Goal: Transaction & Acquisition: Purchase product/service

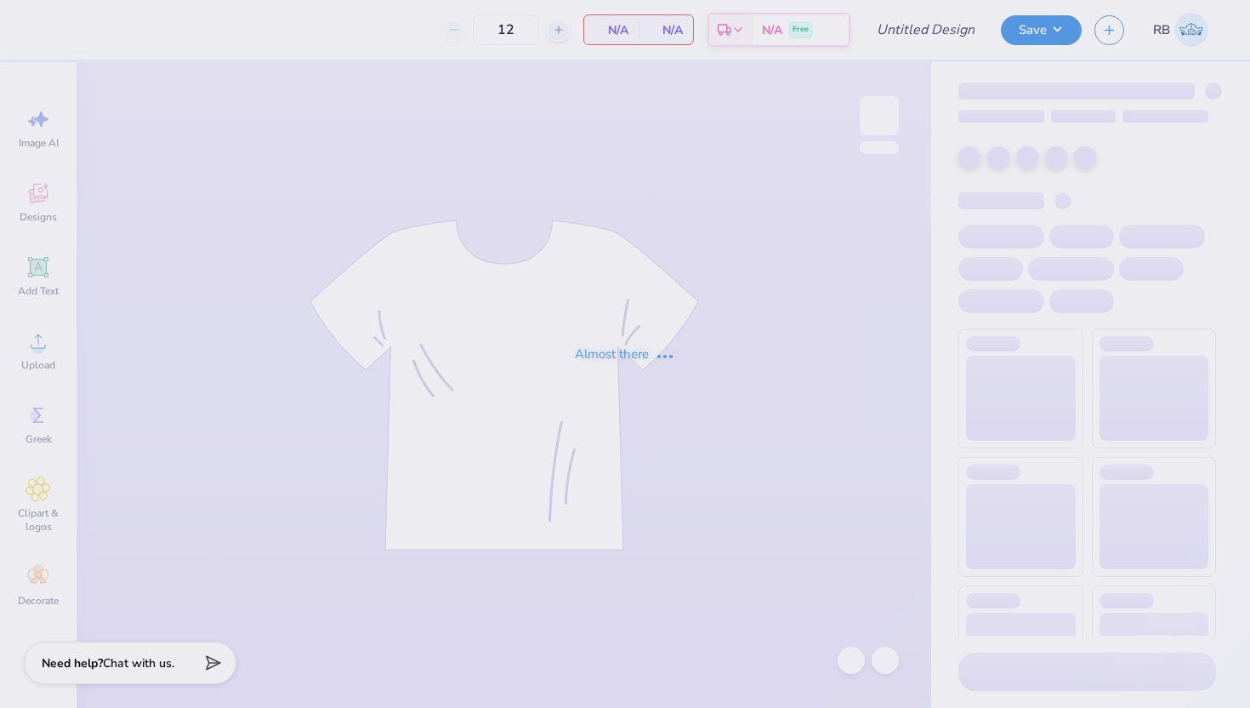
type input "DG Anchorsplash"
type input "50"
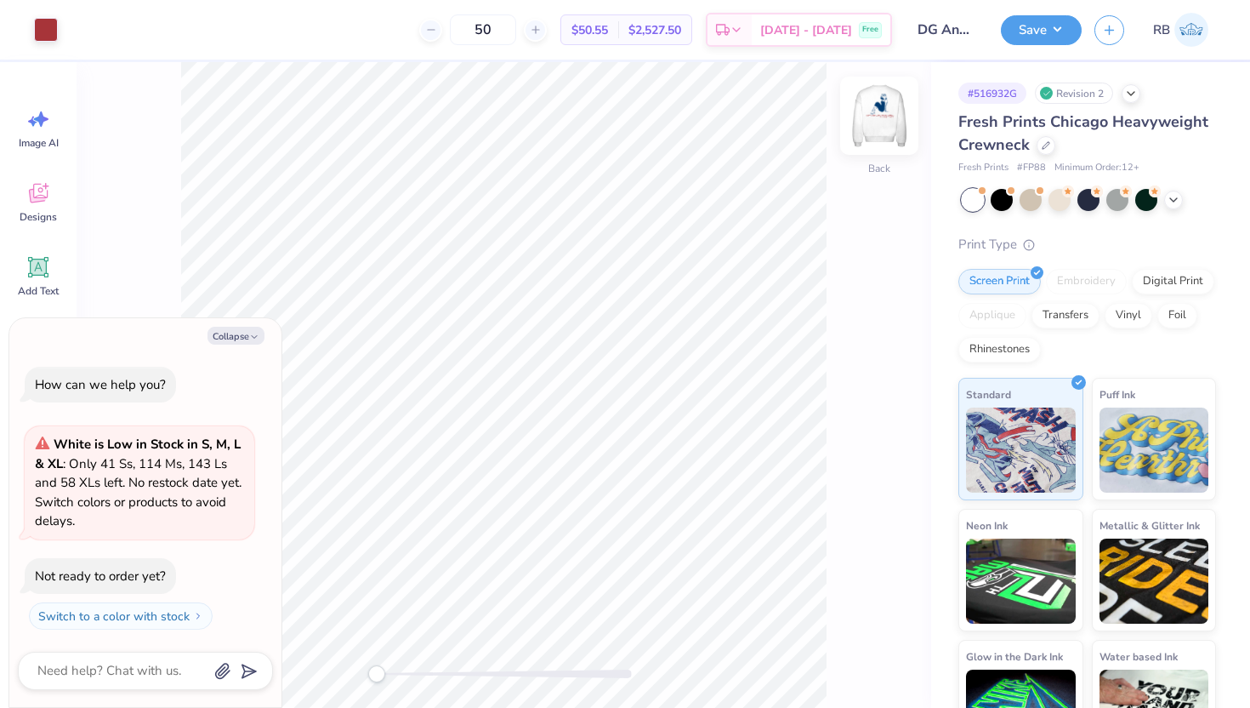
click at [878, 118] on img at bounding box center [879, 116] width 68 height 68
click at [886, 110] on img at bounding box center [879, 116] width 68 height 68
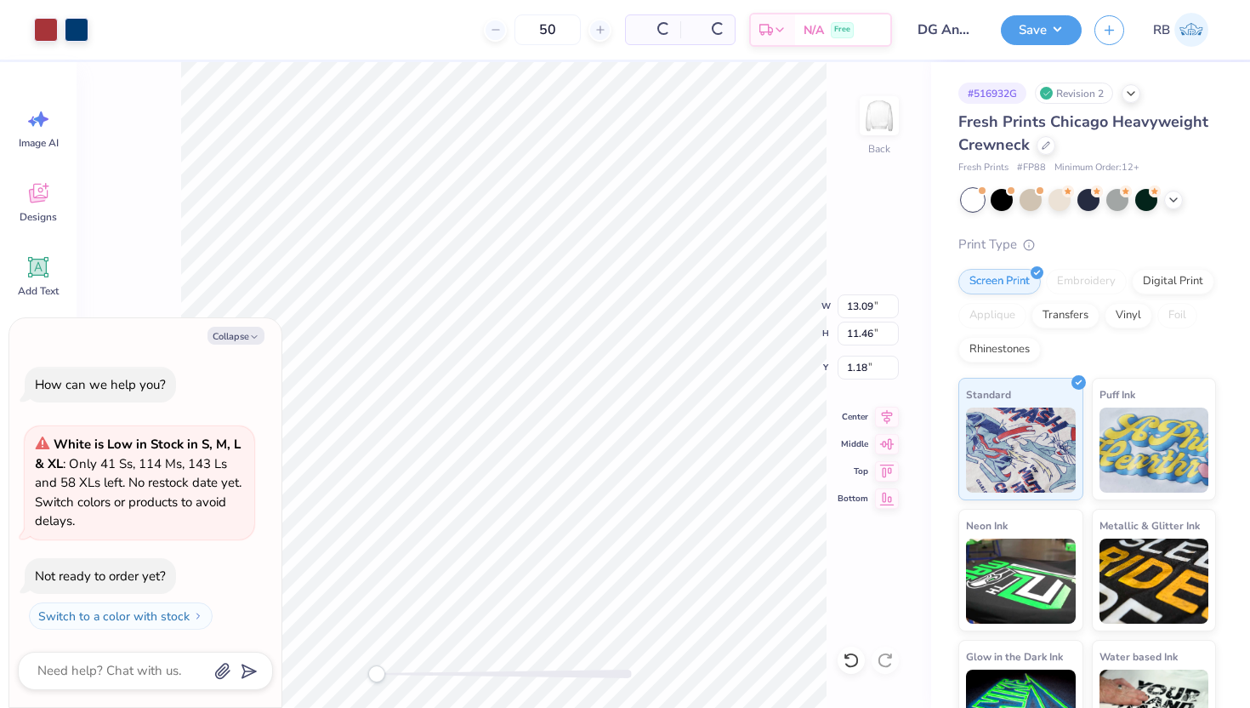
type textarea "x"
click at [855, 362] on input "1.18" at bounding box center [868, 368] width 61 height 24
type input "3"
type textarea "x"
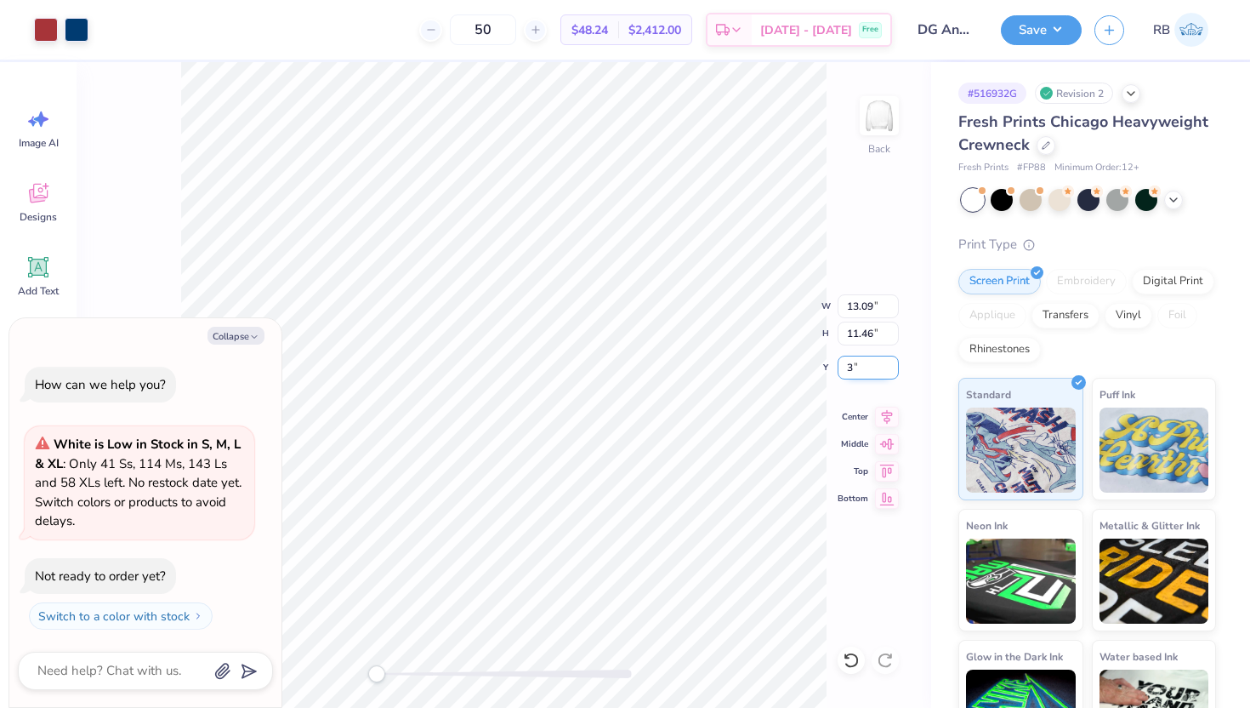
type input "3.00"
click at [892, 409] on icon at bounding box center [887, 414] width 24 height 20
type textarea "x"
click at [852, 309] on input "13.09" at bounding box center [868, 306] width 61 height 24
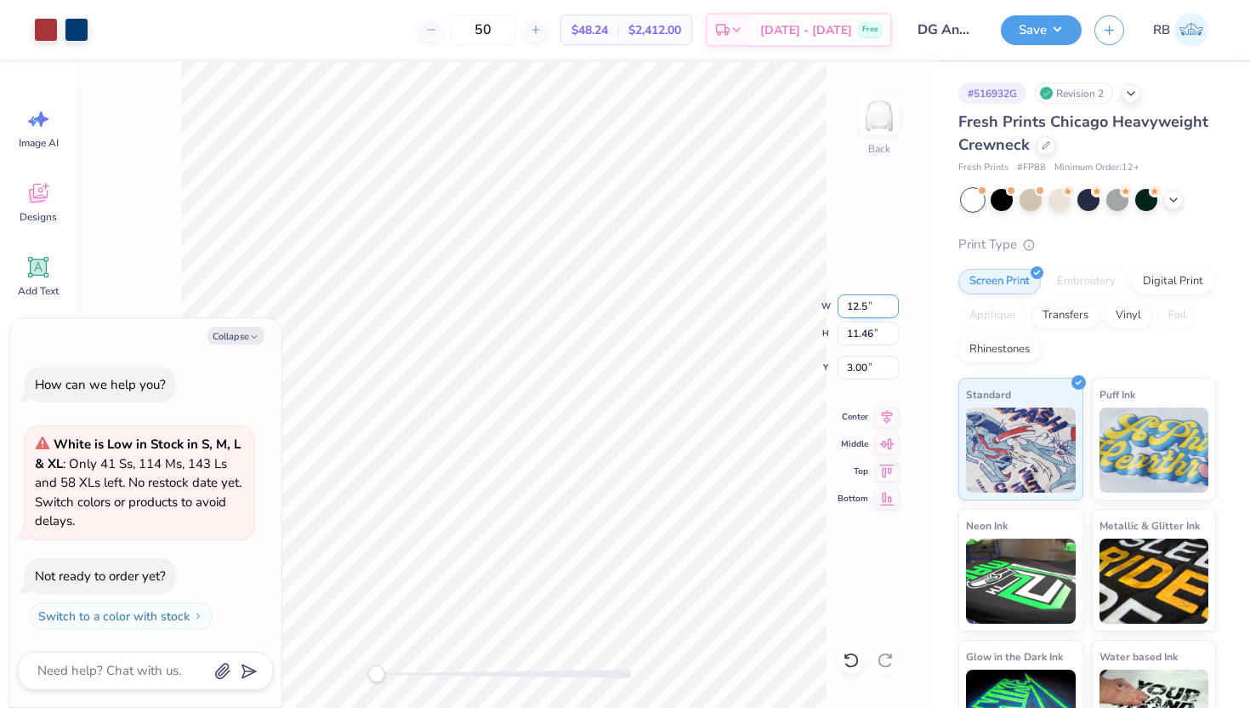
type input "12.5"
type textarea "x"
type input "12.50"
type input "10.94"
type input "3.26"
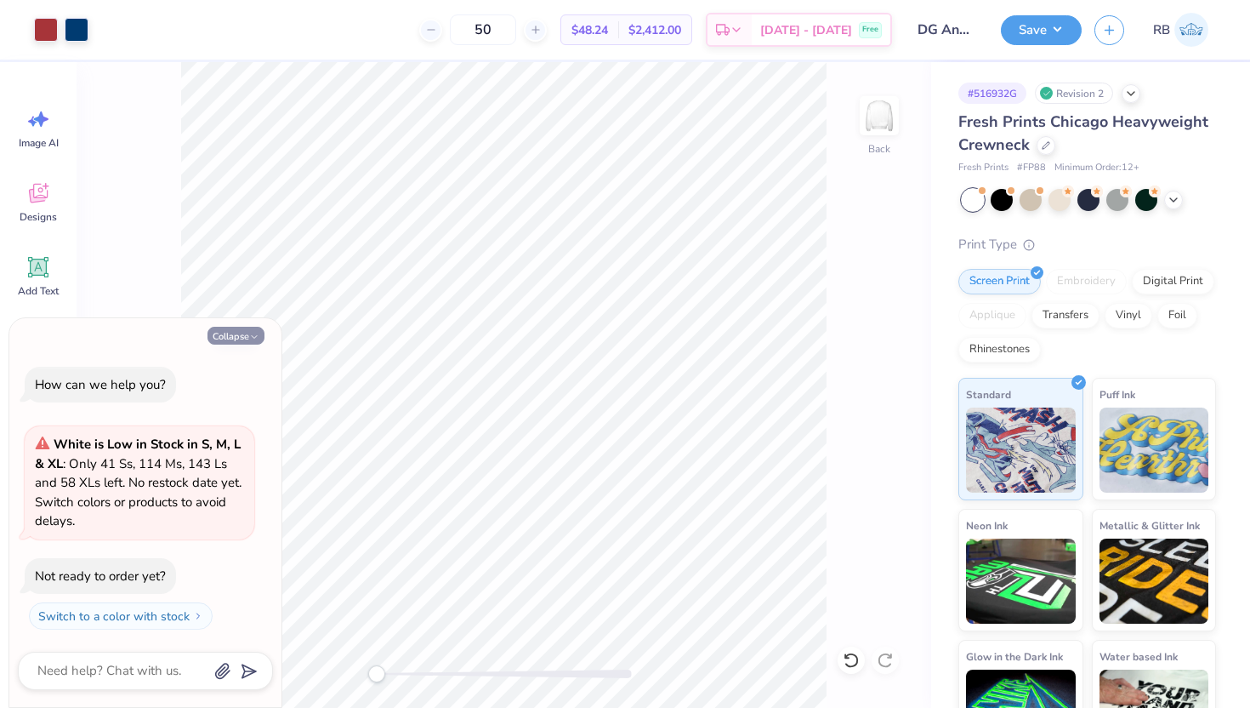
click at [252, 333] on icon "button" at bounding box center [254, 337] width 10 height 10
type textarea "x"
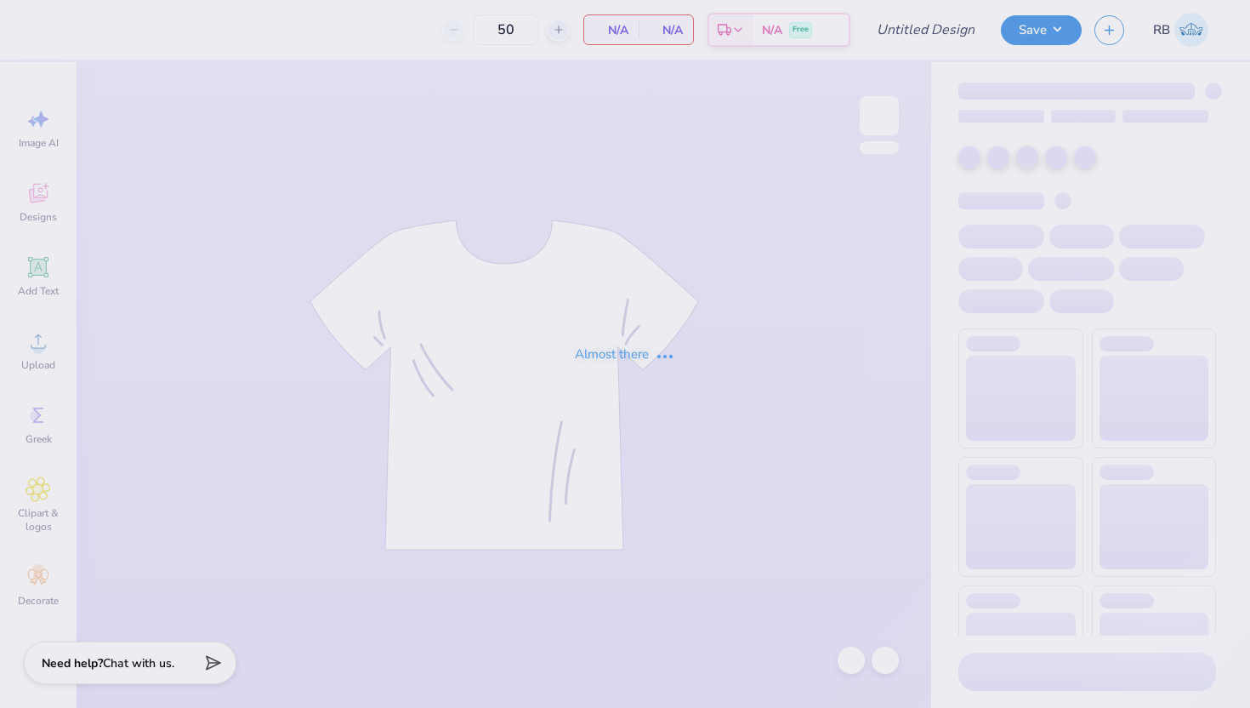
type input "DG Anchorsplash"
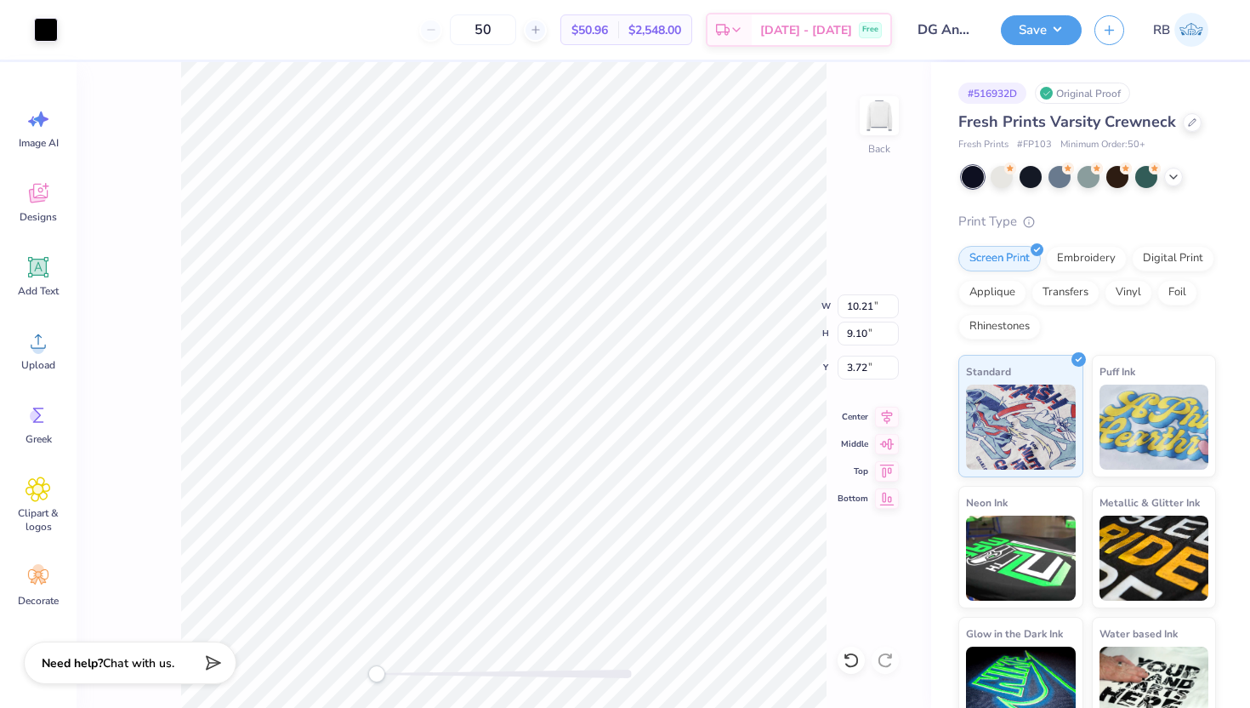
type input "10.21"
type input "9.10"
type input "3.72"
click at [852, 663] on icon at bounding box center [851, 660] width 17 height 17
click at [576, 564] on li "Ungroup" at bounding box center [587, 554] width 134 height 33
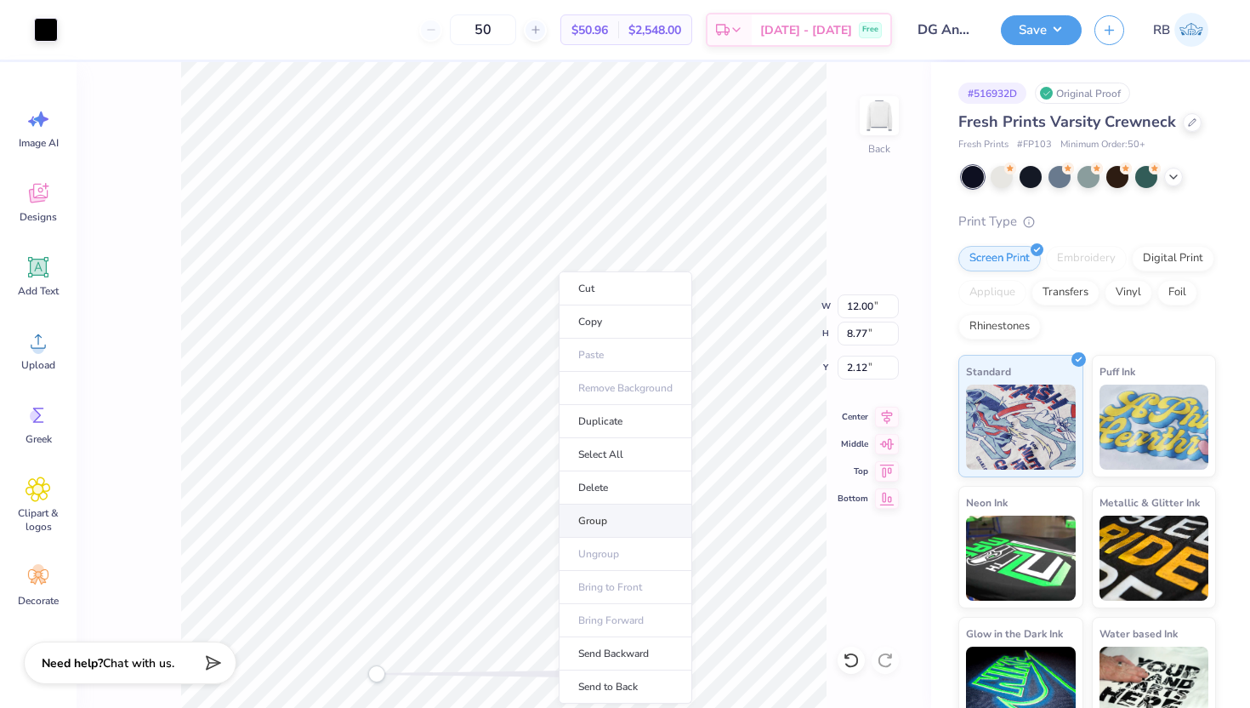
click at [603, 518] on li "Group" at bounding box center [626, 520] width 134 height 33
type input "9.21"
type input "6.73"
click at [879, 418] on icon at bounding box center [887, 414] width 24 height 20
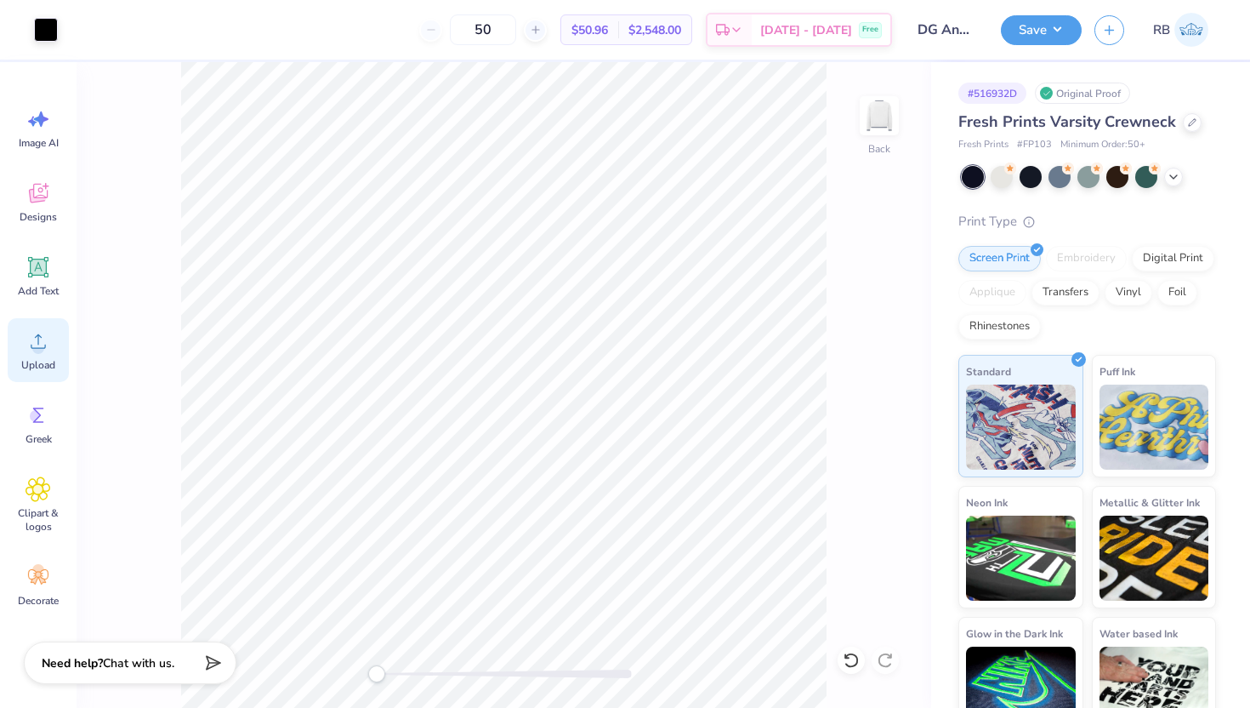
click at [31, 342] on icon at bounding box center [39, 341] width 26 height 26
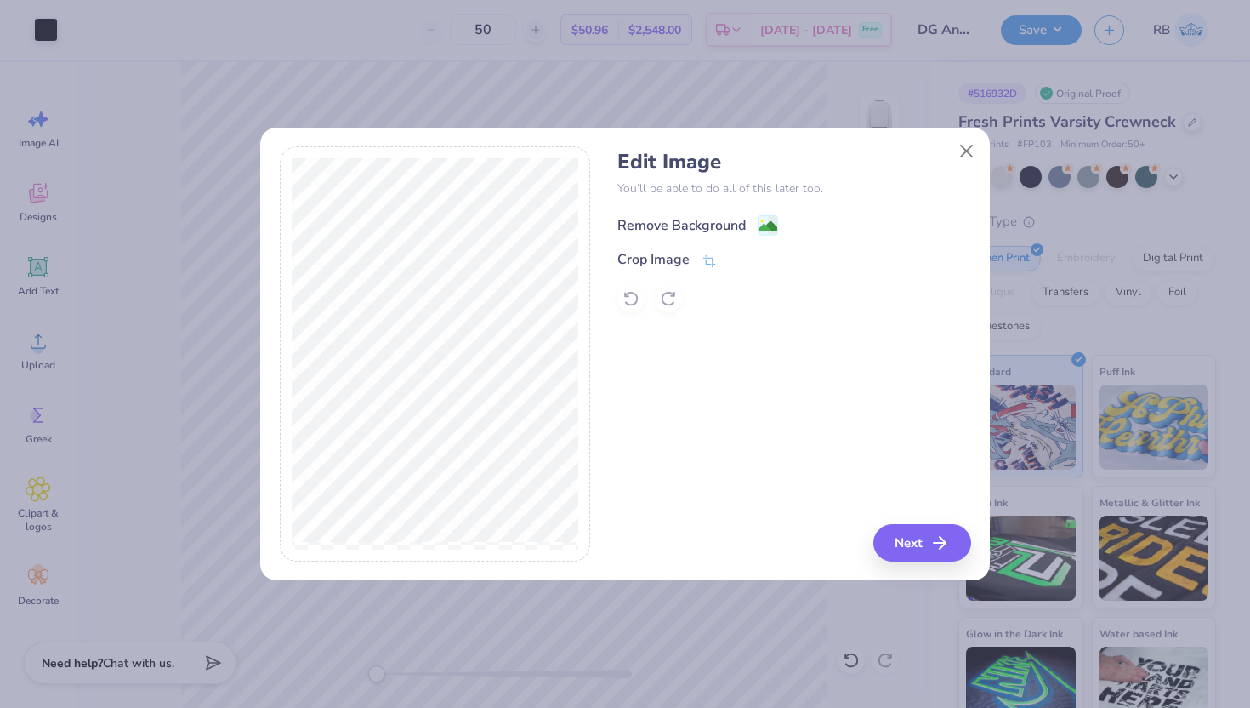
click at [724, 215] on div "Remove Background" at bounding box center [681, 225] width 128 height 20
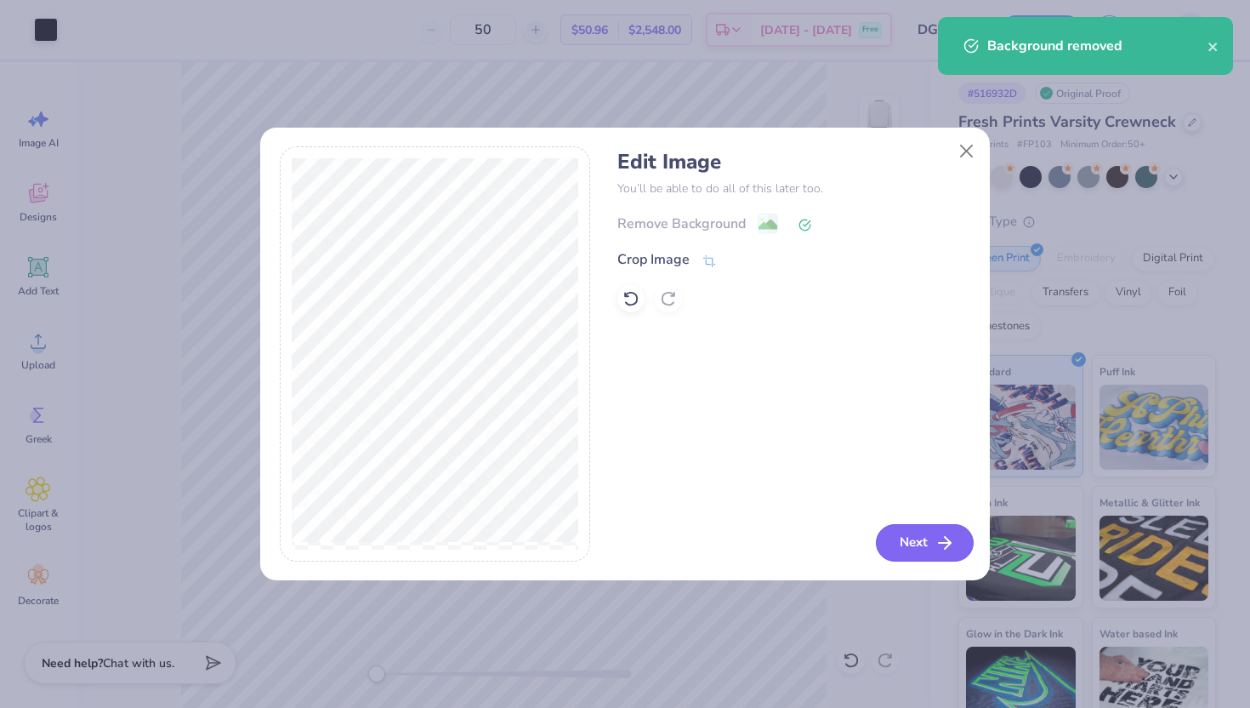
click at [894, 538] on button "Next" at bounding box center [925, 542] width 98 height 37
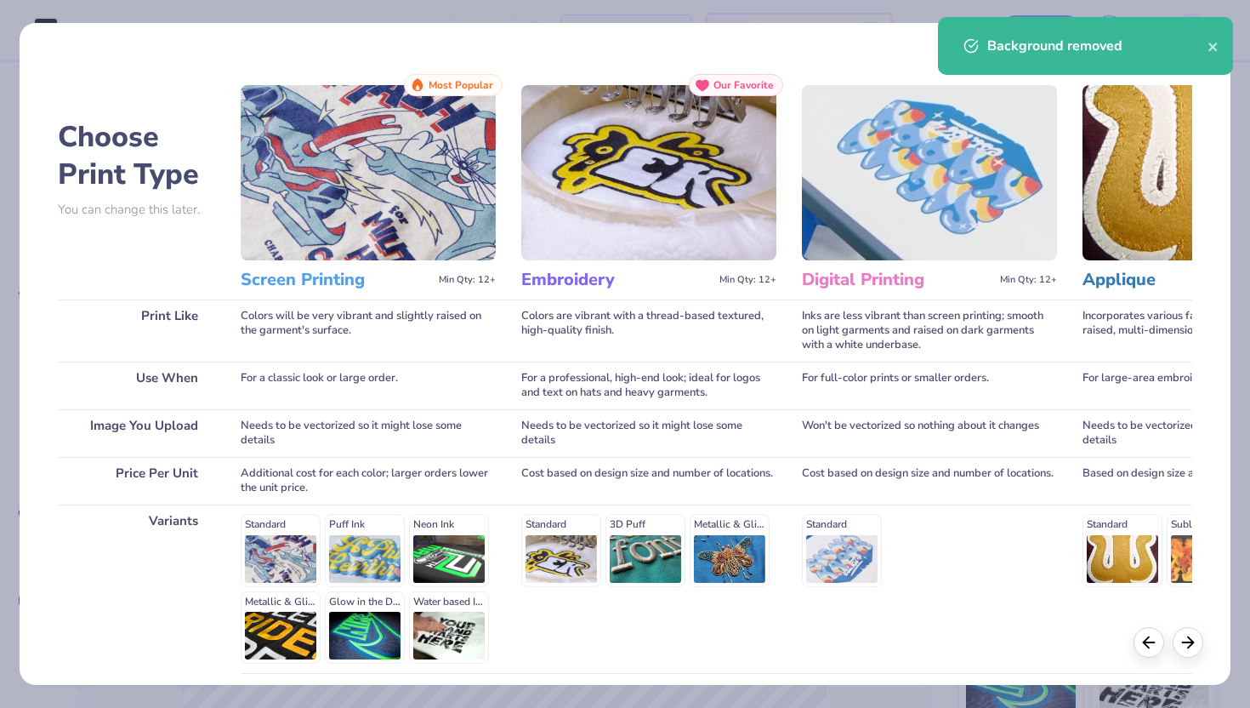
scroll to position [140, 0]
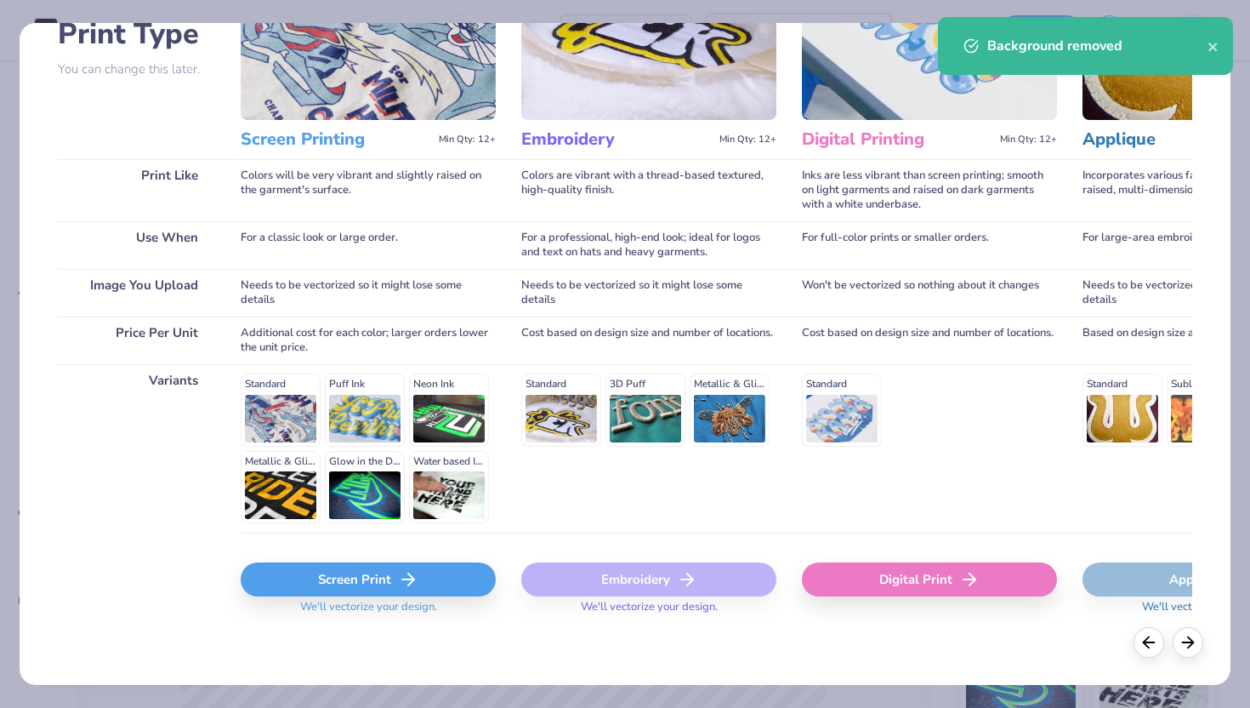
click at [420, 566] on div "Screen Print" at bounding box center [368, 579] width 255 height 34
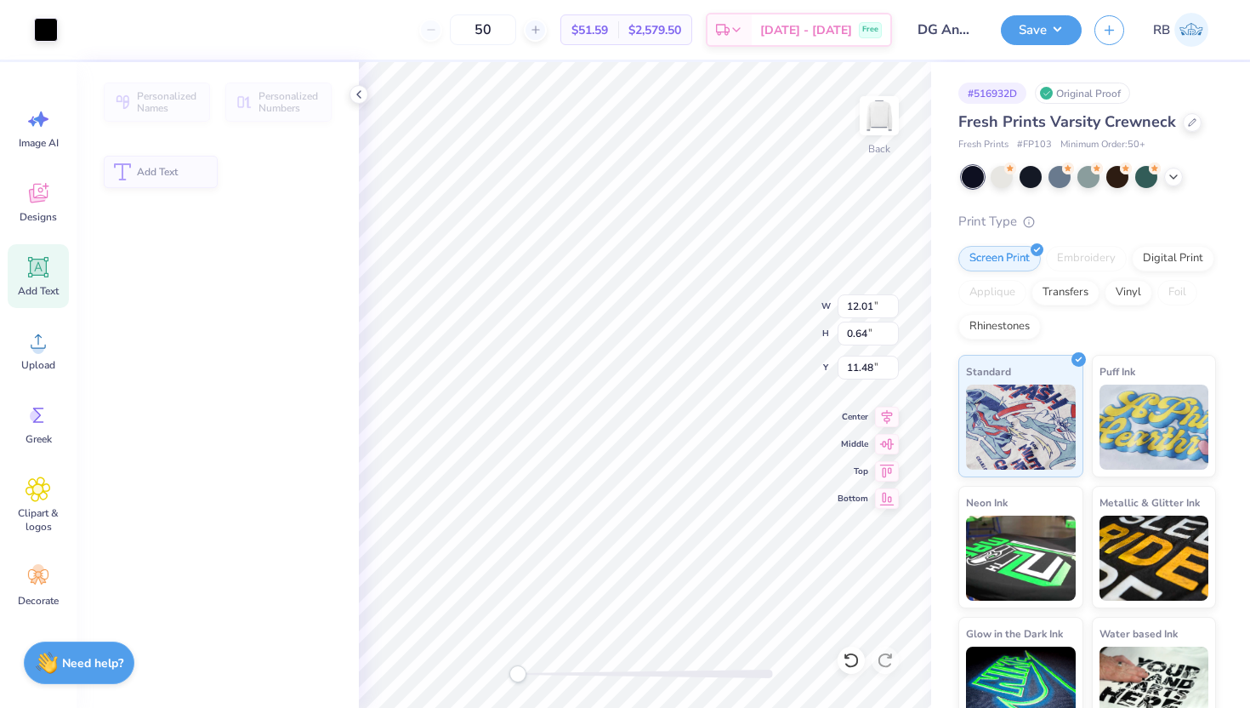
type input "12.01"
type input "0.64"
type input "11.48"
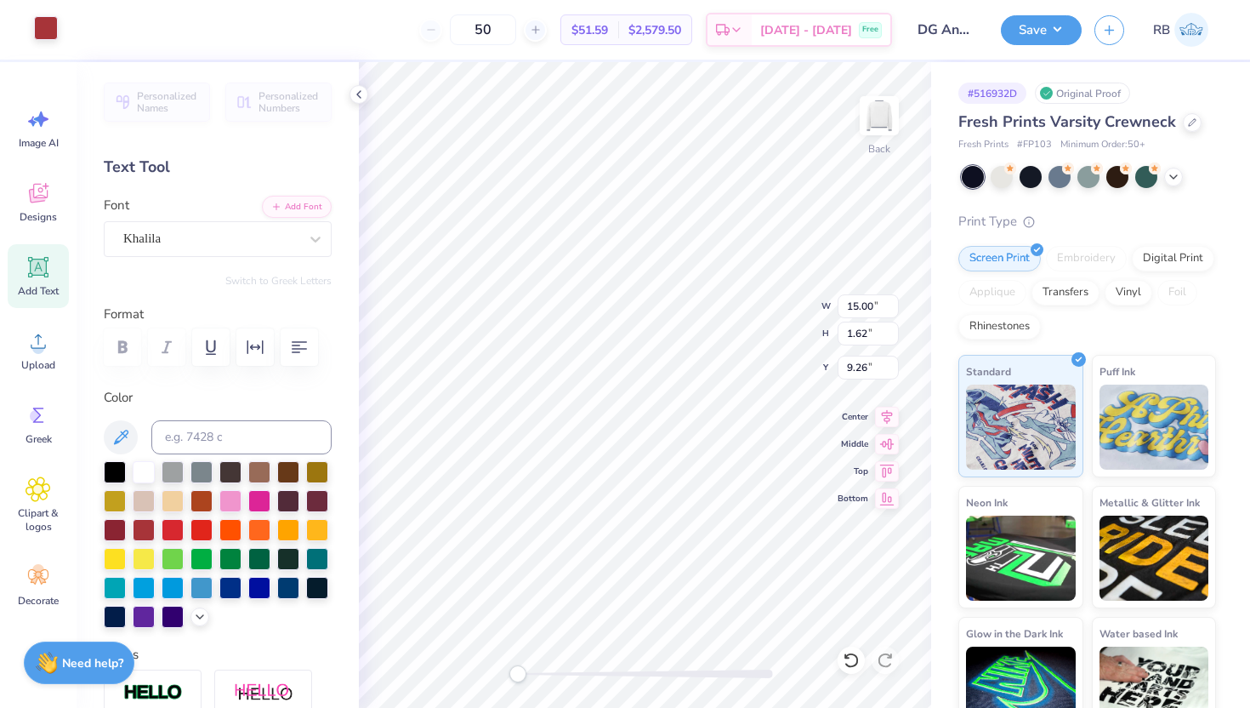
click at [49, 27] on div at bounding box center [46, 28] width 24 height 24
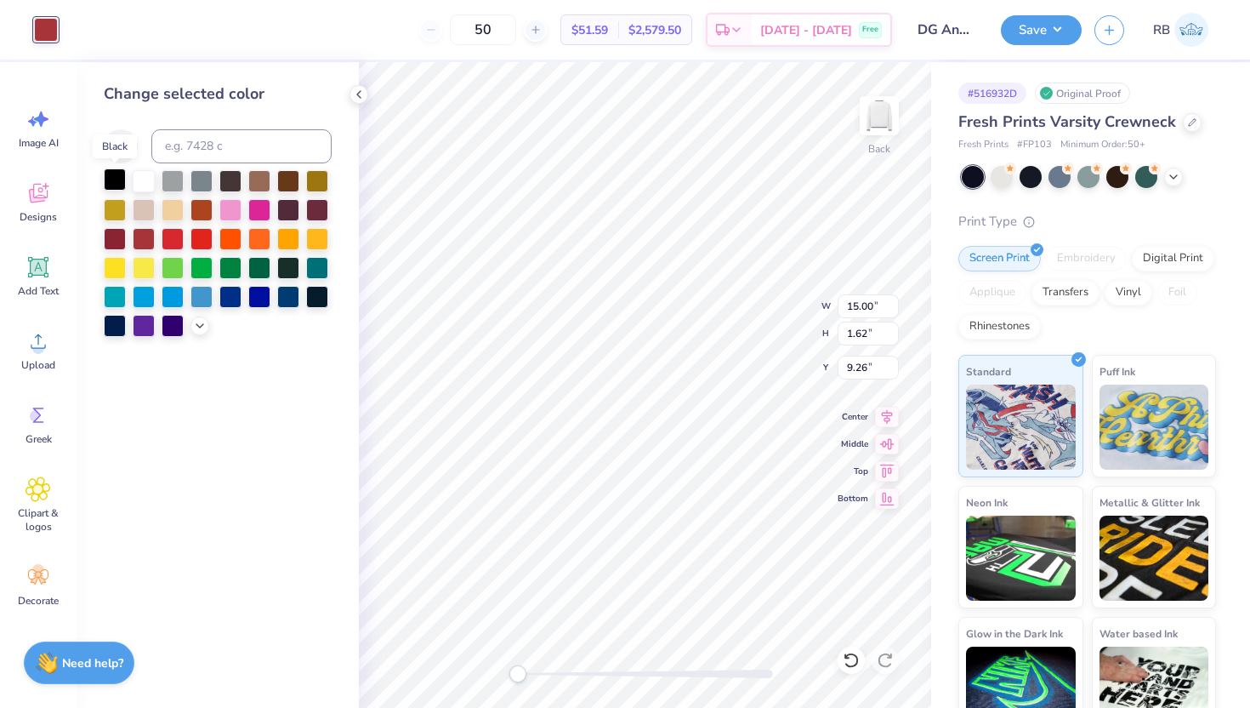
click at [110, 183] on div at bounding box center [115, 179] width 22 height 22
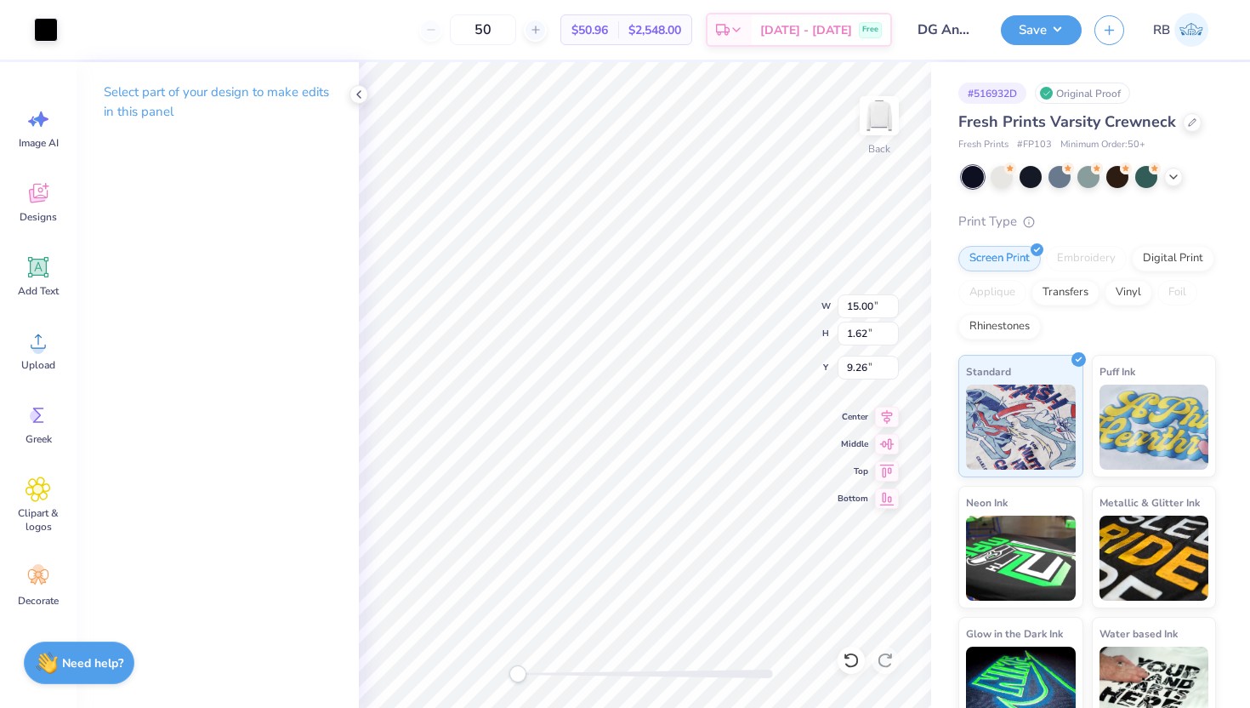
type input "12.27"
type input "1.33"
click at [890, 415] on icon at bounding box center [887, 414] width 24 height 20
click at [854, 370] on input "2.12" at bounding box center [868, 368] width 61 height 24
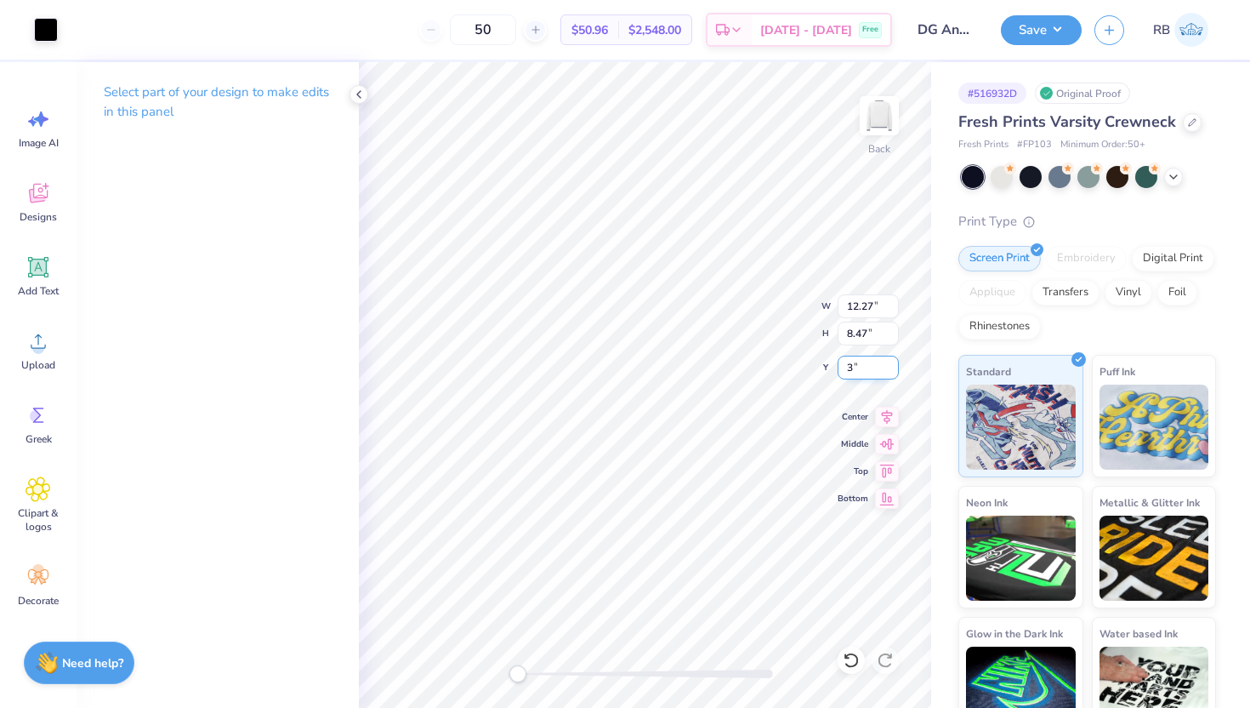
type input "3.00"
click at [874, 304] on input "12.27" at bounding box center [868, 306] width 61 height 24
type input "12.00"
type input "8.28"
click at [868, 366] on input "3.09" at bounding box center [868, 368] width 61 height 24
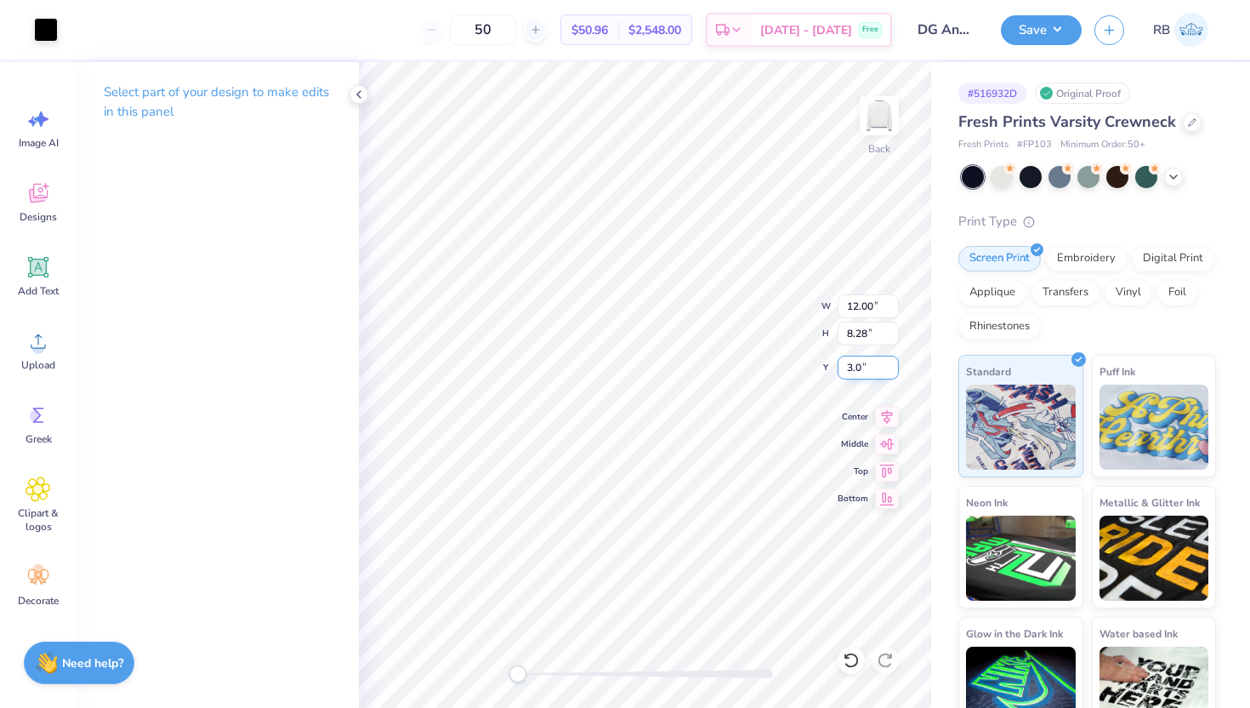
type input "3.00"
click at [880, 414] on icon at bounding box center [887, 414] width 24 height 20
drag, startPoint x: 516, startPoint y: 677, endPoint x: 575, endPoint y: 680, distance: 58.7
click at [575, 680] on div "Accessibility label" at bounding box center [572, 673] width 17 height 17
drag, startPoint x: 575, startPoint y: 672, endPoint x: 643, endPoint y: 674, distance: 68.1
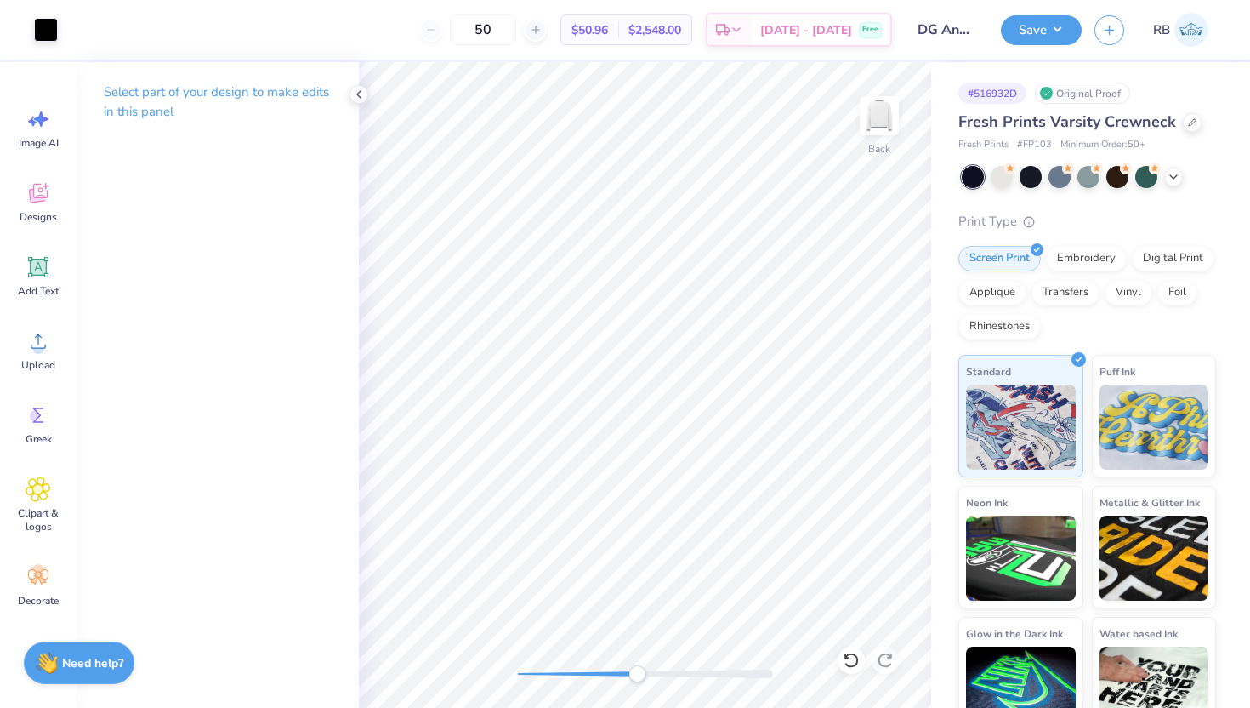
click at [643, 674] on div "Accessibility label" at bounding box center [637, 673] width 17 height 17
click at [497, 674] on div "Back" at bounding box center [645, 385] width 572 height 646
click at [885, 417] on icon at bounding box center [887, 414] width 11 height 14
click at [1039, 24] on button "Save" at bounding box center [1041, 28] width 81 height 30
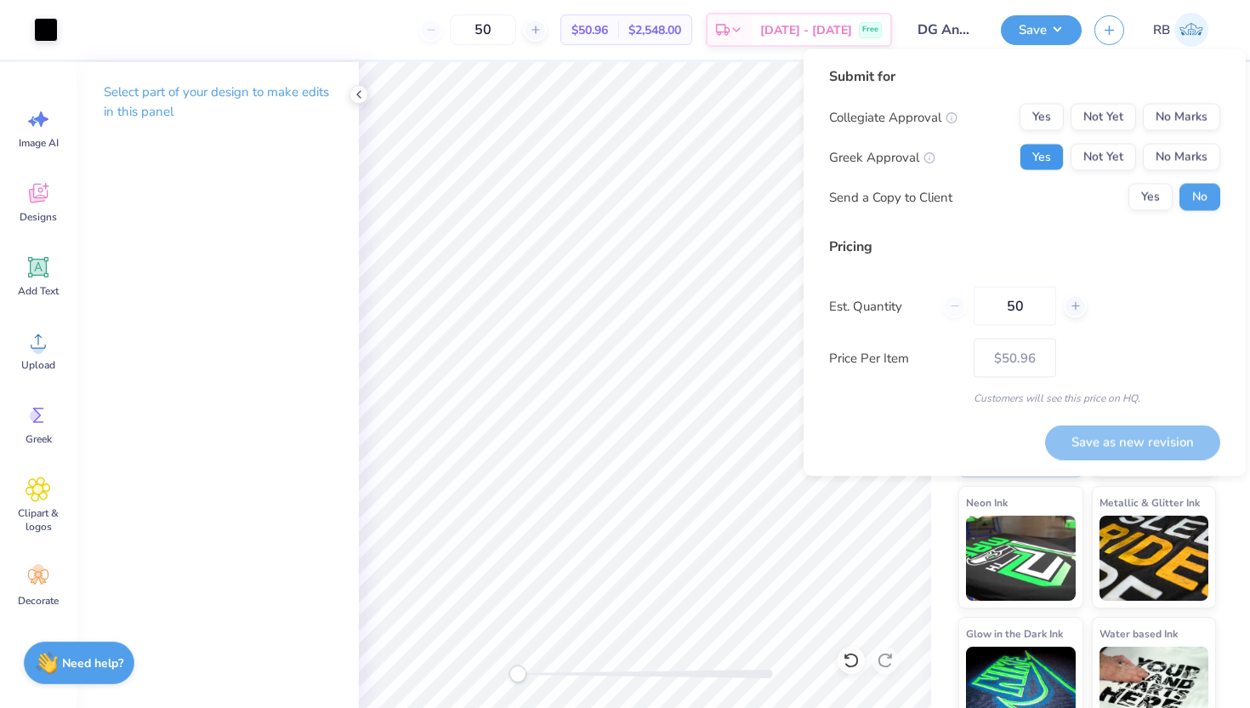
click at [1049, 164] on button "Yes" at bounding box center [1042, 157] width 44 height 27
click at [1201, 121] on button "No Marks" at bounding box center [1181, 117] width 77 height 27
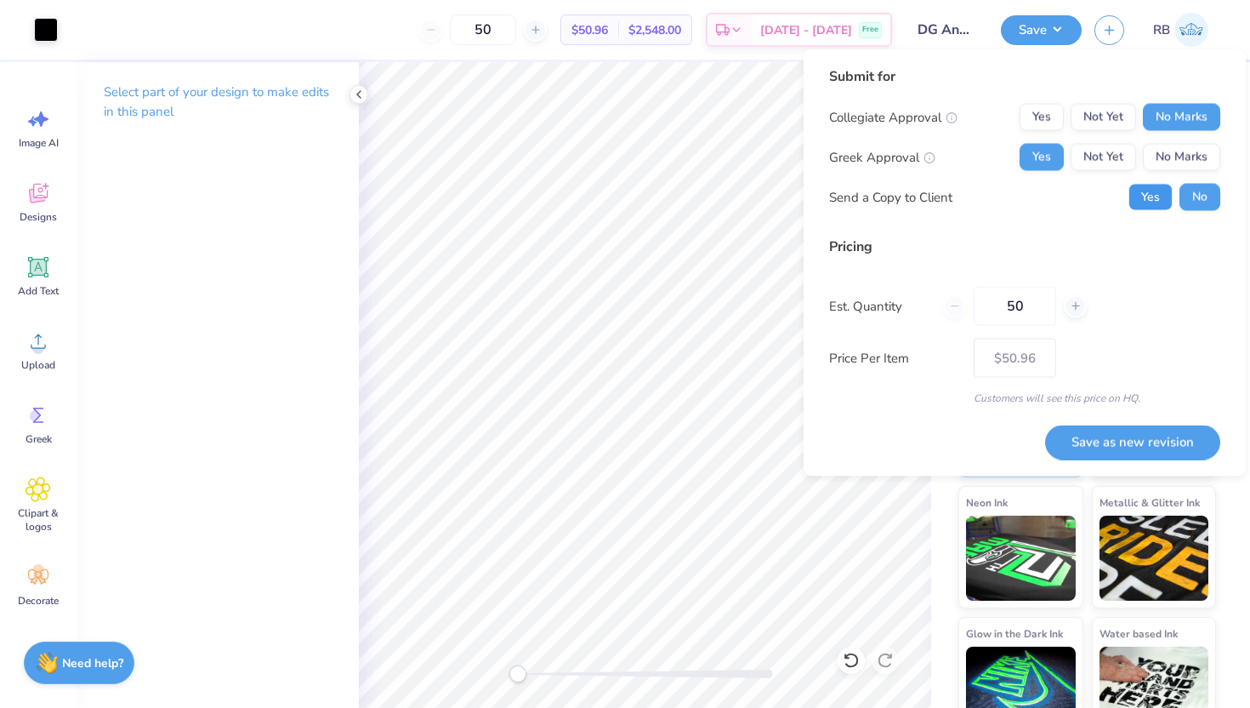
click at [1147, 195] on button "Yes" at bounding box center [1151, 197] width 44 height 27
click at [1121, 438] on button "Save as new revision" at bounding box center [1132, 441] width 175 height 35
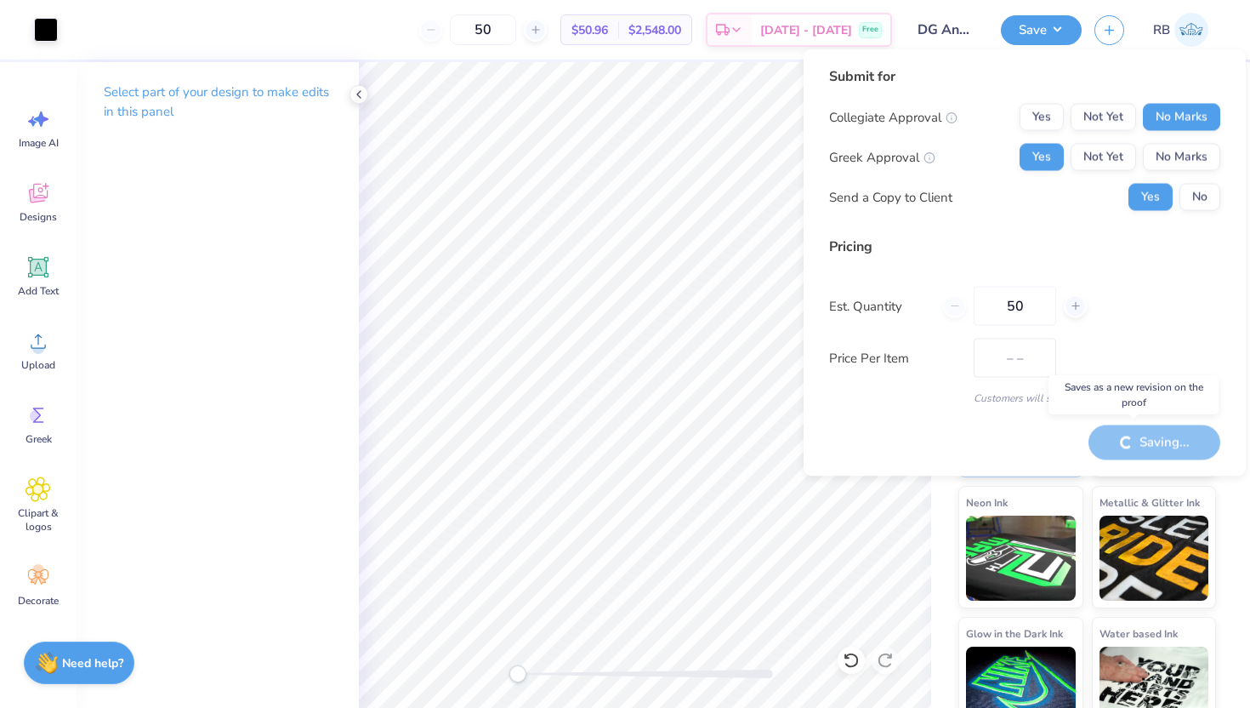
type input "$50.96"
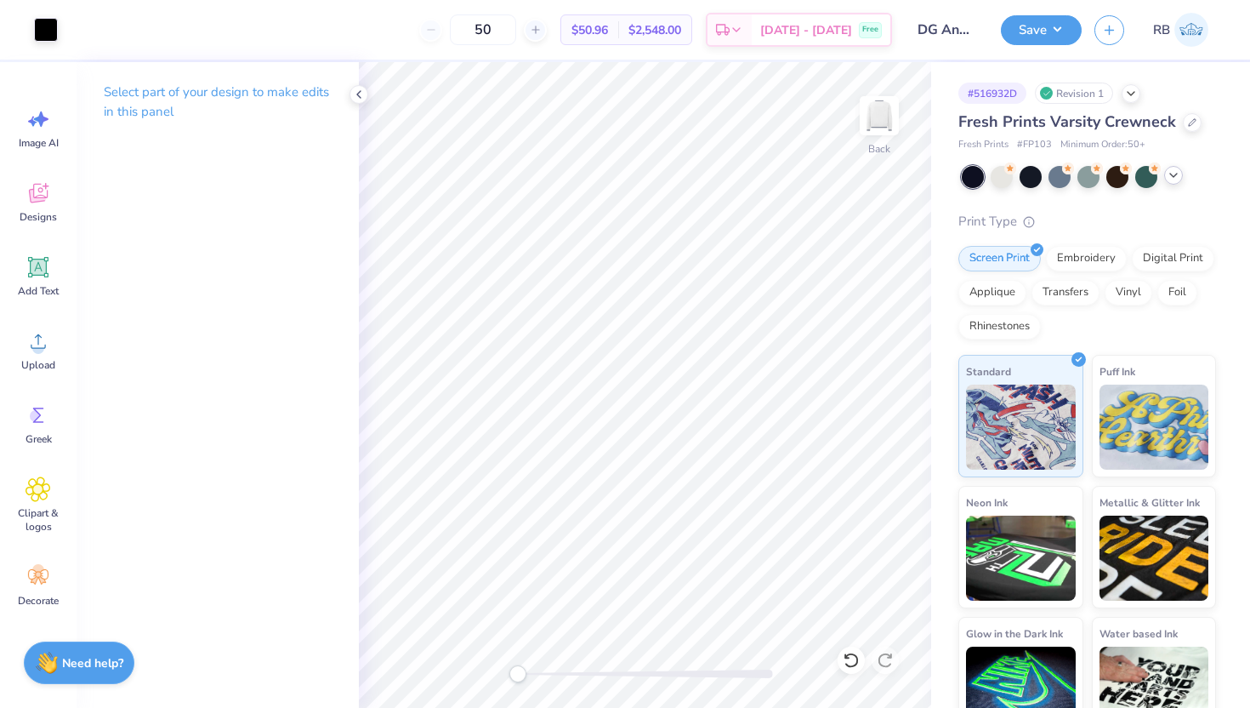
click at [1179, 175] on icon at bounding box center [1174, 175] width 14 height 14
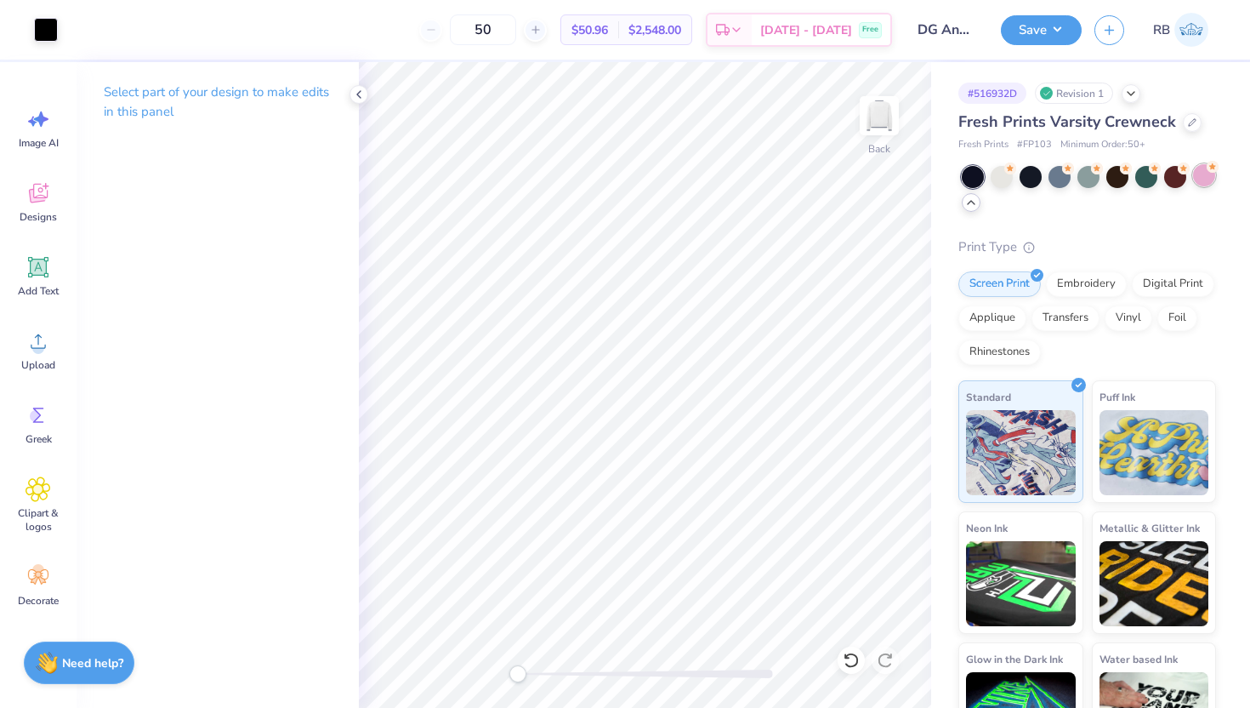
click at [1209, 183] on div at bounding box center [1204, 175] width 22 height 22
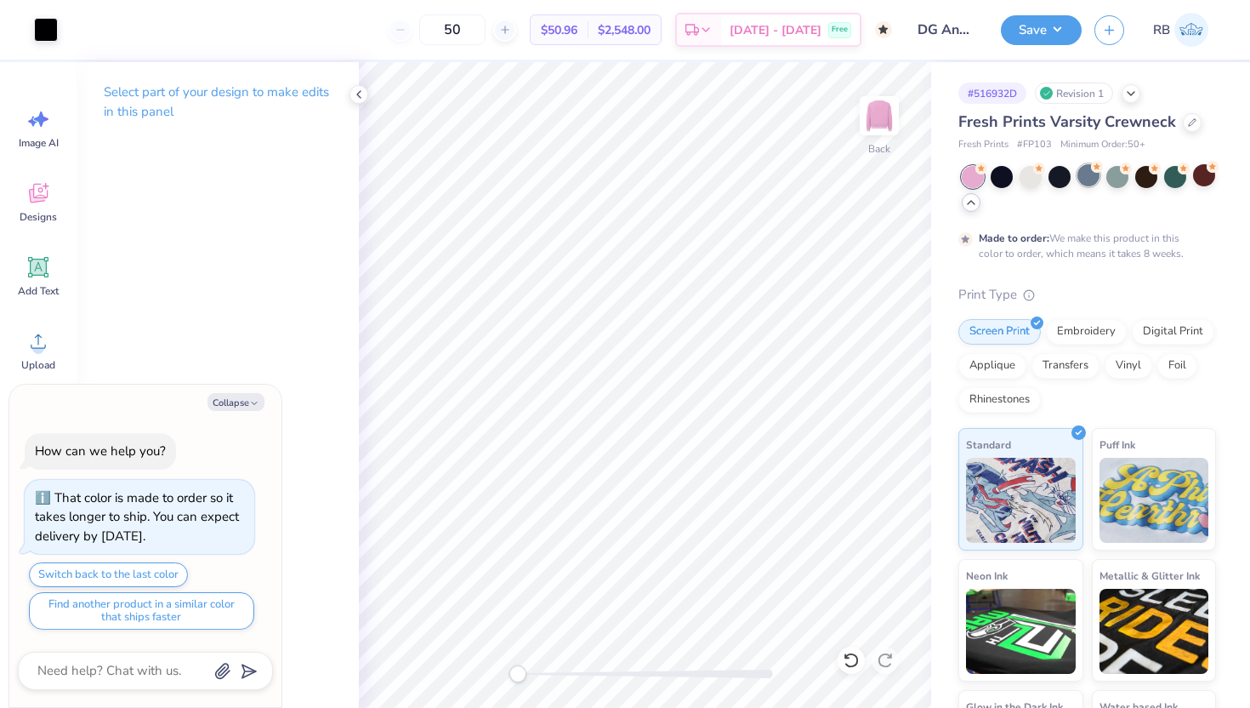
click at [1090, 174] on div at bounding box center [1089, 175] width 22 height 22
click at [1033, 174] on div at bounding box center [1031, 175] width 22 height 22
click at [1063, 182] on div at bounding box center [1060, 175] width 22 height 22
click at [1091, 181] on div at bounding box center [1089, 175] width 22 height 22
click at [1118, 184] on div at bounding box center [1118, 175] width 22 height 22
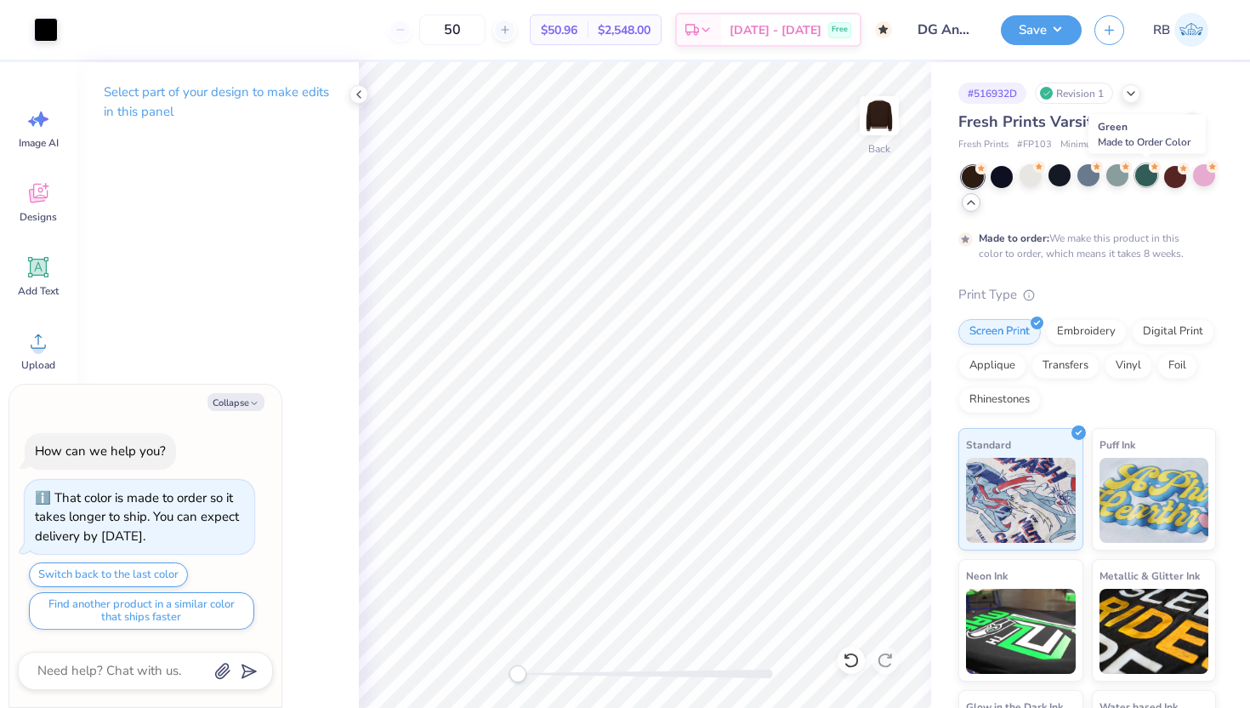
click at [1158, 179] on div at bounding box center [1146, 175] width 22 height 22
click at [1171, 179] on div at bounding box center [1175, 175] width 22 height 22
click at [1196, 179] on div at bounding box center [1204, 175] width 22 height 22
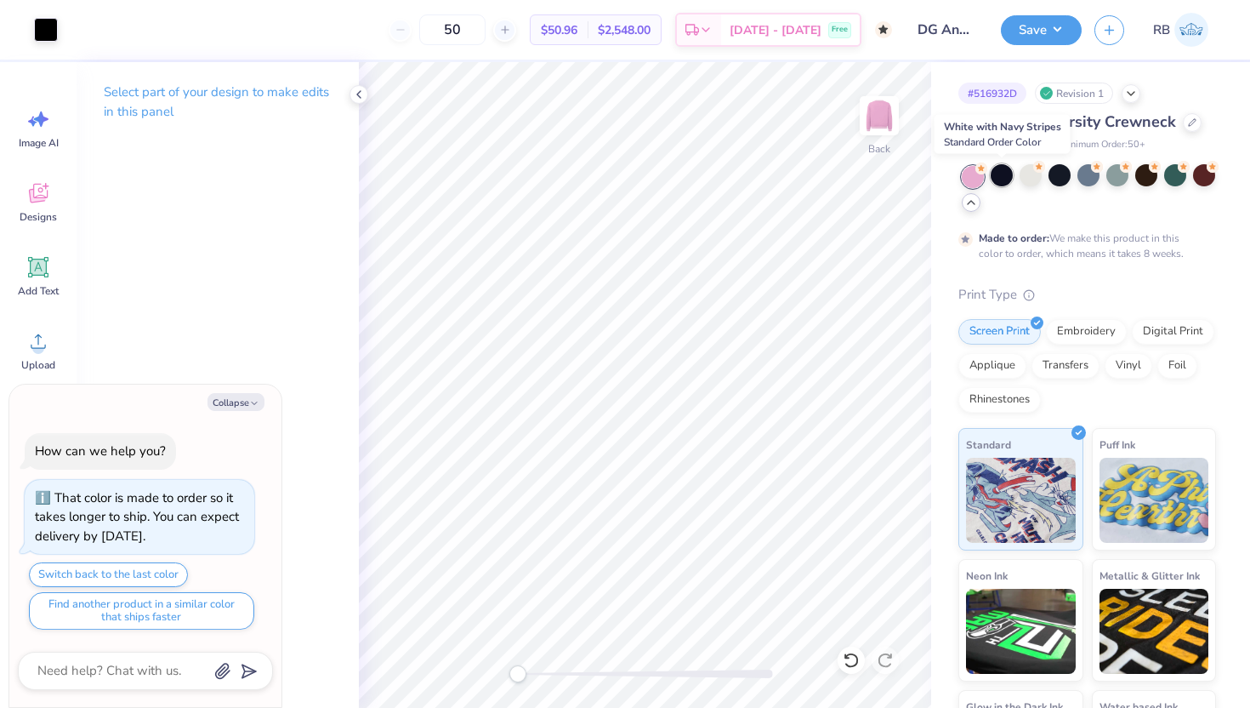
click at [1005, 178] on div at bounding box center [1002, 175] width 22 height 22
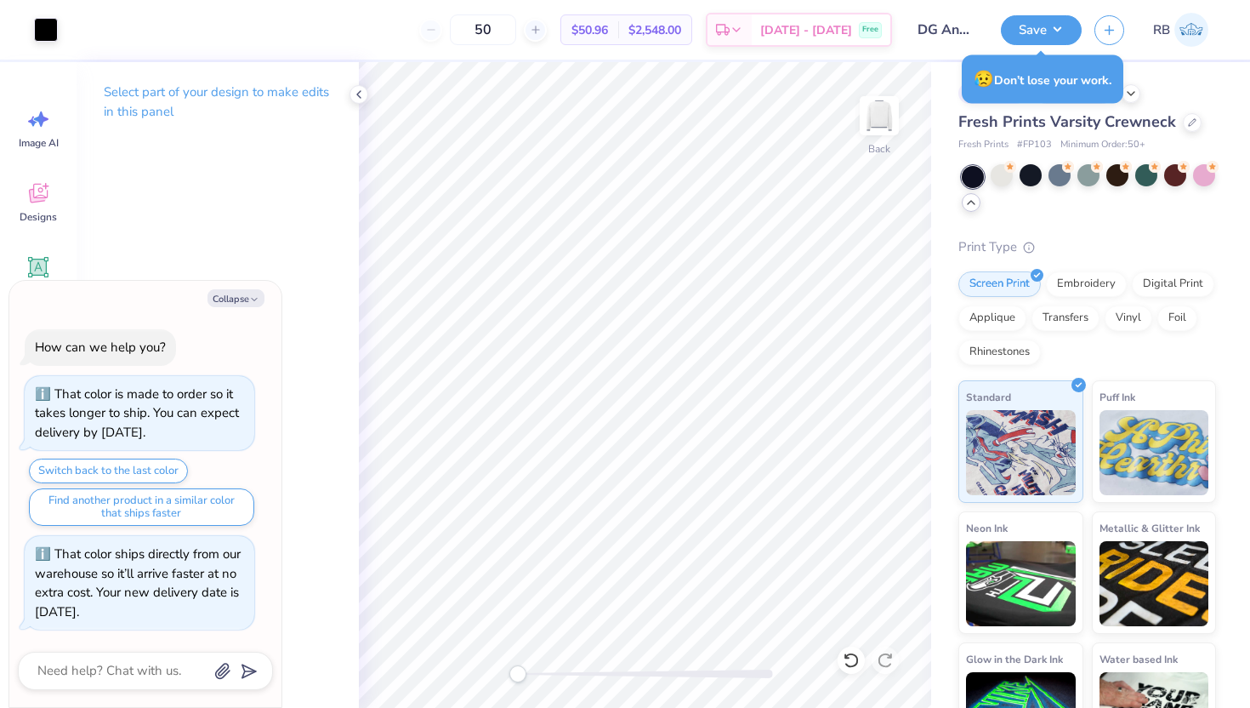
type textarea "x"
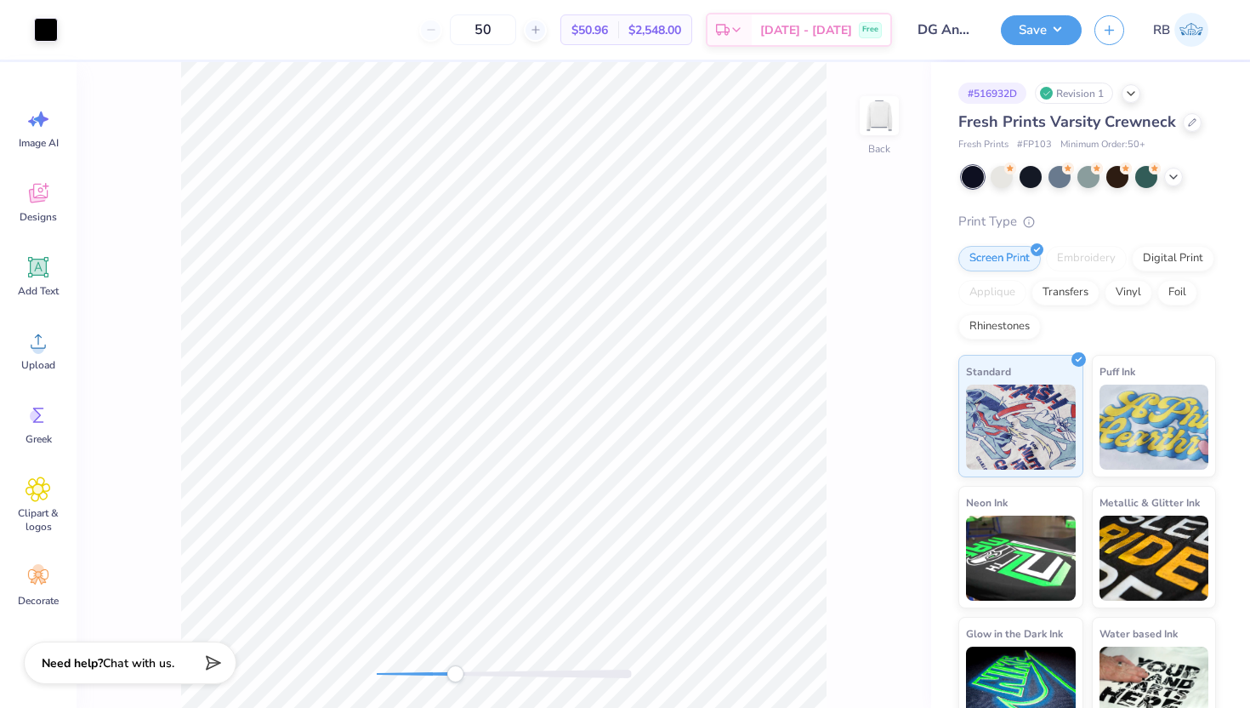
drag, startPoint x: 378, startPoint y: 674, endPoint x: 459, endPoint y: 673, distance: 80.8
click at [460, 674] on div "Accessibility label" at bounding box center [455, 673] width 17 height 17
drag, startPoint x: 461, startPoint y: 673, endPoint x: 616, endPoint y: 669, distance: 154.9
click at [616, 669] on div "Accessibility label" at bounding box center [615, 673] width 17 height 17
click at [34, 335] on icon at bounding box center [39, 341] width 26 height 26
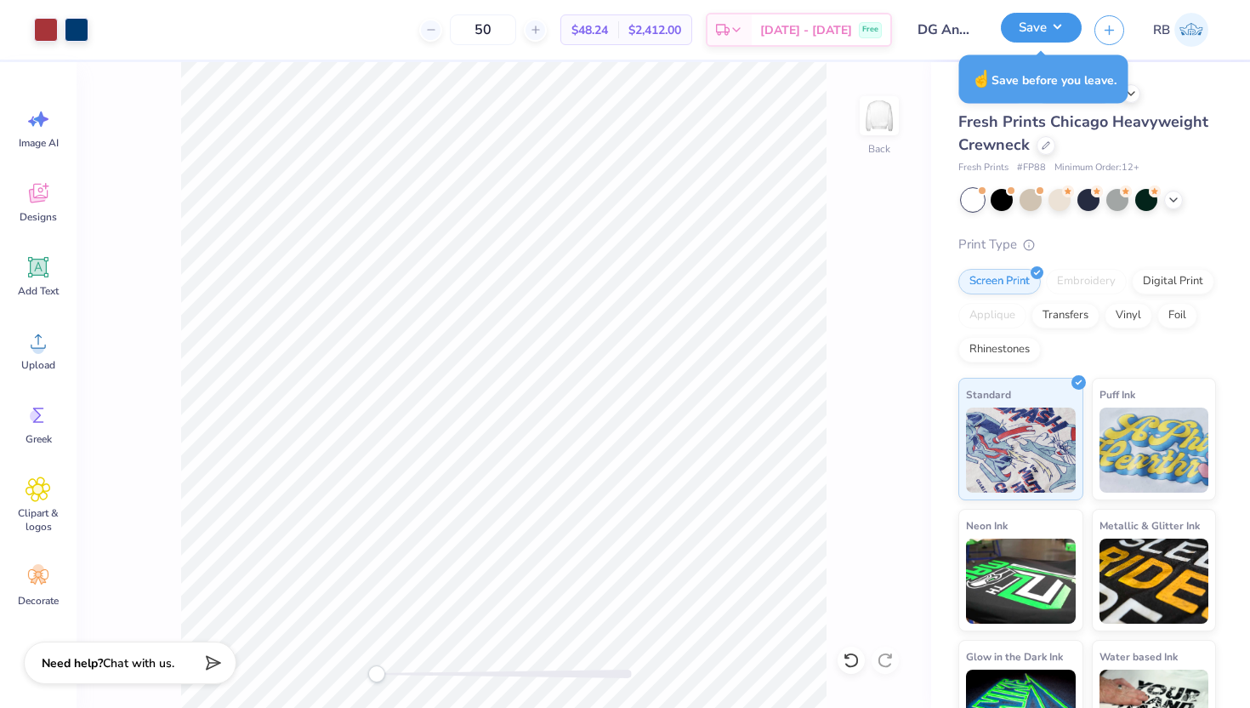
click at [1050, 33] on button "Save" at bounding box center [1041, 28] width 81 height 30
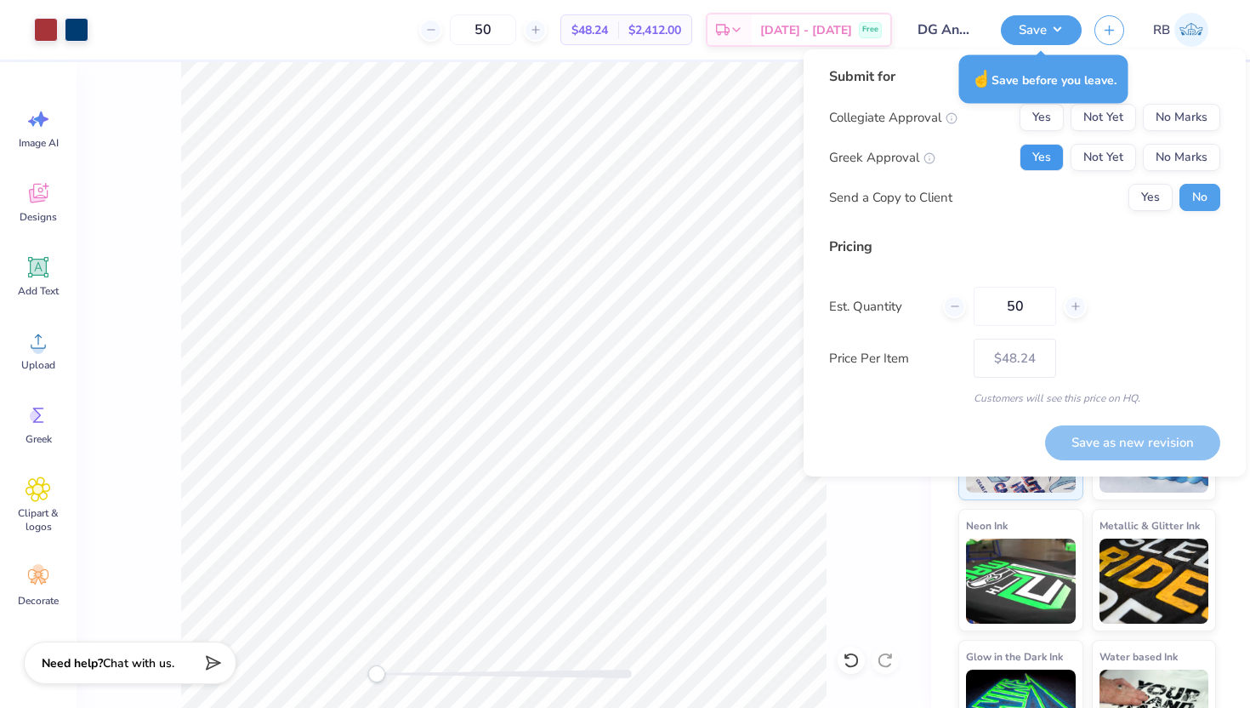
click at [1036, 157] on button "Yes" at bounding box center [1042, 157] width 44 height 27
click at [1197, 122] on button "No Marks" at bounding box center [1181, 117] width 77 height 27
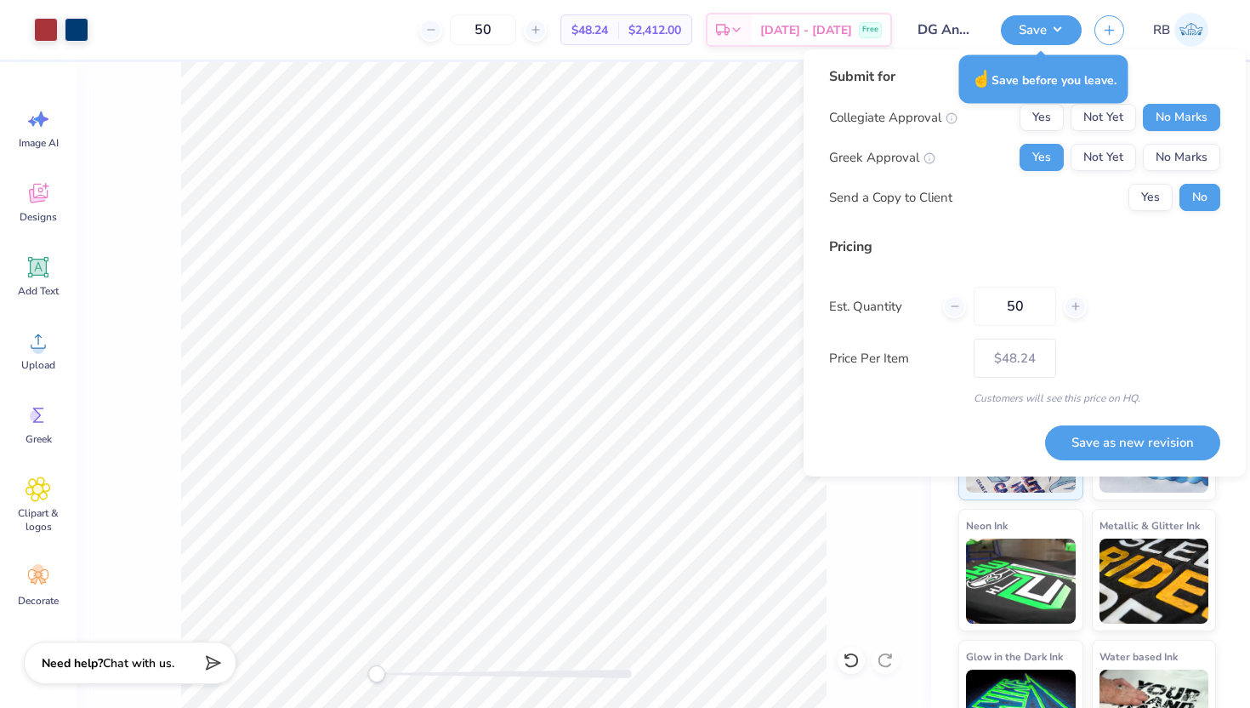
click at [1156, 213] on div "Submit for Collegiate Approval Yes Not Yet No Marks Greek Approval Yes Not Yet …" at bounding box center [1024, 144] width 391 height 157
click at [1154, 204] on button "Yes" at bounding box center [1151, 197] width 44 height 27
click at [1130, 466] on div "Submit for Collegiate Approval Yes Not Yet No Marks Greek Approval Yes Not Yet …" at bounding box center [1025, 262] width 442 height 427
click at [1124, 436] on button "Save as new revision" at bounding box center [1132, 442] width 175 height 35
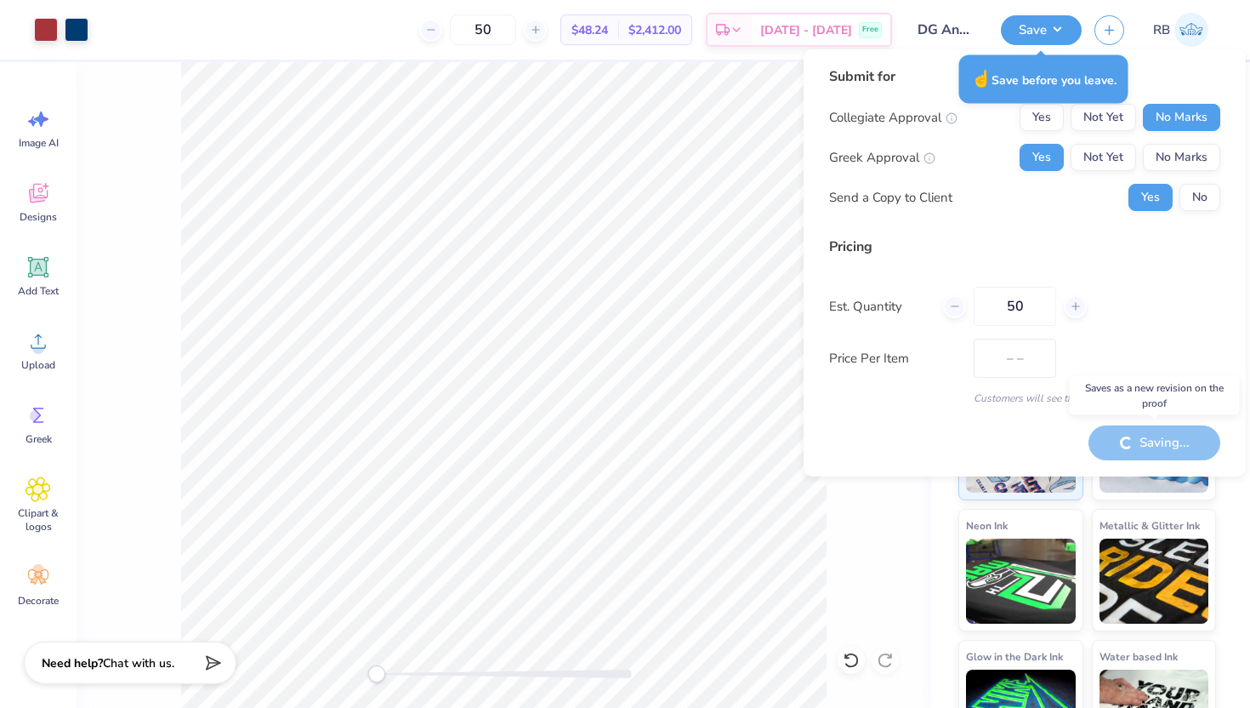
type input "$48.24"
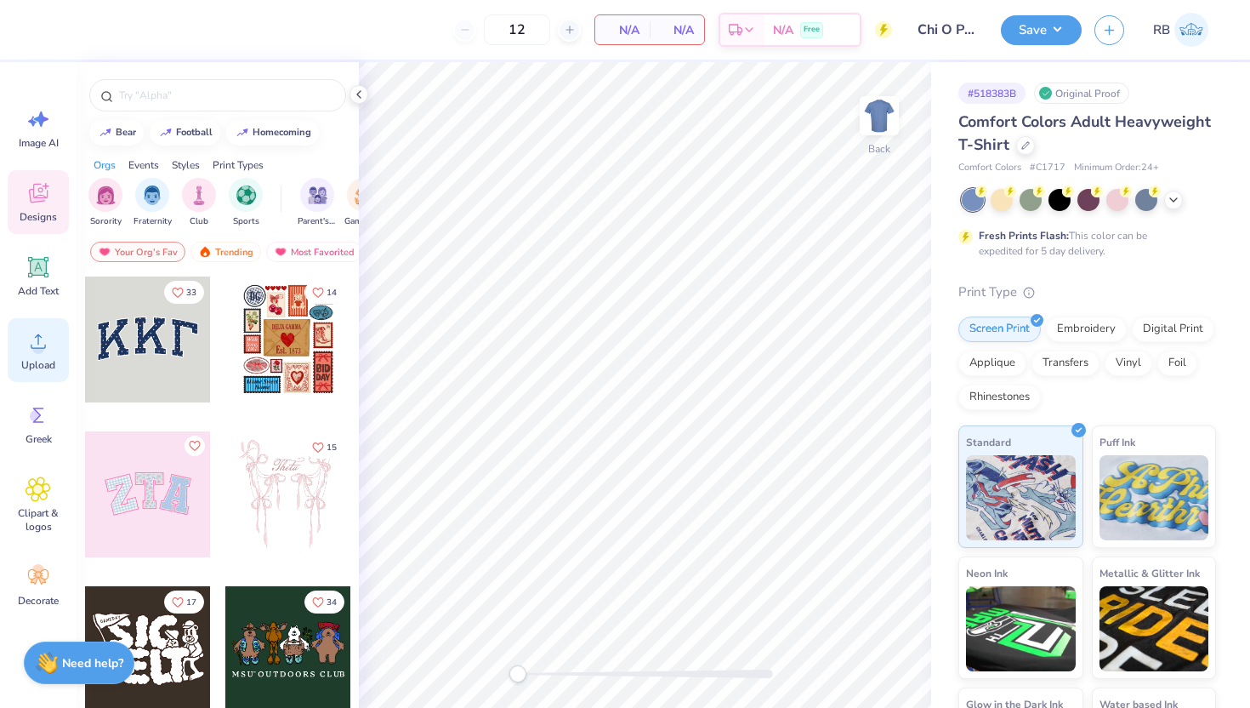
click at [57, 350] on div "Upload" at bounding box center [38, 350] width 61 height 64
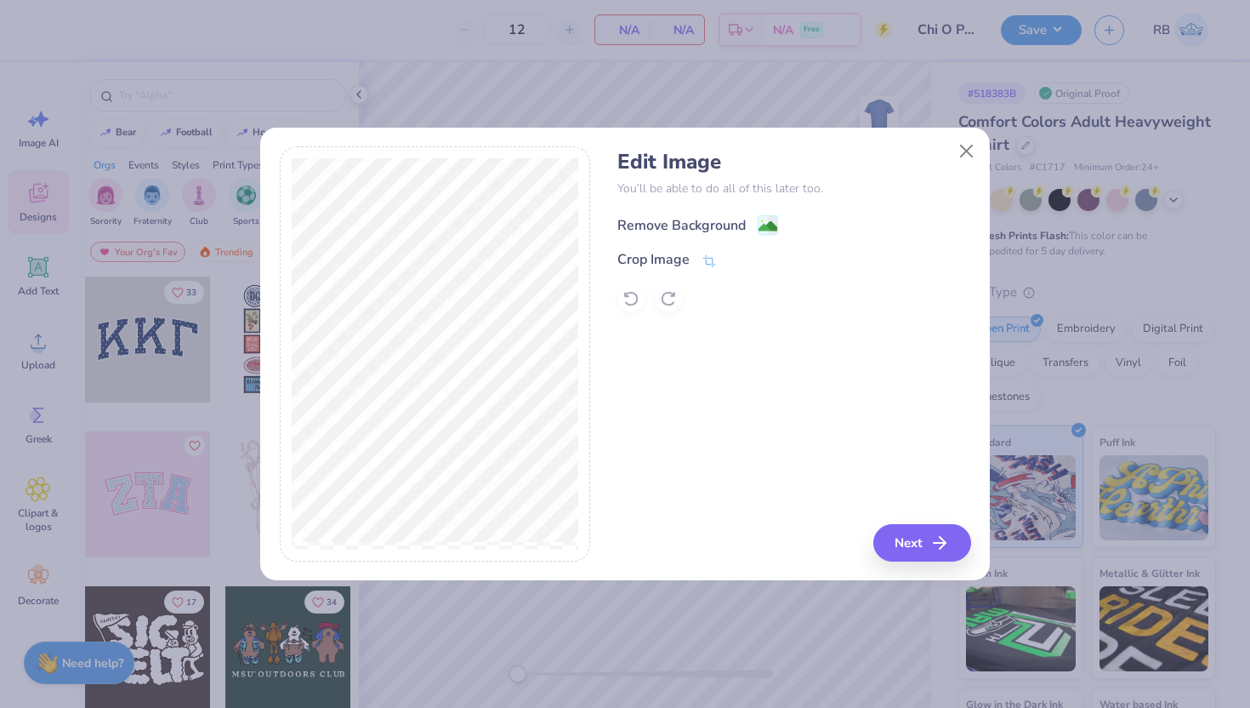
click at [726, 225] on div "Remove Background" at bounding box center [681, 225] width 128 height 20
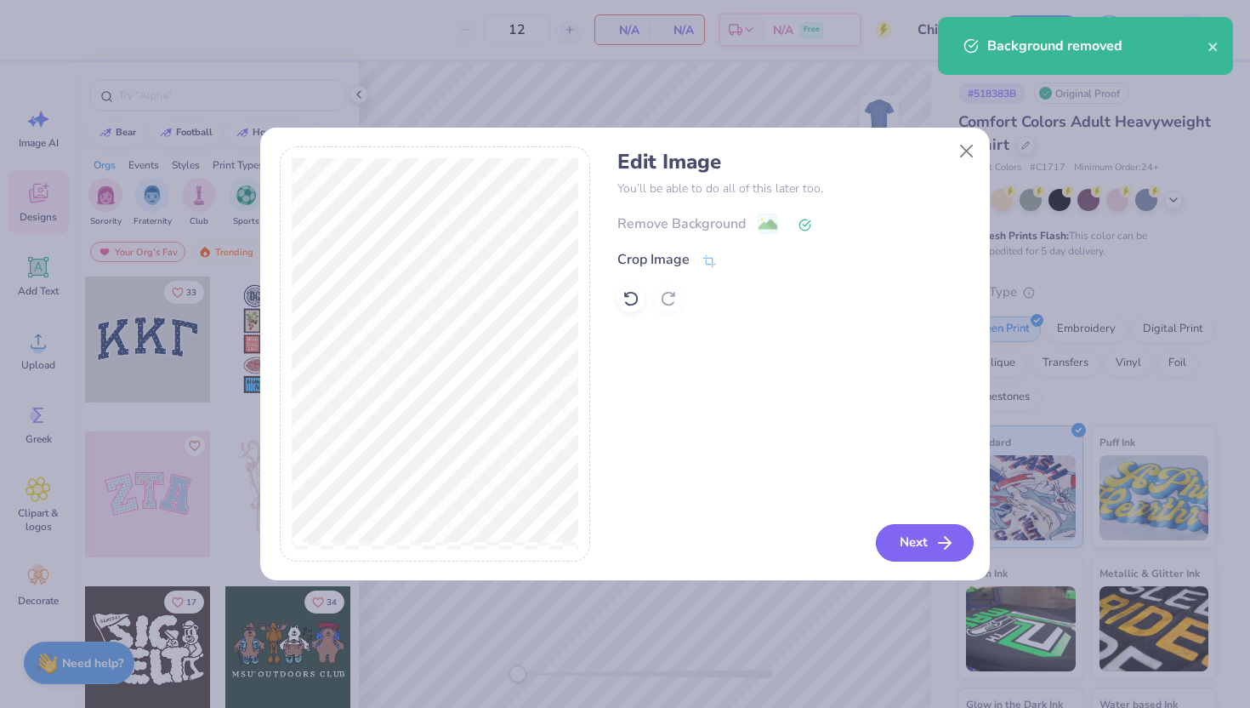
click at [930, 540] on button "Next" at bounding box center [925, 542] width 98 height 37
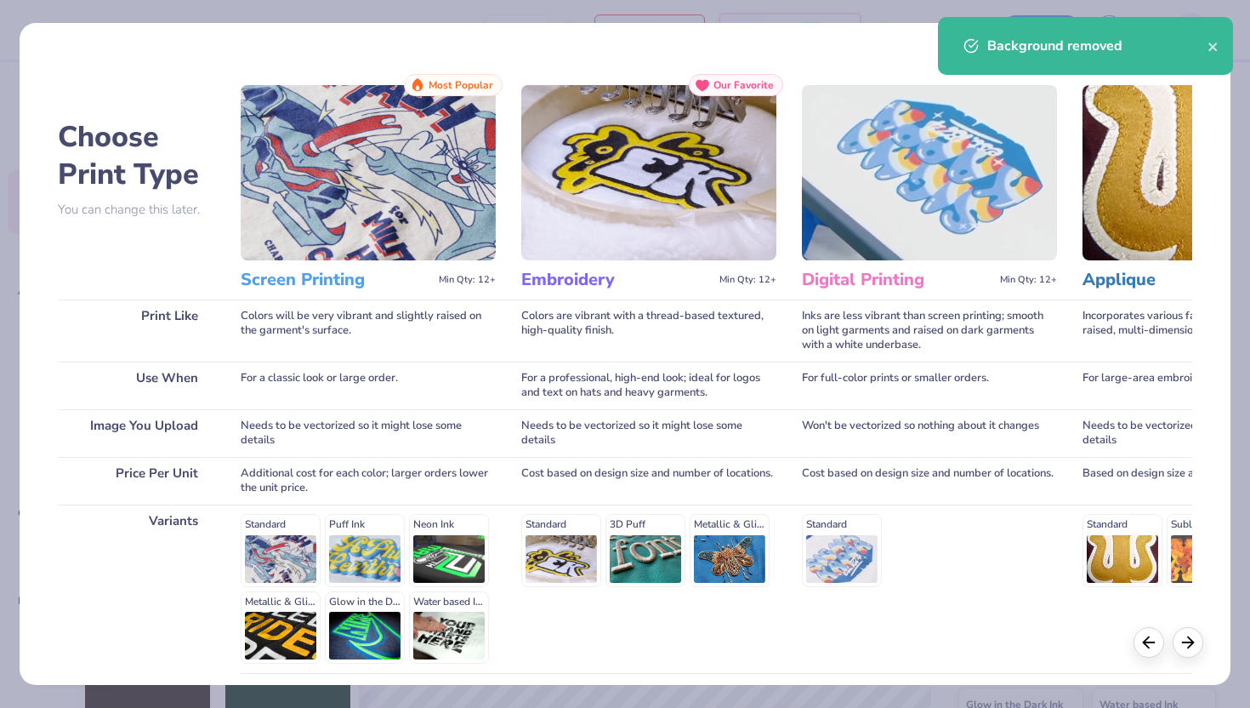
scroll to position [140, 0]
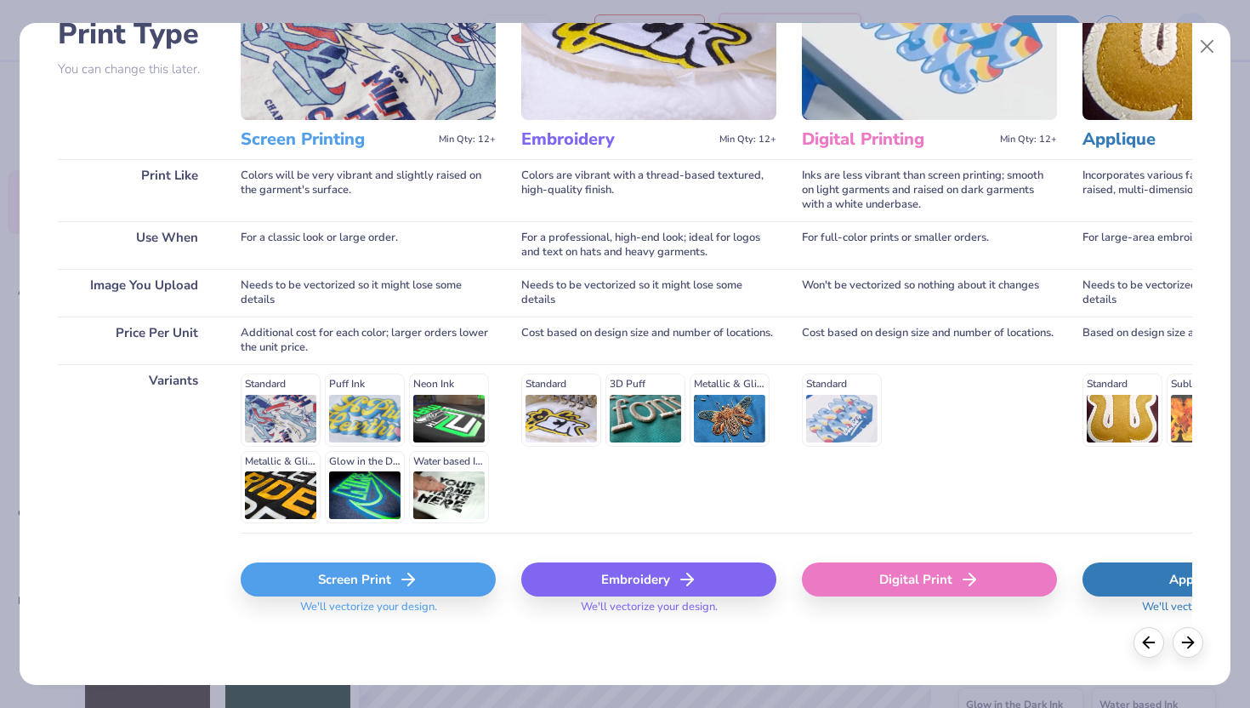
click at [377, 576] on div "Screen Print" at bounding box center [368, 579] width 255 height 34
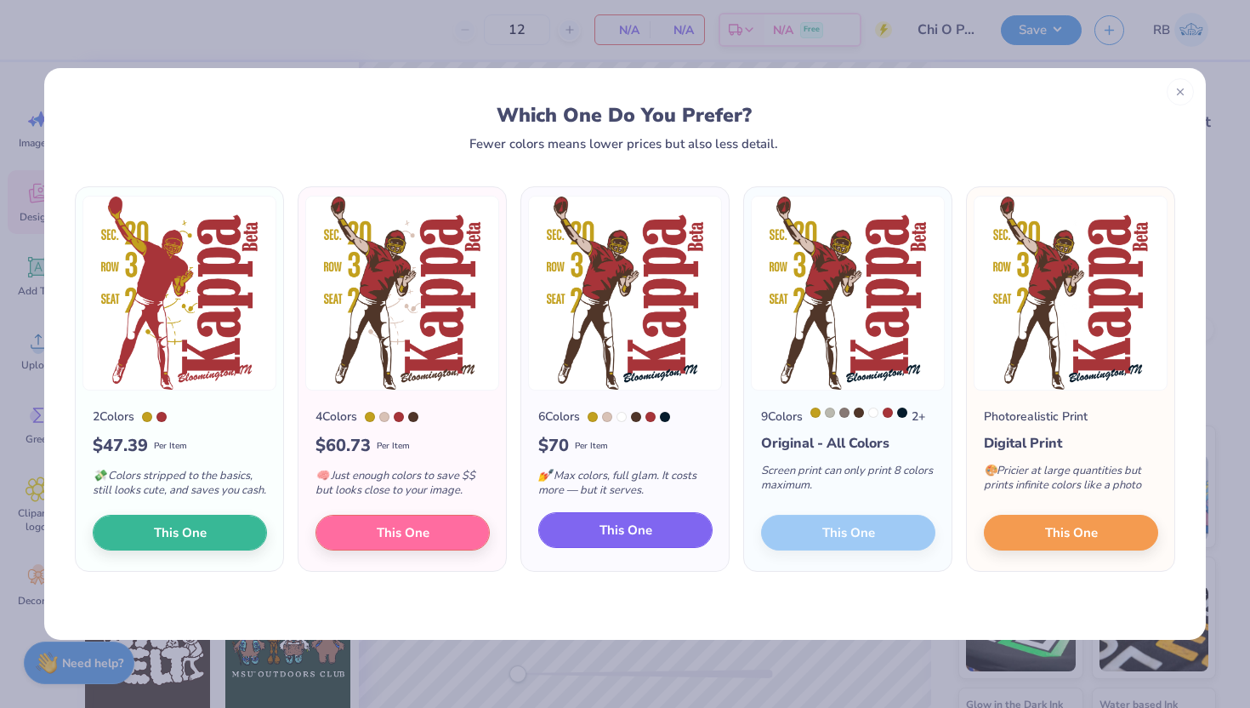
click at [613, 540] on span "This One" at bounding box center [626, 531] width 53 height 20
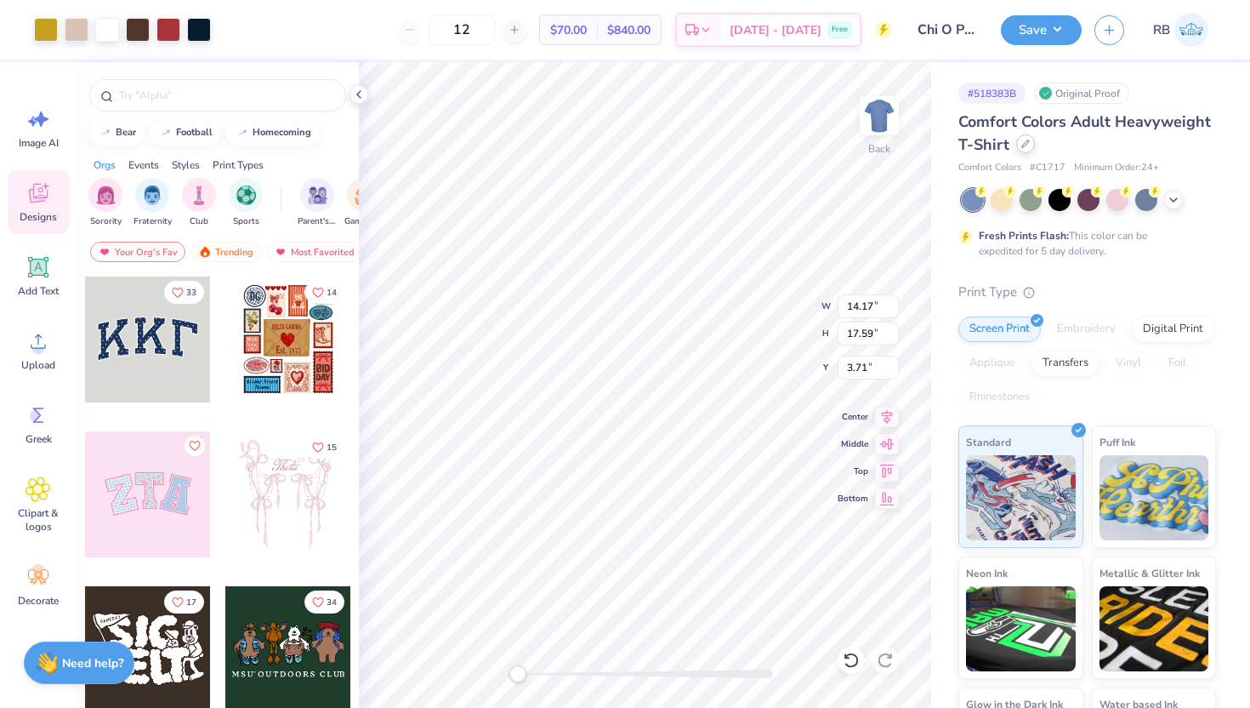
click at [1025, 147] on icon at bounding box center [1026, 143] width 9 height 9
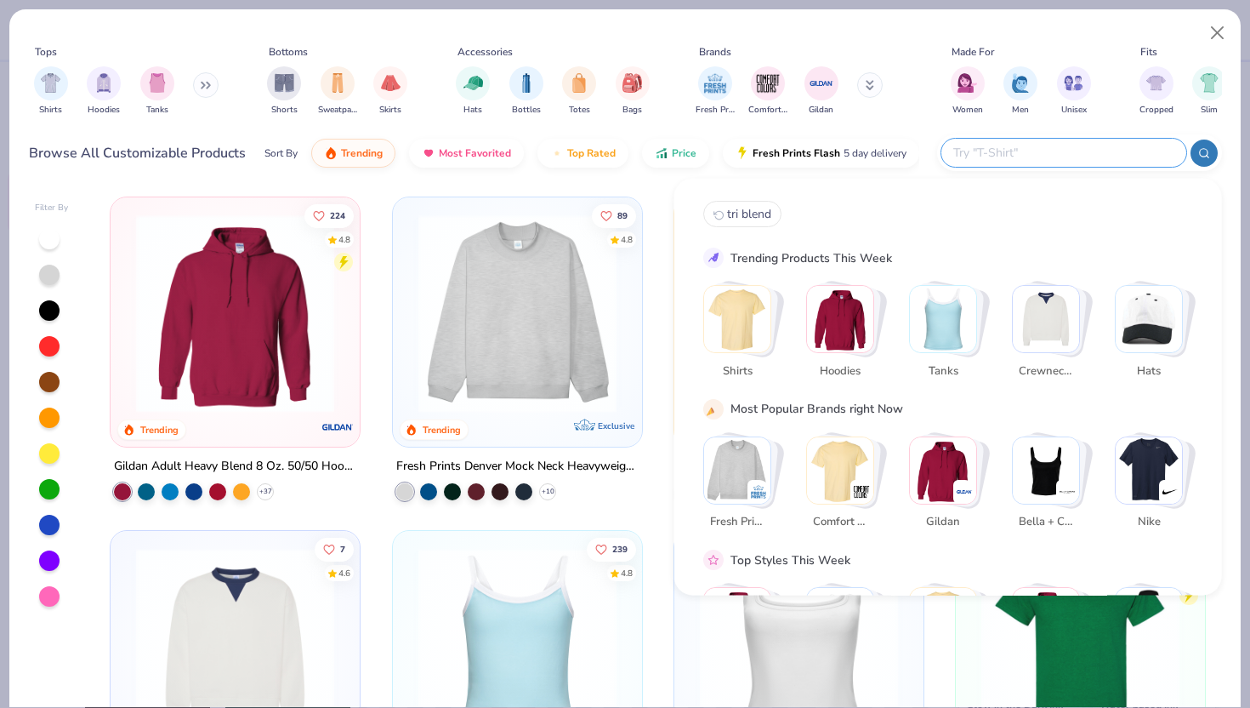
click at [1099, 162] on input "text" at bounding box center [1063, 153] width 223 height 20
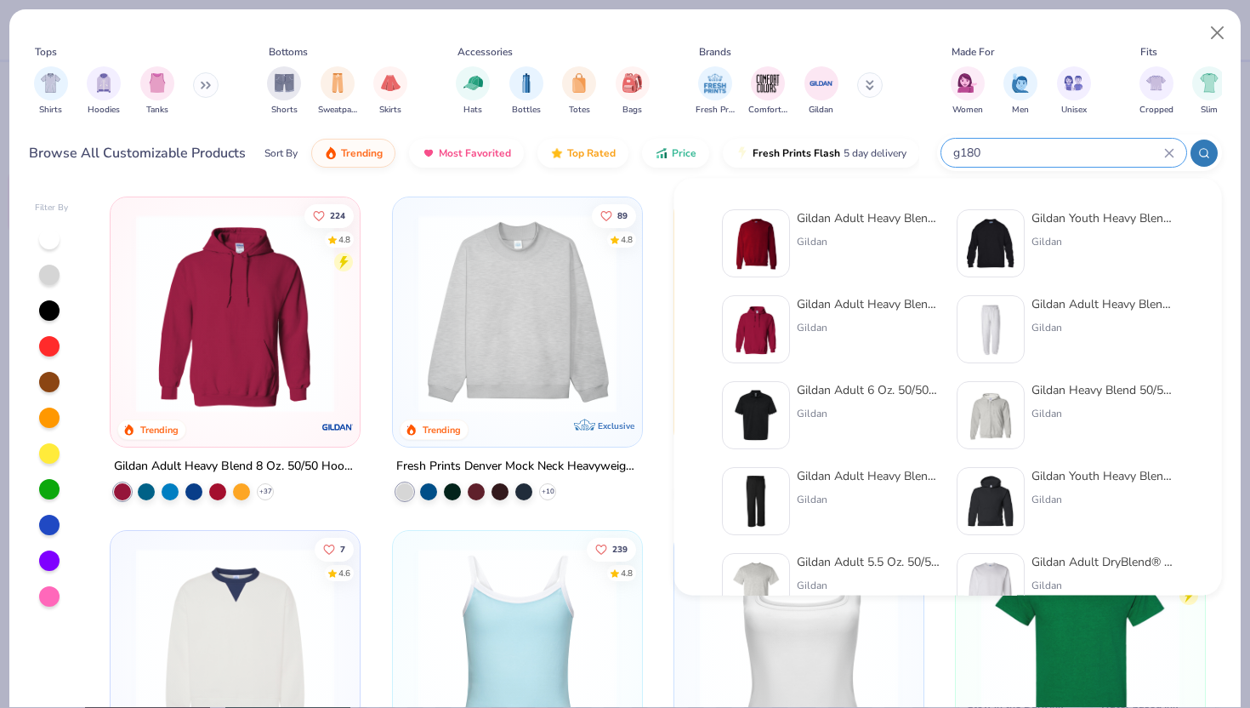
type input "g180"
click at [879, 224] on div "Gildan Adult Heavy Blend Adult 8 Oz. 50/50 Fleece Crew" at bounding box center [868, 218] width 143 height 18
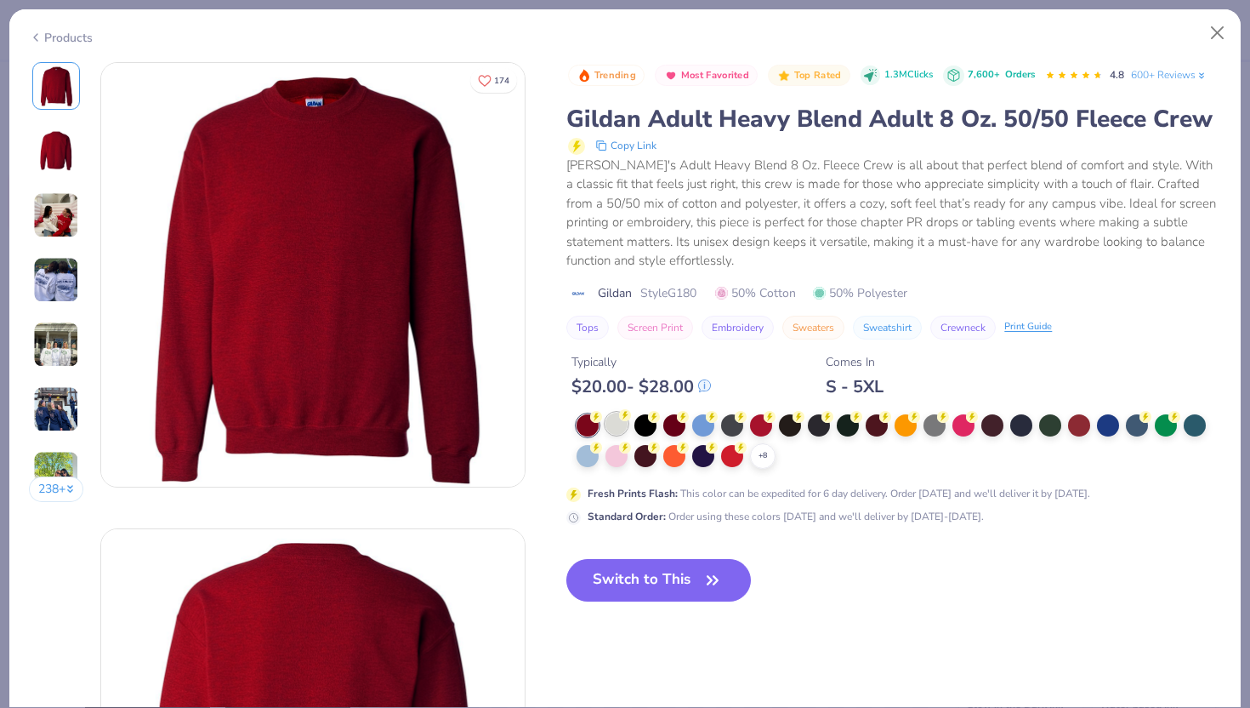
click at [617, 423] on div at bounding box center [617, 424] width 22 height 22
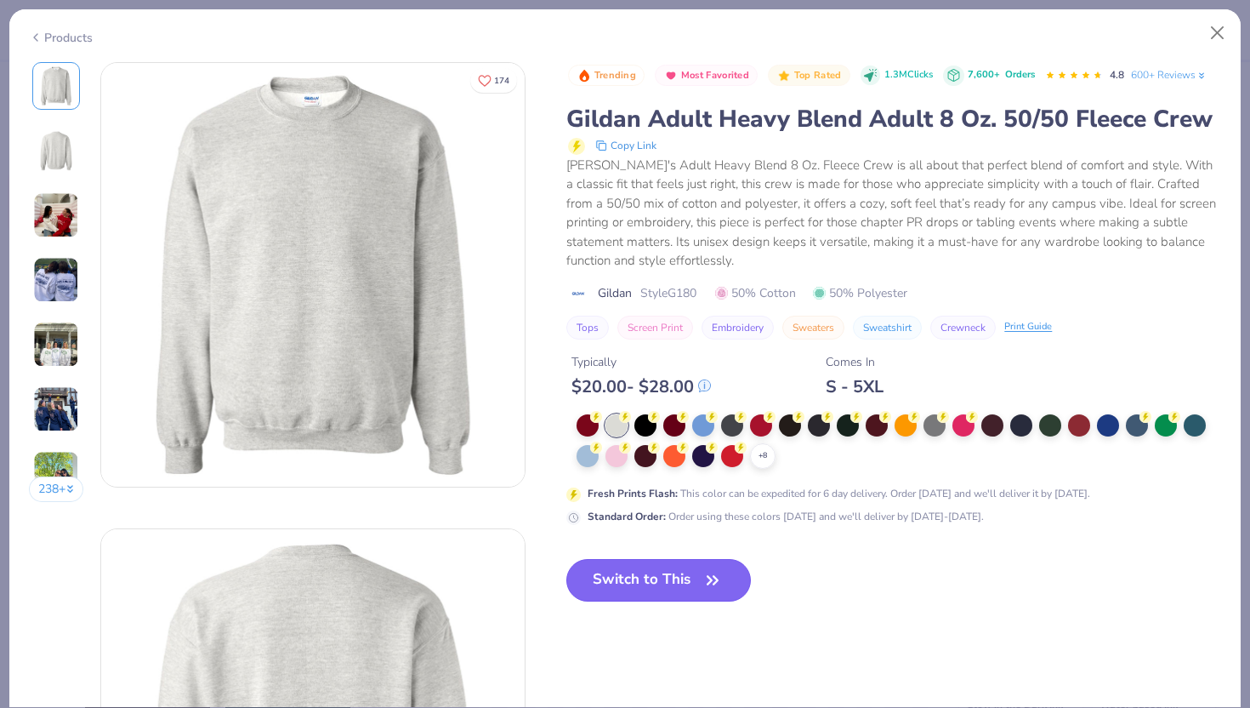
click at [614, 579] on button "Switch to This" at bounding box center [658, 580] width 185 height 43
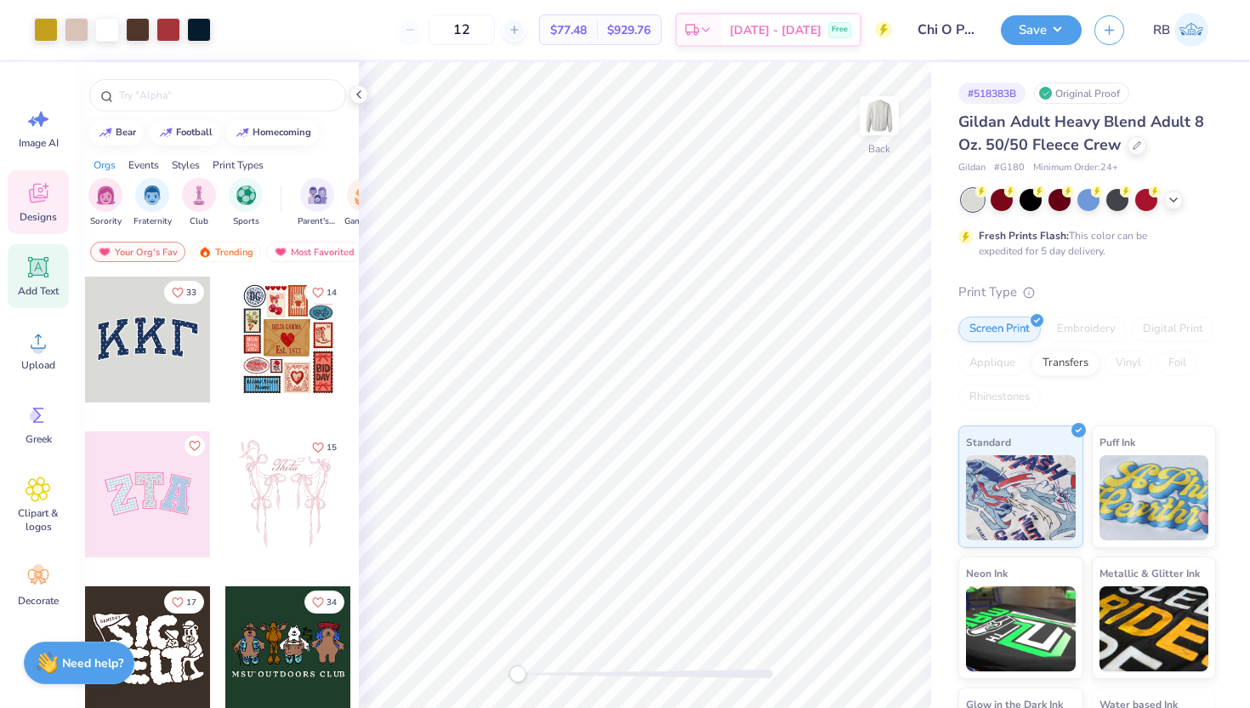
click at [29, 280] on div "Add Text" at bounding box center [38, 276] width 61 height 64
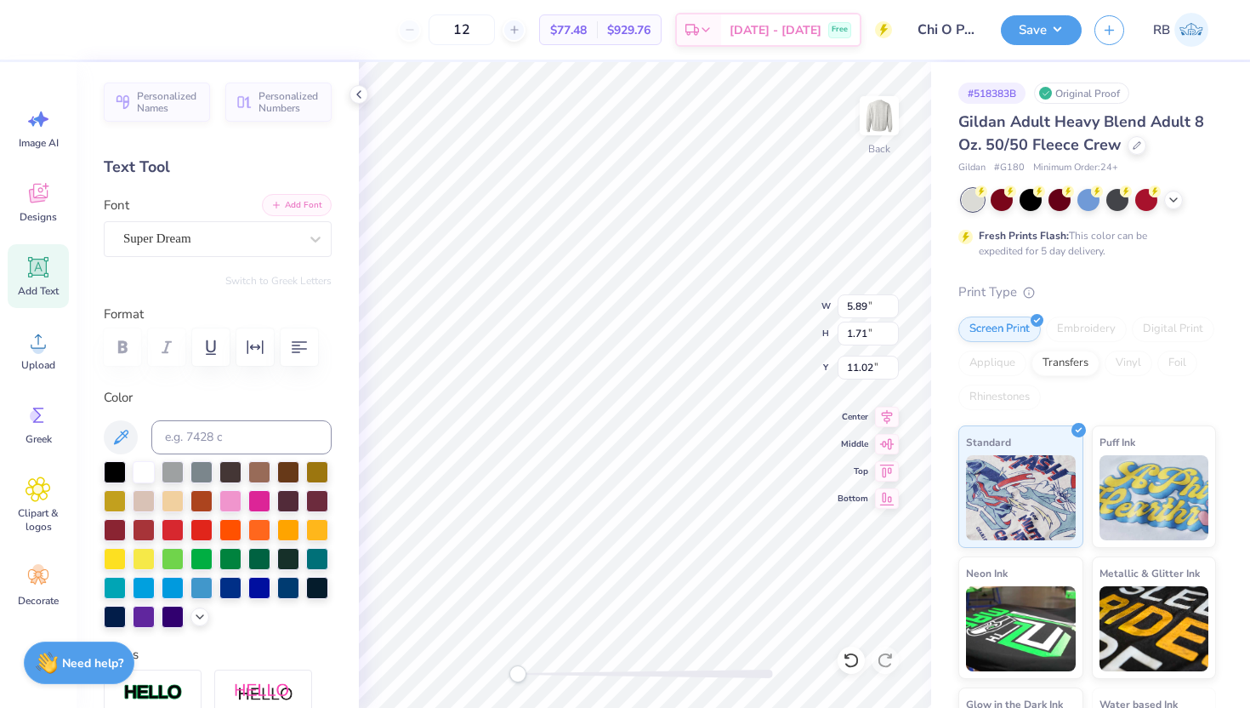
click at [308, 205] on button "Add Font" at bounding box center [297, 205] width 70 height 22
type textarea "Chi Omega"
type input "14.17"
type input "17.59"
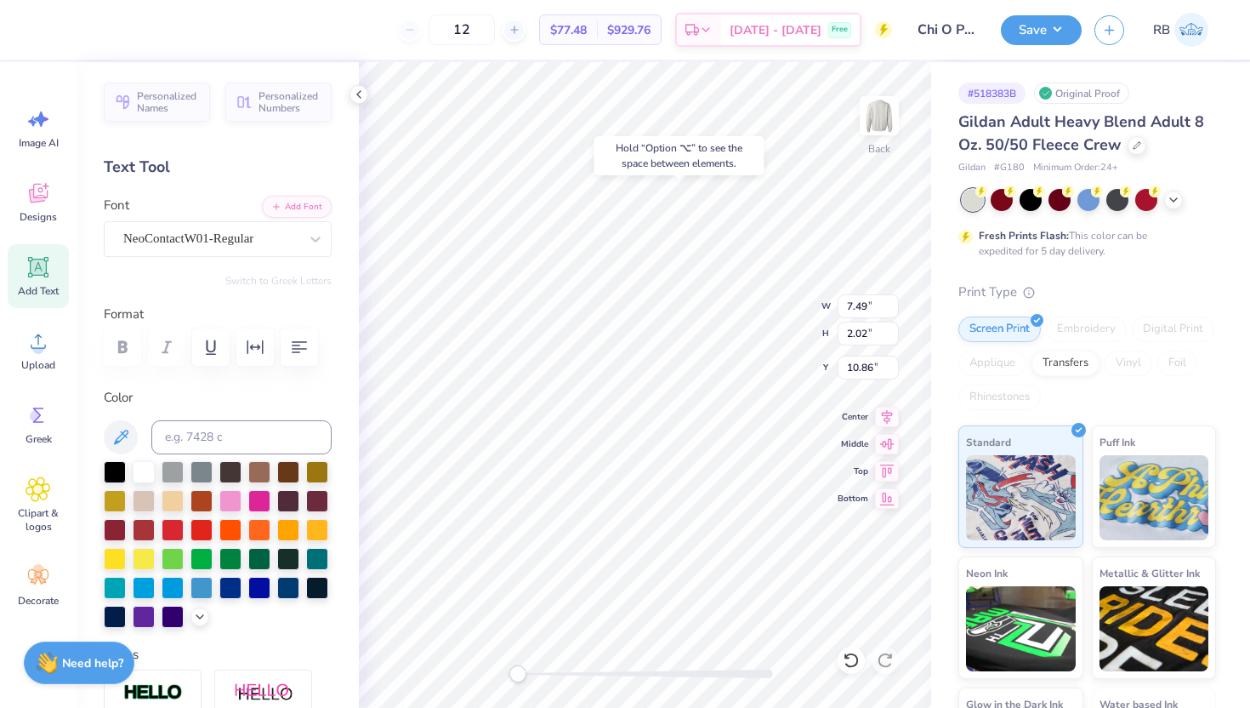
type input "3.83"
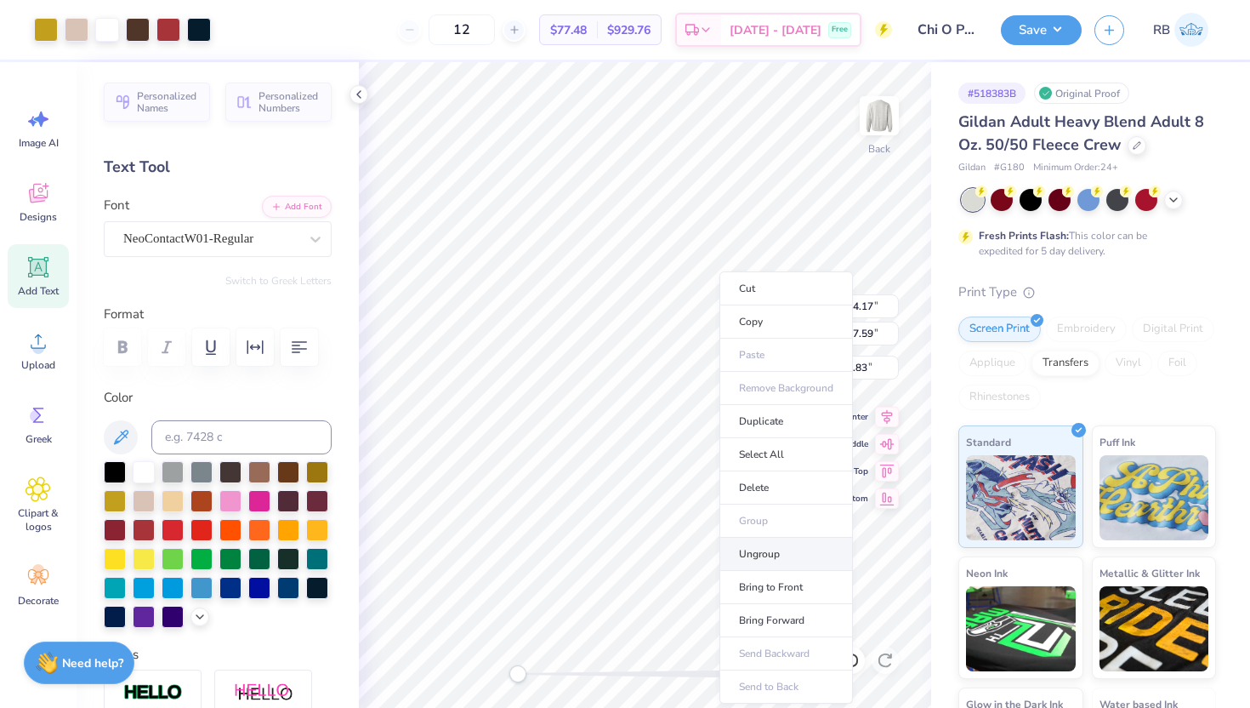
click at [765, 553] on li "Ungroup" at bounding box center [787, 554] width 134 height 33
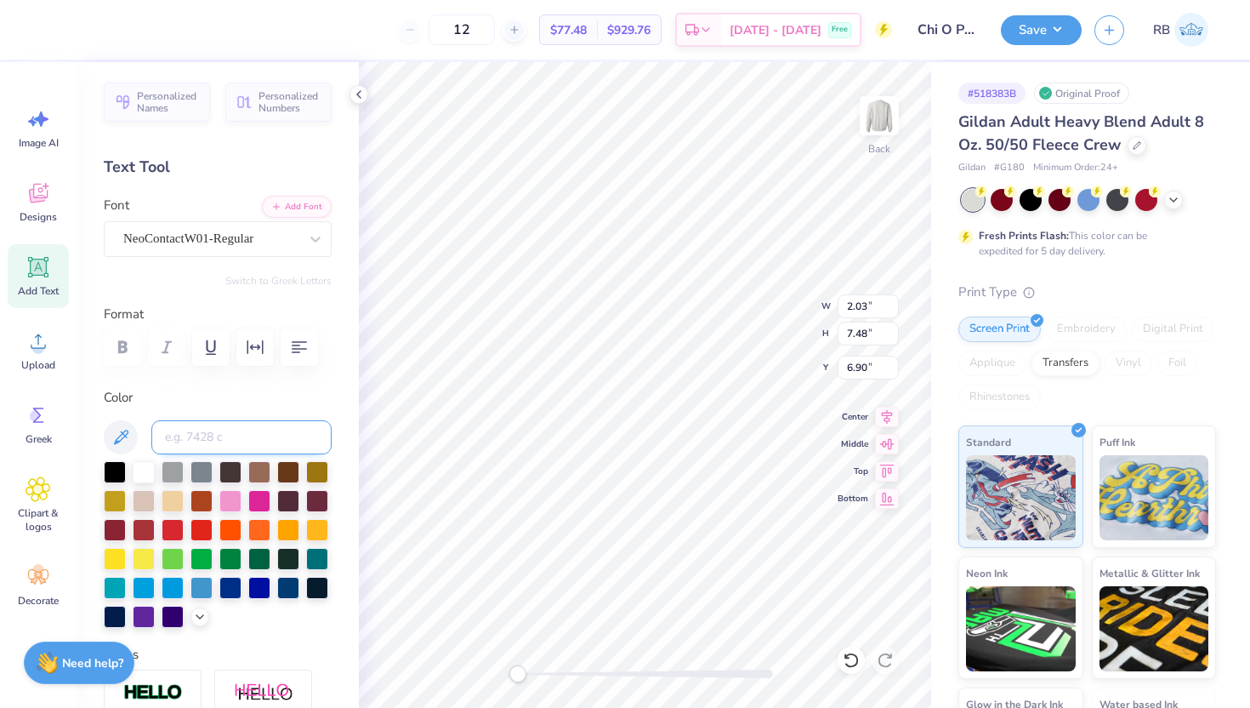
click at [232, 432] on input at bounding box center [241, 437] width 180 height 34
type input "1807"
type input "4.32"
type input "15.94"
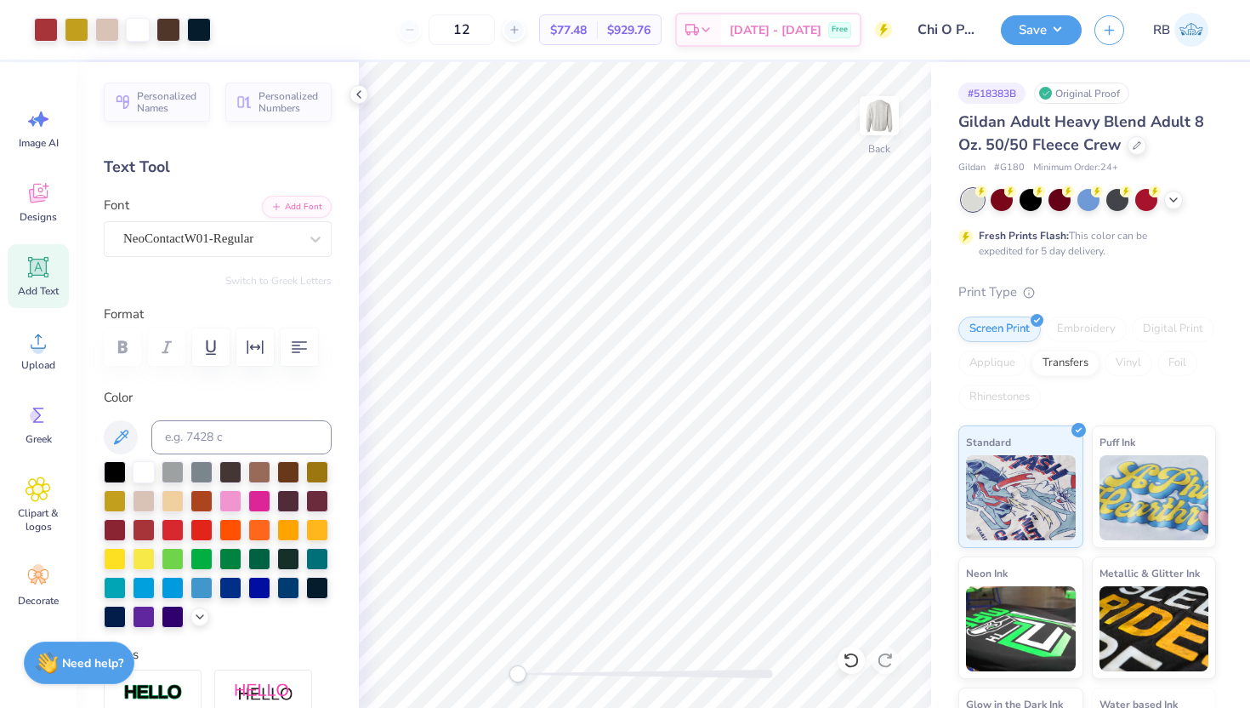
click at [53, 275] on div "Add Text" at bounding box center [38, 276] width 61 height 64
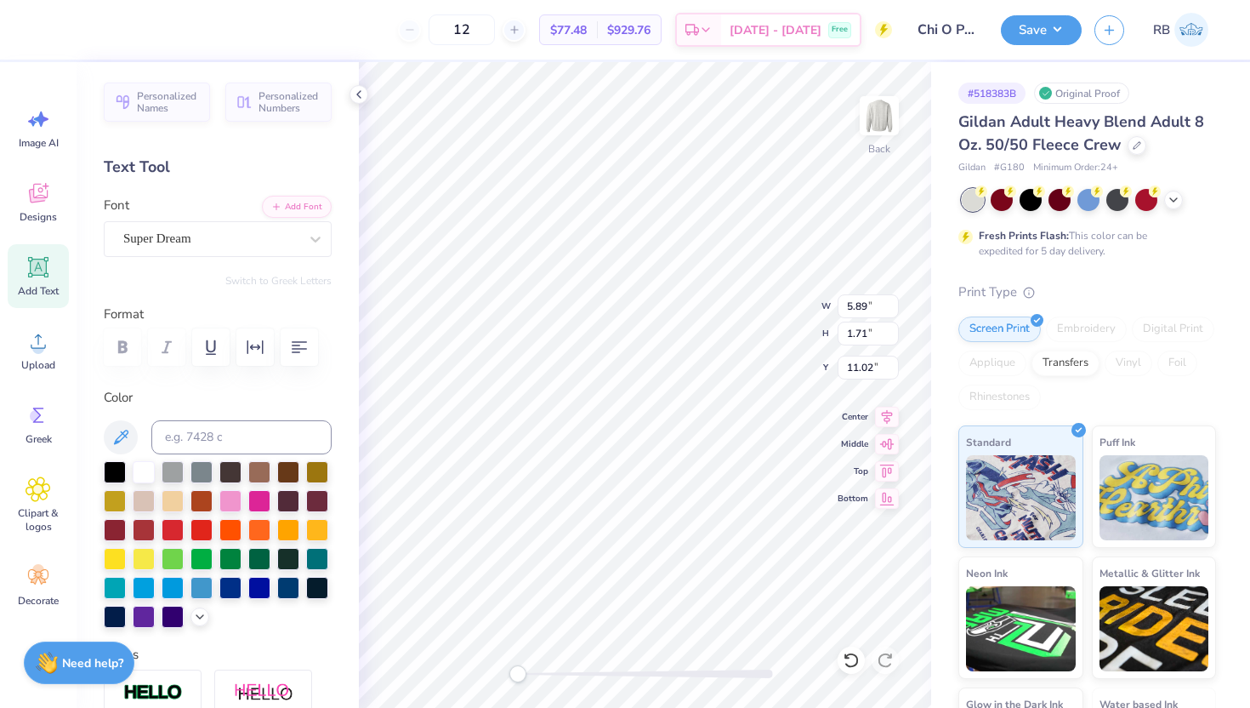
scroll to position [0, 0]
type textarea "SAE"
click at [259, 242] on div "Super Dream" at bounding box center [211, 238] width 179 height 26
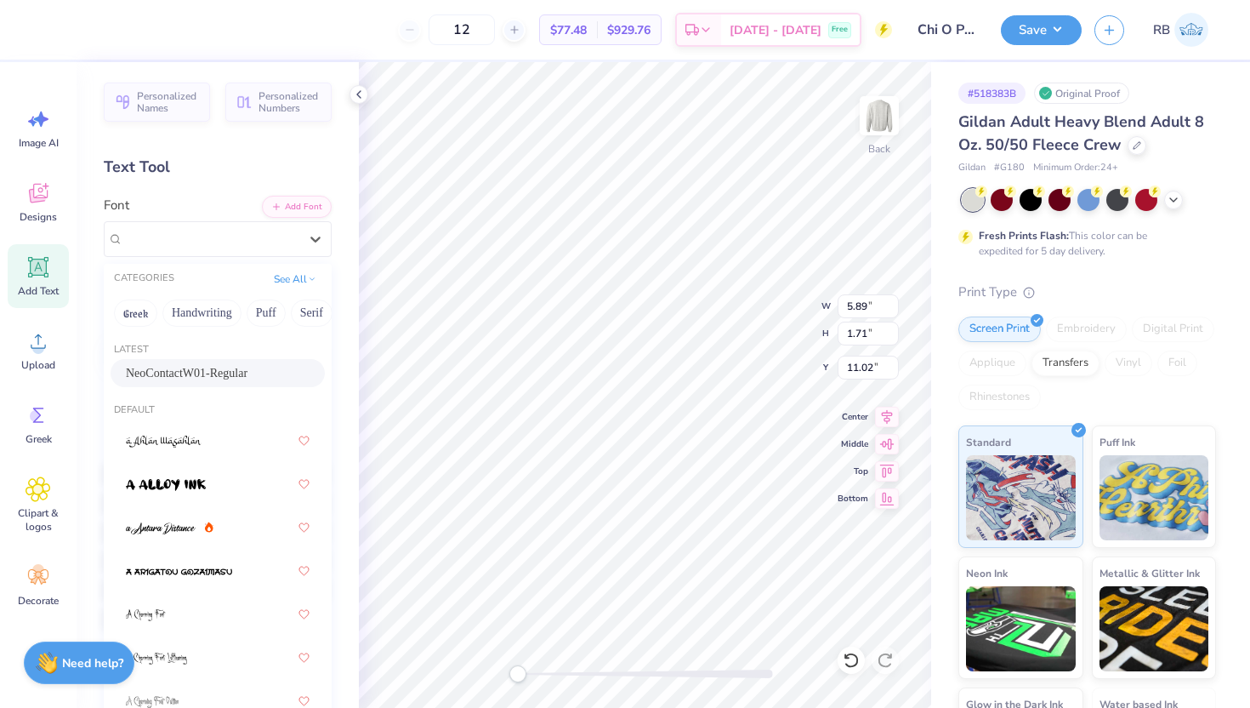
click at [234, 374] on div "NeoContactW01-Regular" at bounding box center [218, 373] width 184 height 18
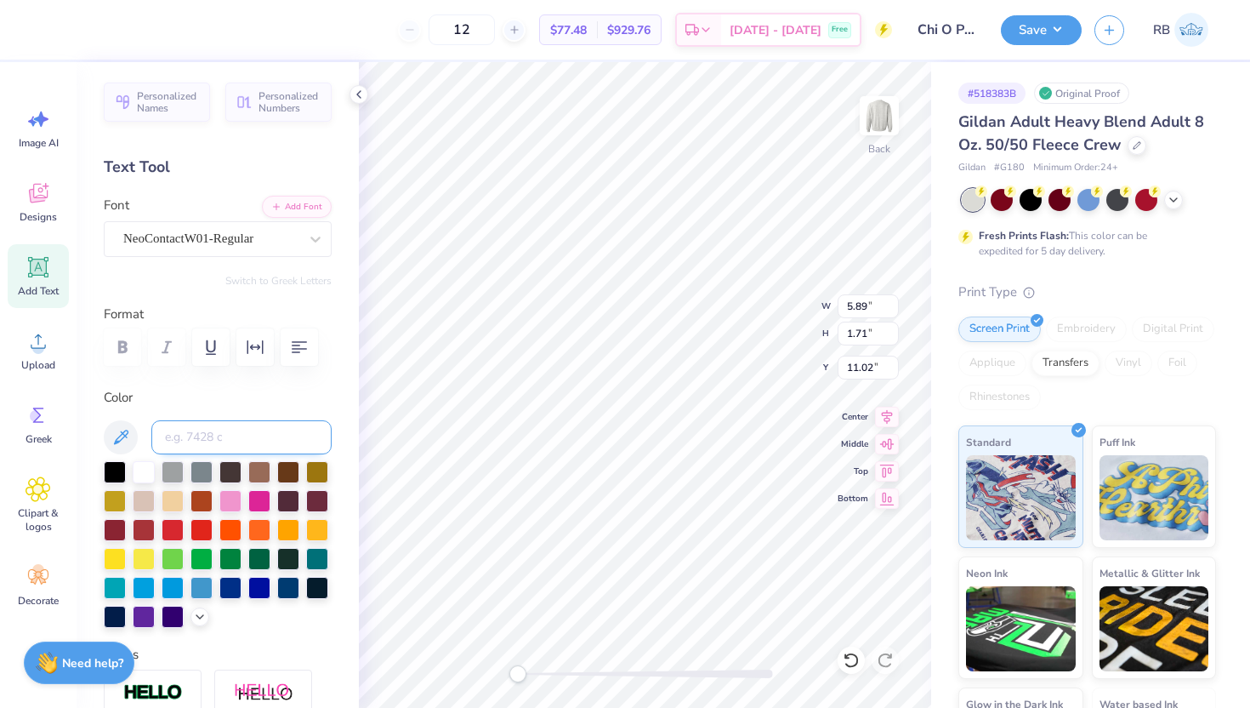
click at [291, 441] on input at bounding box center [241, 437] width 180 height 34
type input "1807c"
type input "1.27"
type input "1.92"
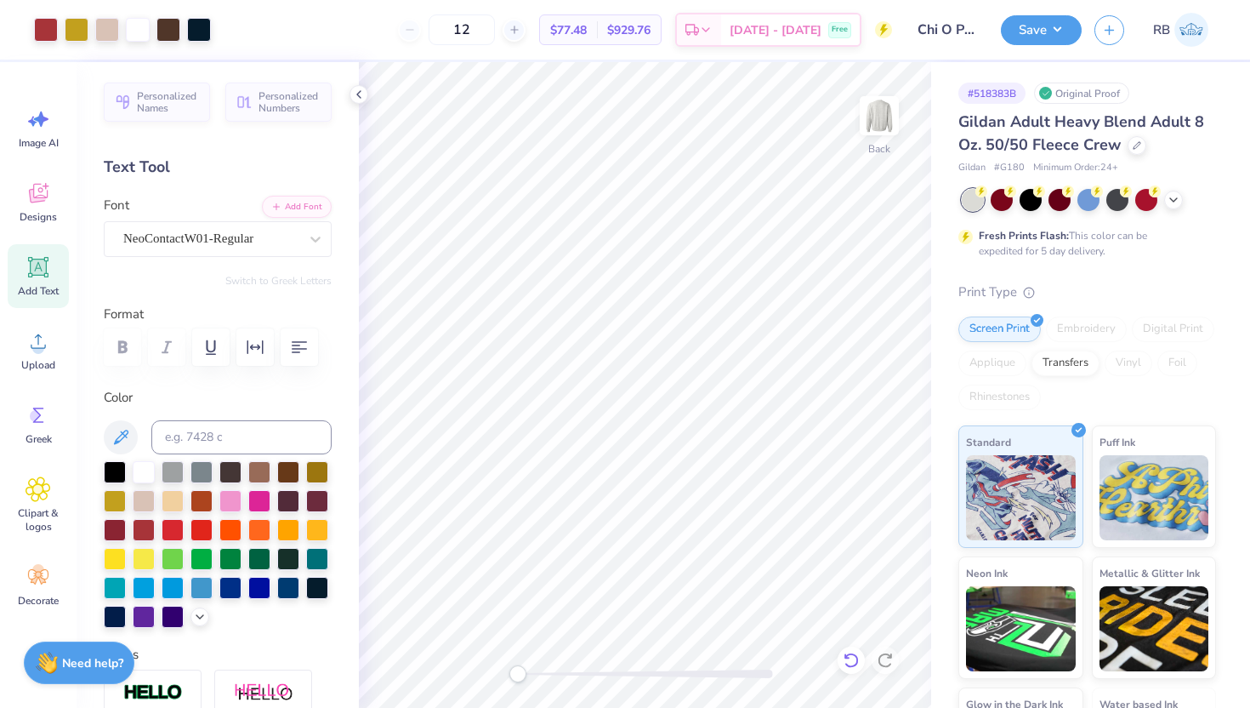
click at [851, 655] on icon at bounding box center [851, 660] width 17 height 17
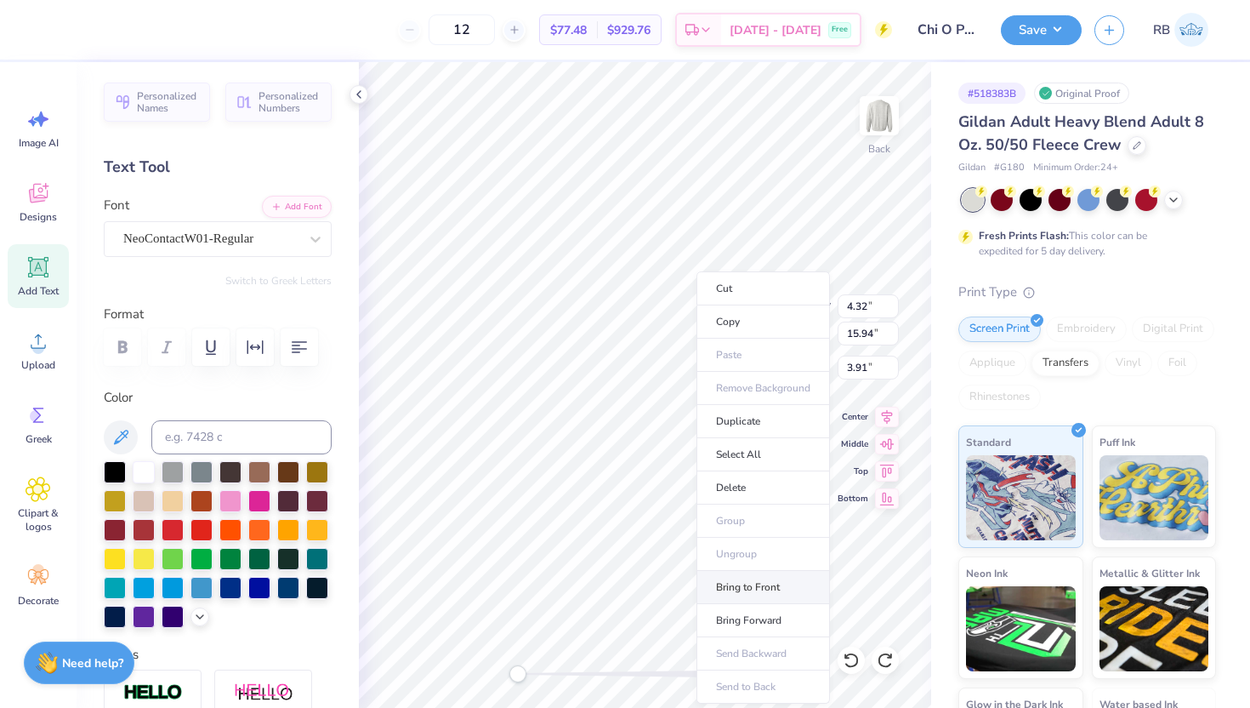
click at [753, 589] on li "Bring to Front" at bounding box center [764, 587] width 134 height 33
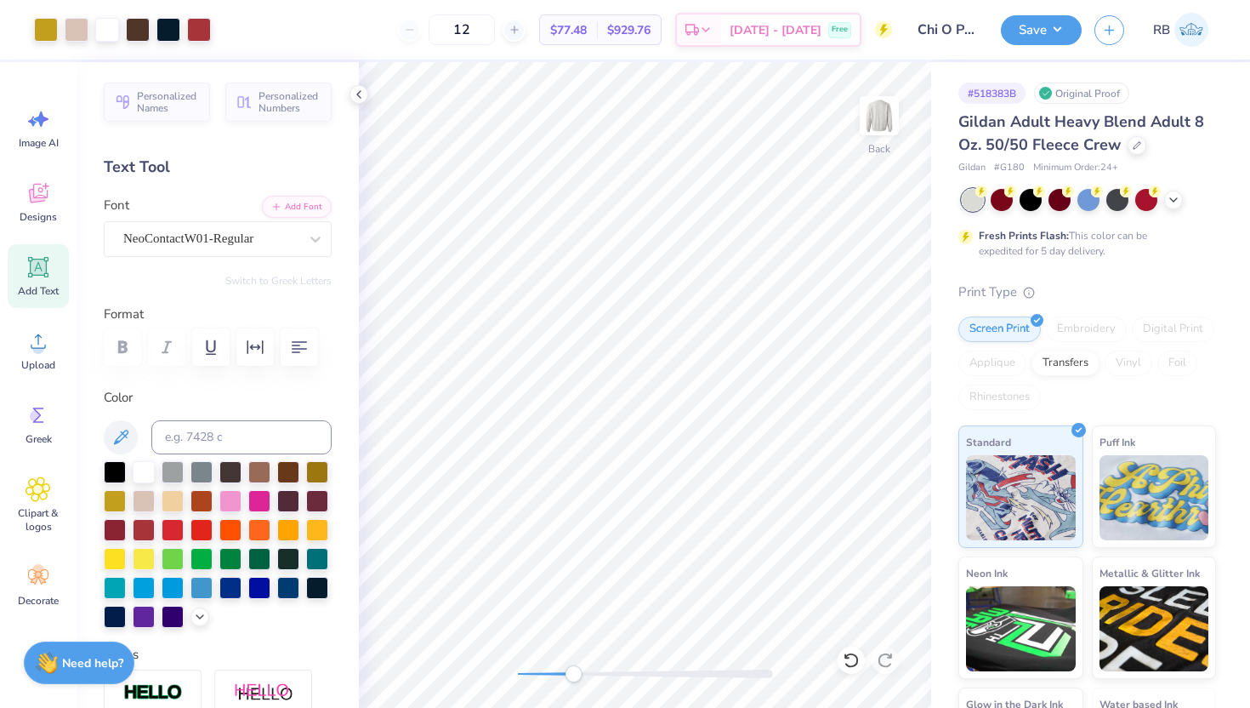
drag, startPoint x: 521, startPoint y: 674, endPoint x: 573, endPoint y: 674, distance: 52.7
click at [573, 674] on div "Accessibility label" at bounding box center [573, 673] width 17 height 17
click at [857, 653] on icon at bounding box center [851, 660] width 17 height 17
click at [496, 677] on div "Back" at bounding box center [645, 385] width 572 height 646
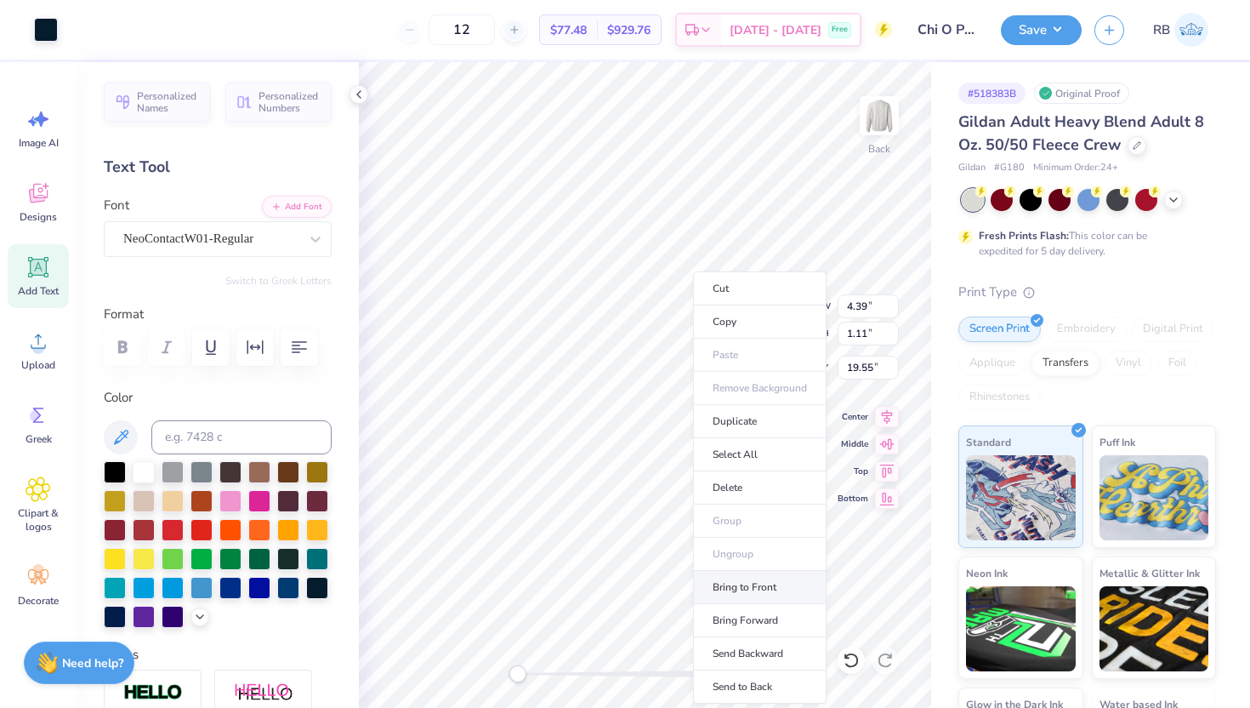
click at [758, 583] on li "Bring to Front" at bounding box center [760, 587] width 134 height 33
click at [760, 680] on li "Send to Back" at bounding box center [767, 686] width 134 height 33
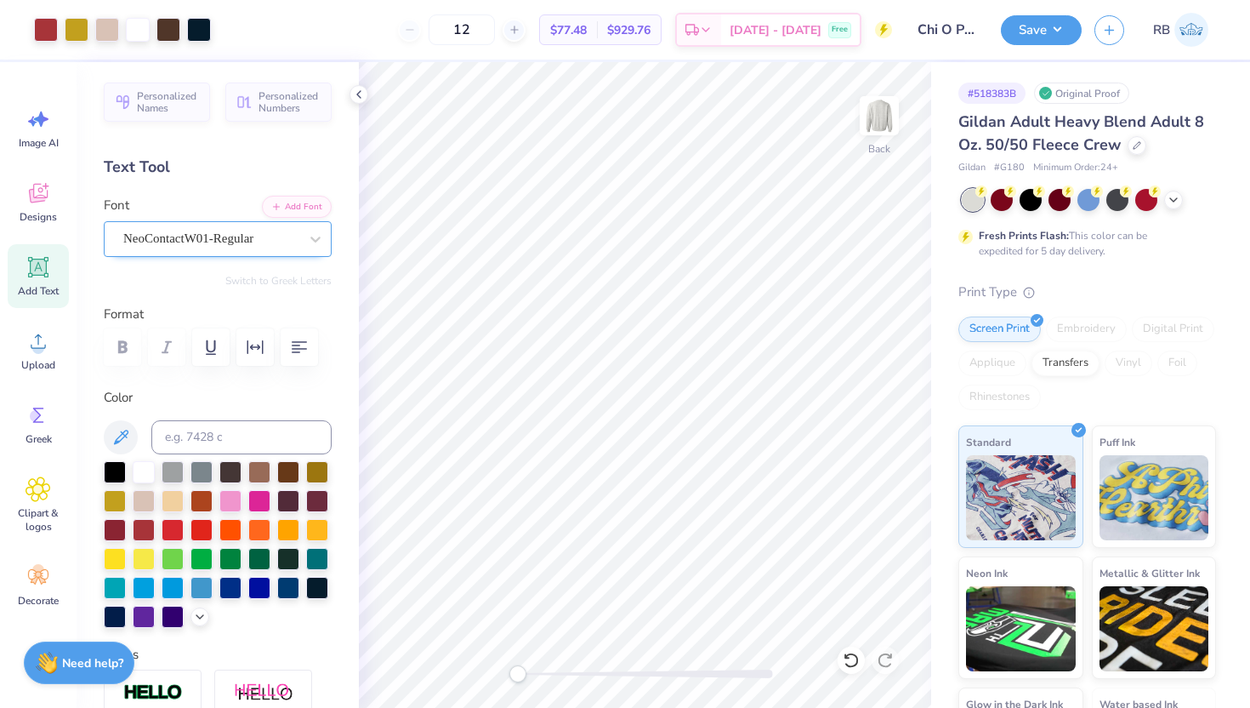
click at [207, 250] on div "NeoContactW01-Regular" at bounding box center [211, 238] width 179 height 26
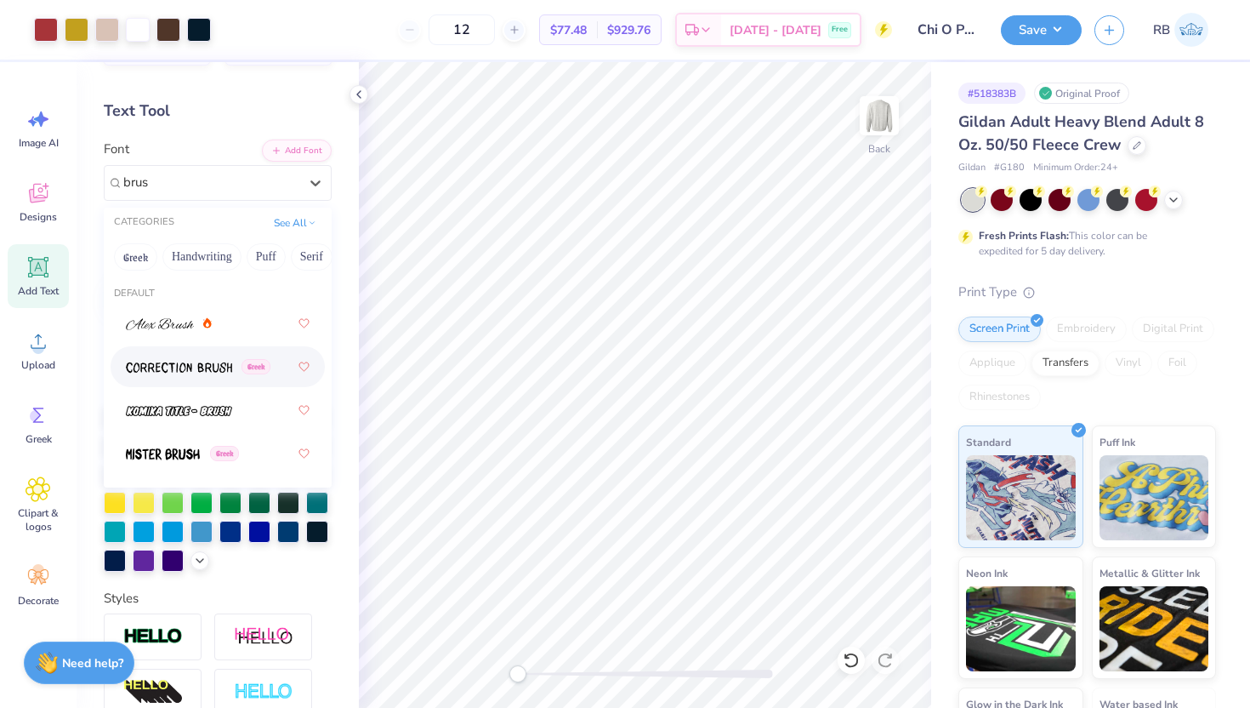
scroll to position [63, 0]
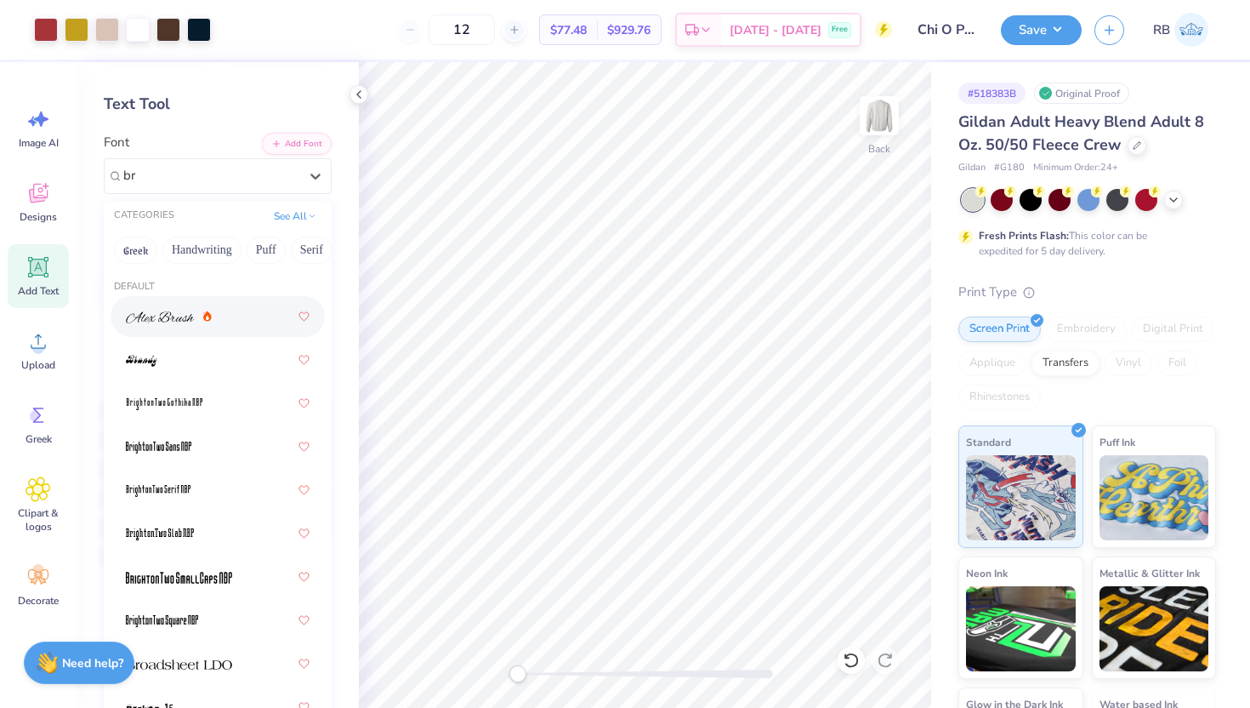
type input "b"
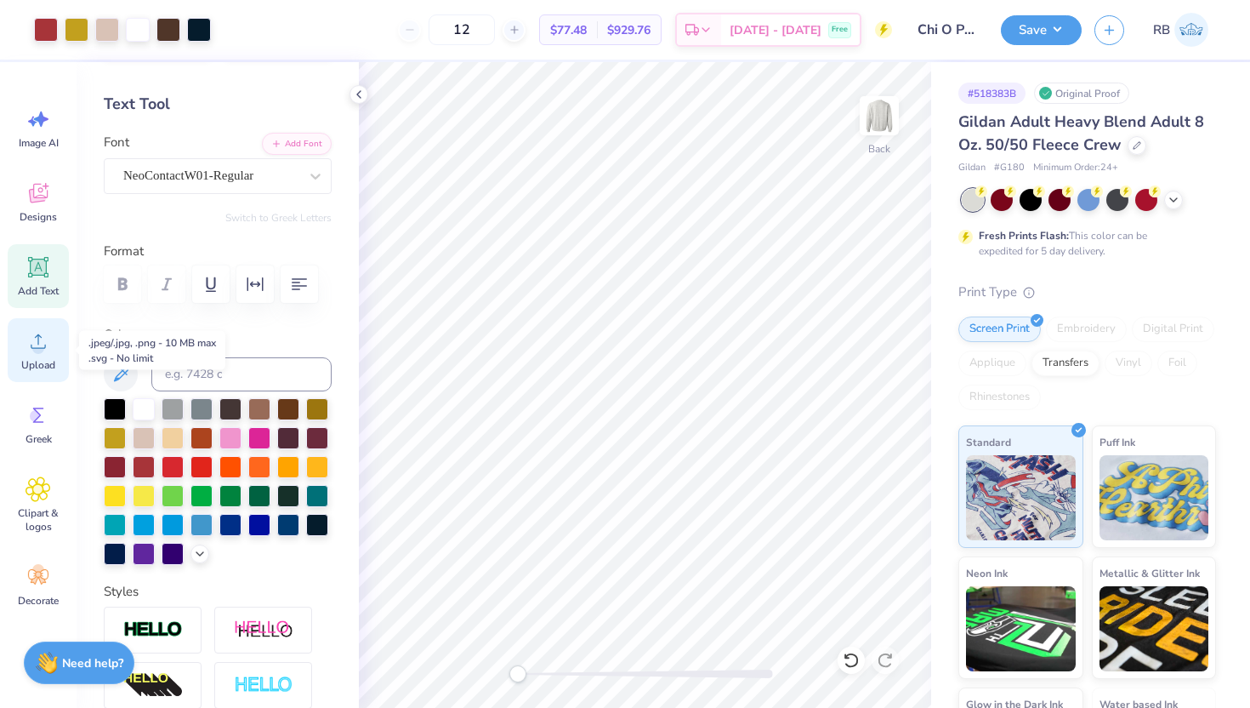
click at [41, 336] on icon at bounding box center [39, 341] width 26 height 26
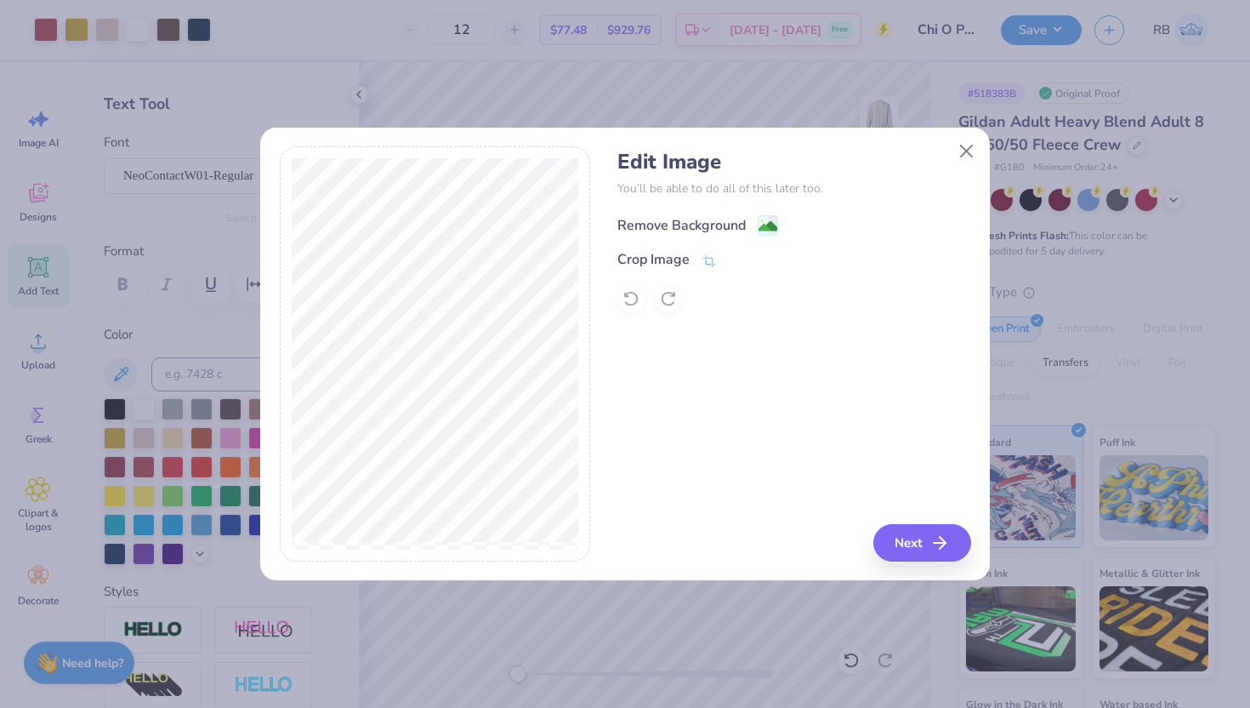
click at [760, 224] on image at bounding box center [768, 226] width 19 height 19
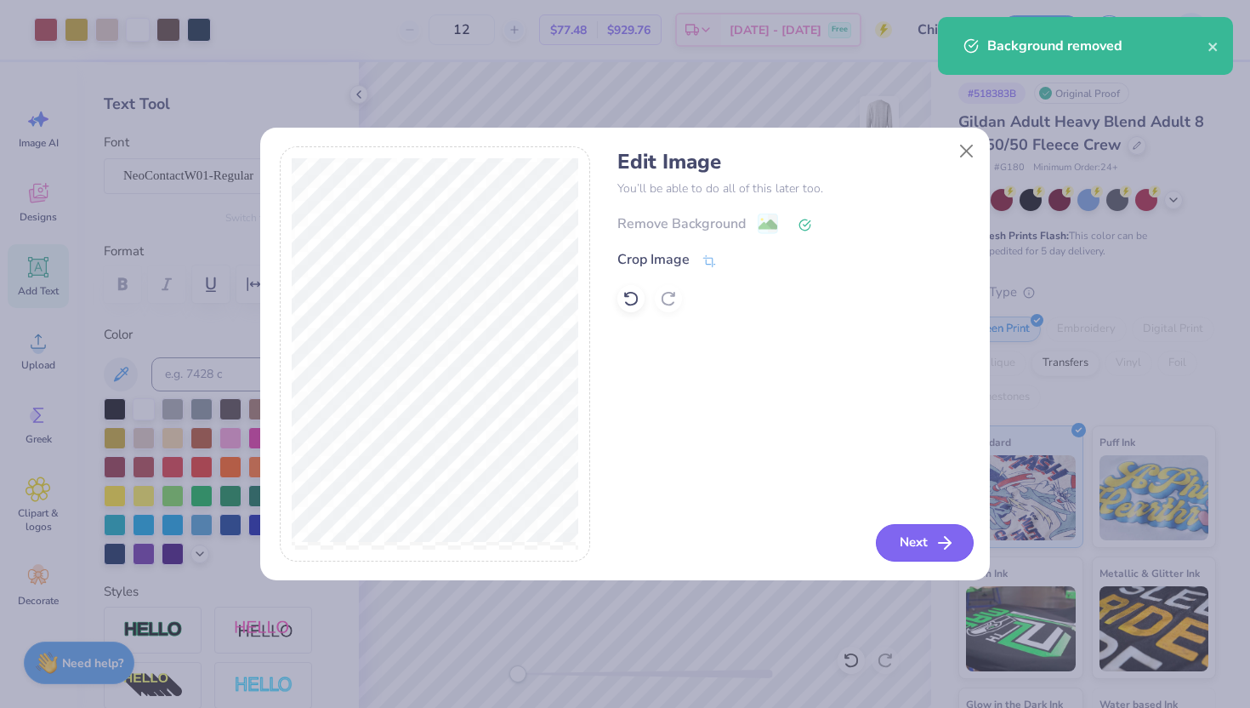
click at [912, 534] on button "Next" at bounding box center [925, 542] width 98 height 37
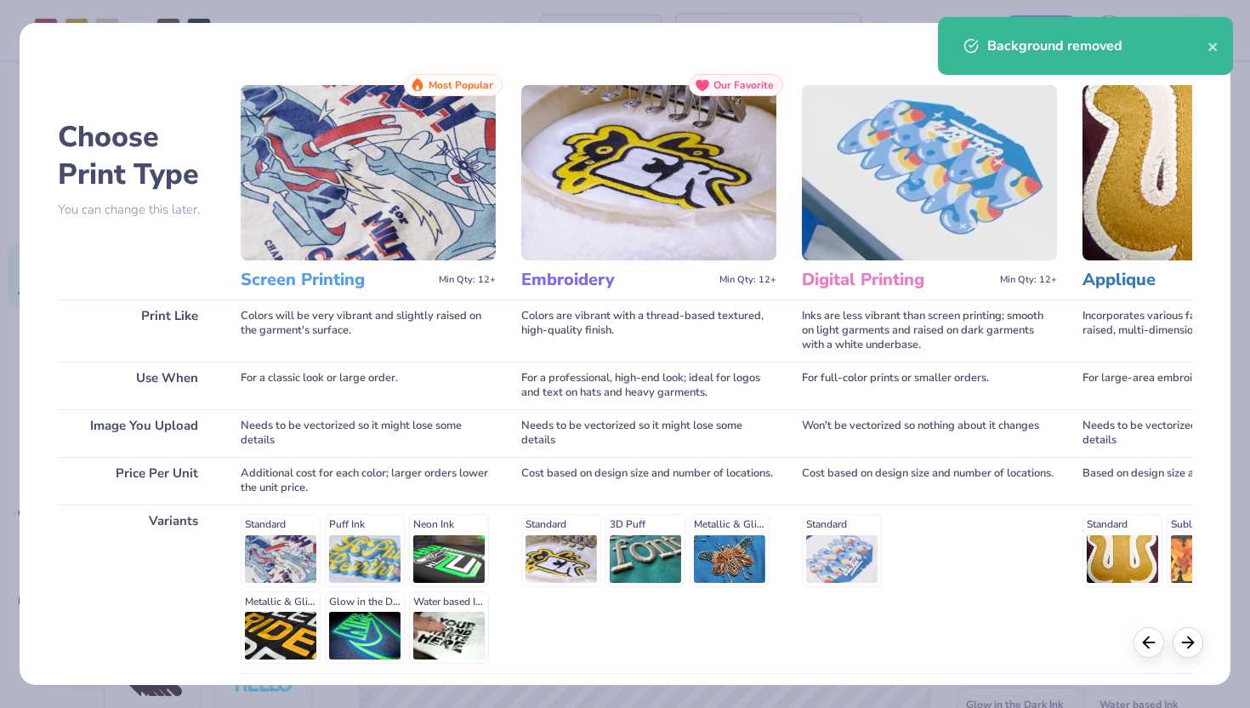
scroll to position [140, 0]
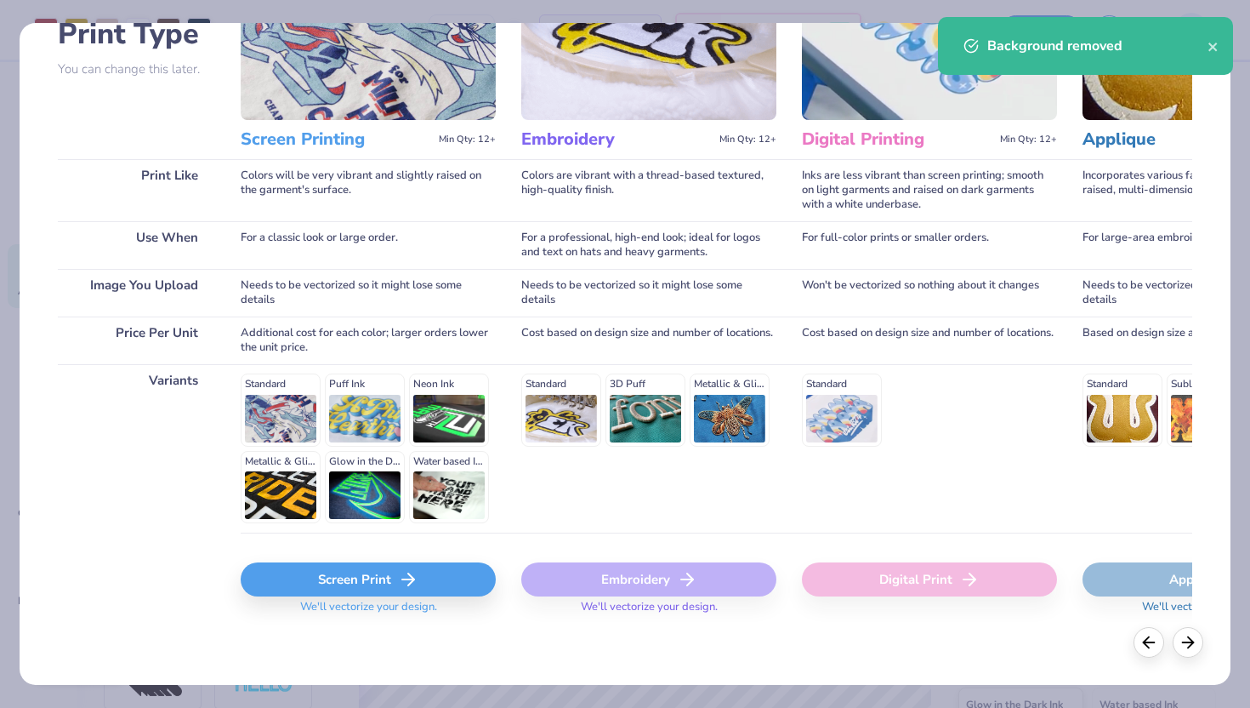
click at [418, 562] on div "Screen Print" at bounding box center [368, 579] width 255 height 34
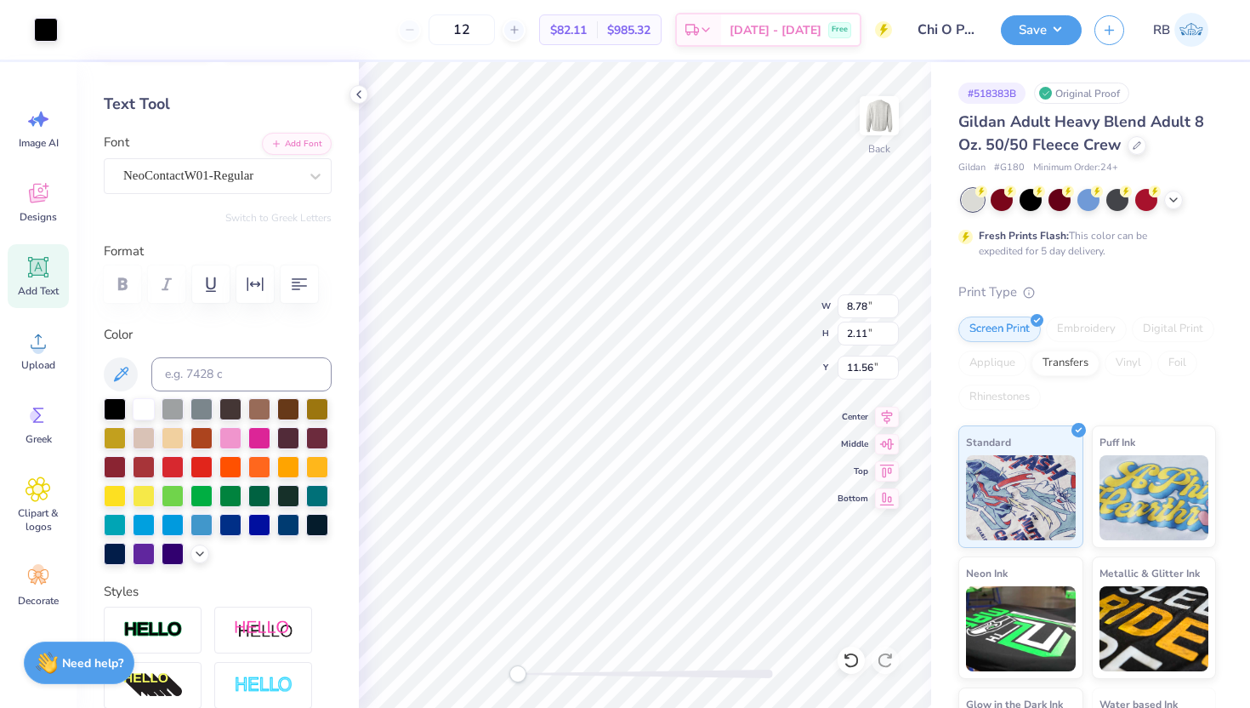
type input "8.78"
type input "2.11"
type input "11.56"
type input "6.64"
type input "1.59"
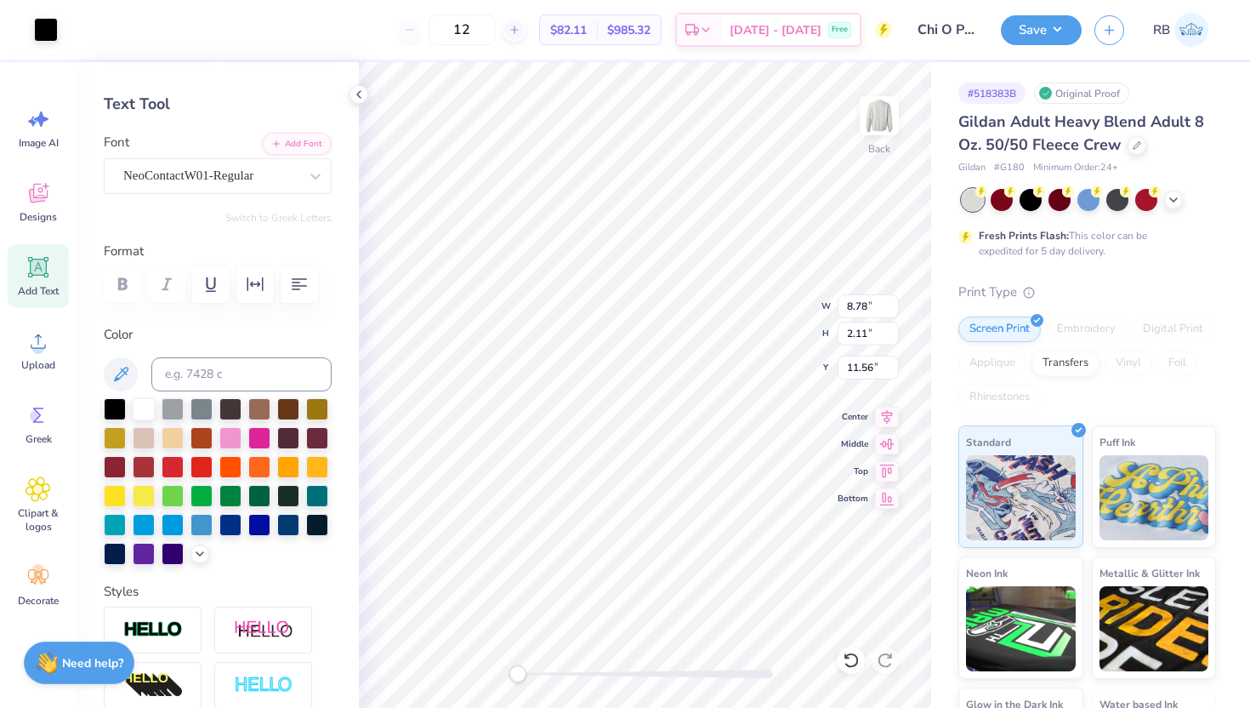
type input "20.39"
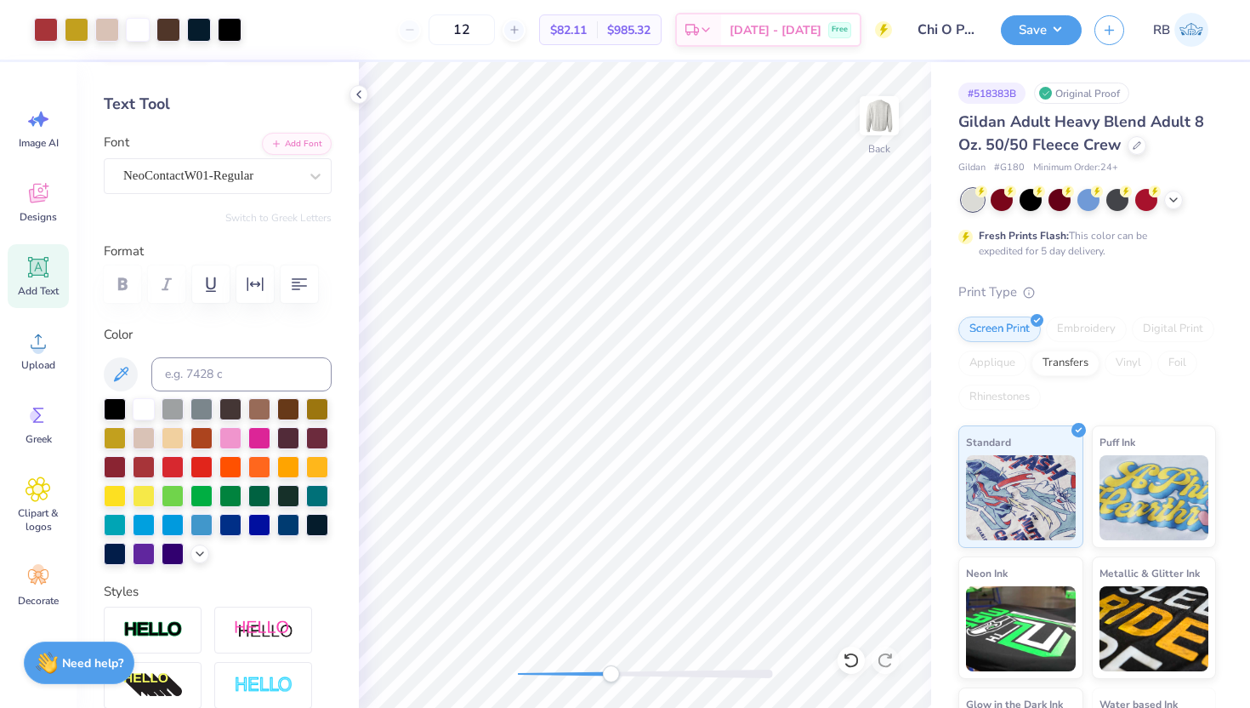
click at [612, 688] on div "Back" at bounding box center [645, 385] width 572 height 646
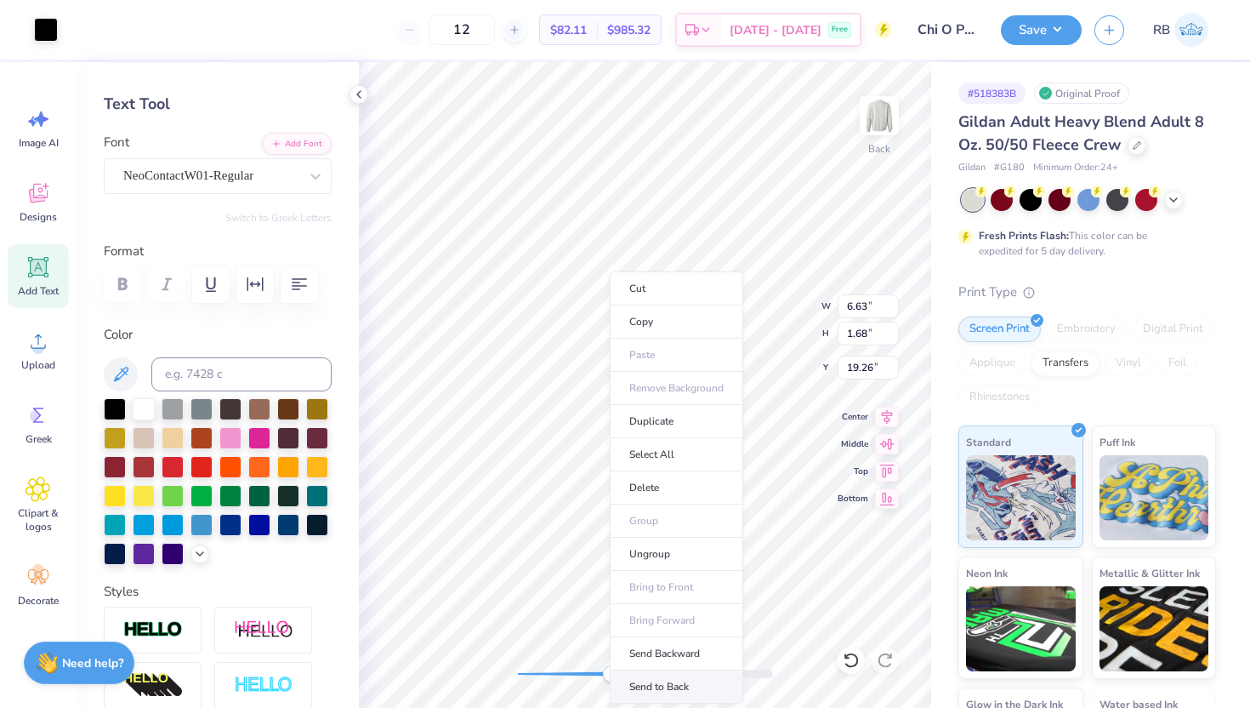
click at [665, 683] on li "Send to Back" at bounding box center [677, 686] width 134 height 33
type input "7.74"
type input "17.59"
type input "3.83"
click at [846, 653] on icon at bounding box center [851, 660] width 17 height 17
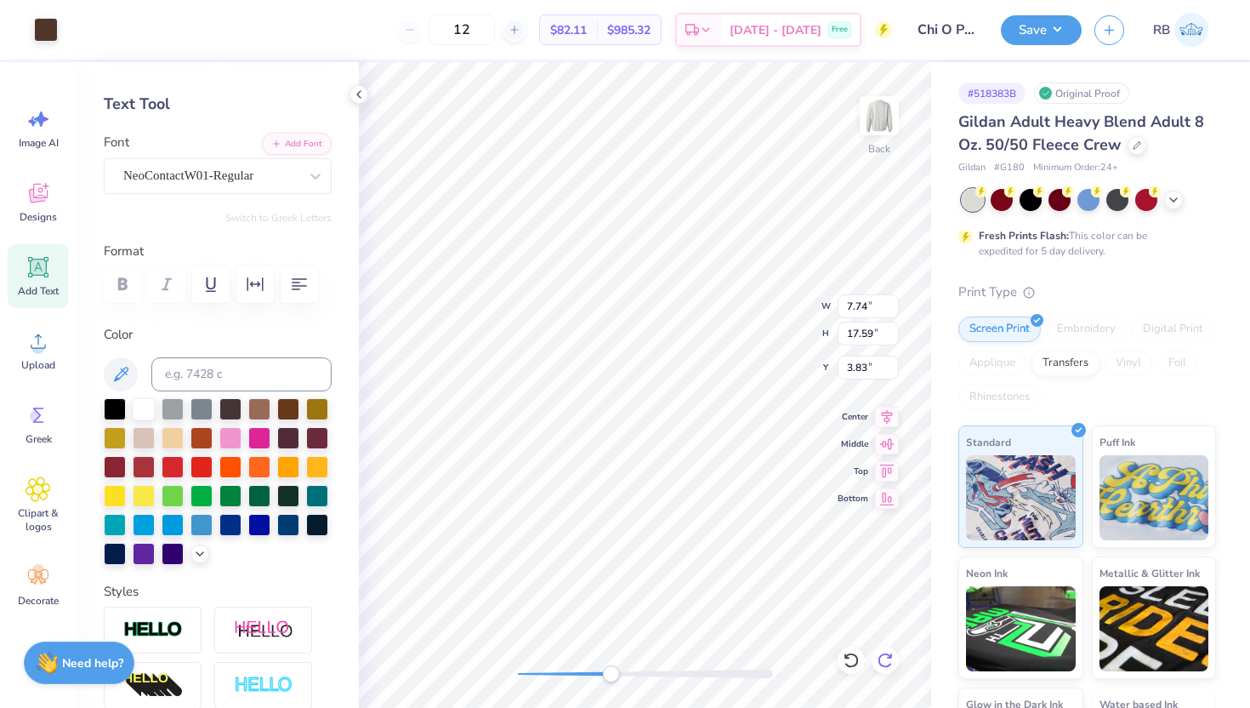
click at [877, 653] on icon at bounding box center [885, 660] width 17 height 17
type input "0.29"
type input "0.16"
type input "19.54"
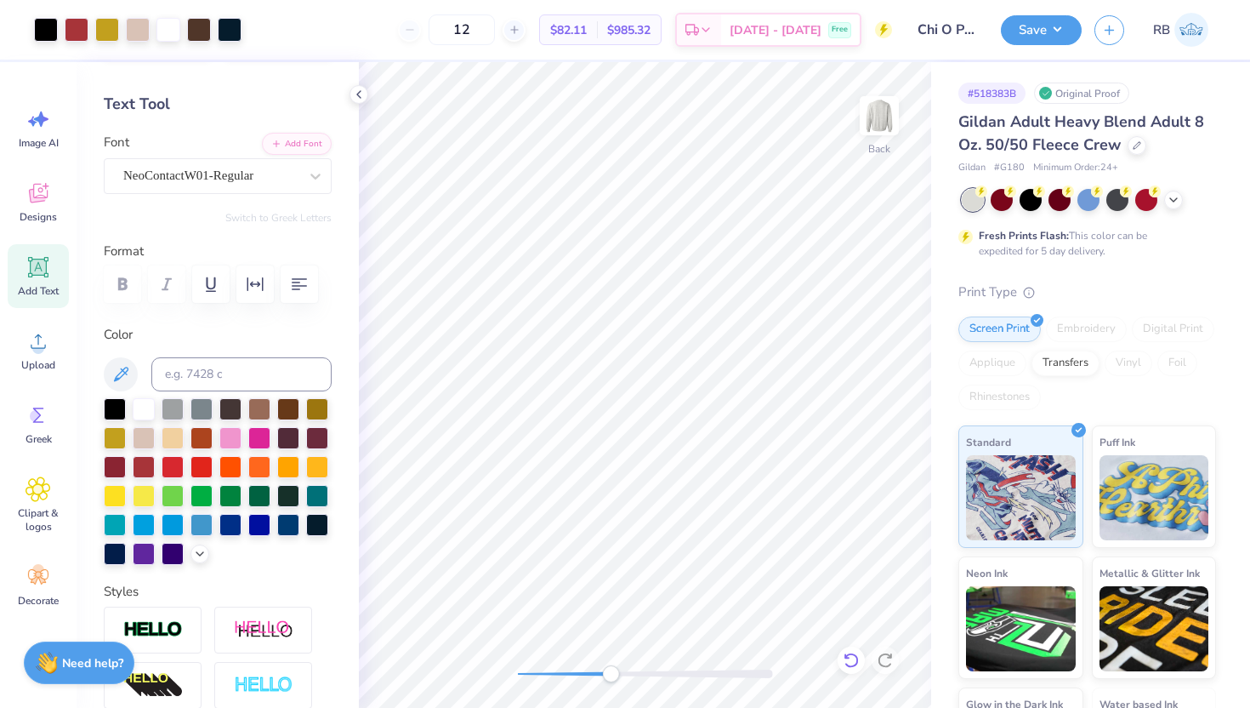
click at [849, 660] on icon at bounding box center [851, 660] width 17 height 17
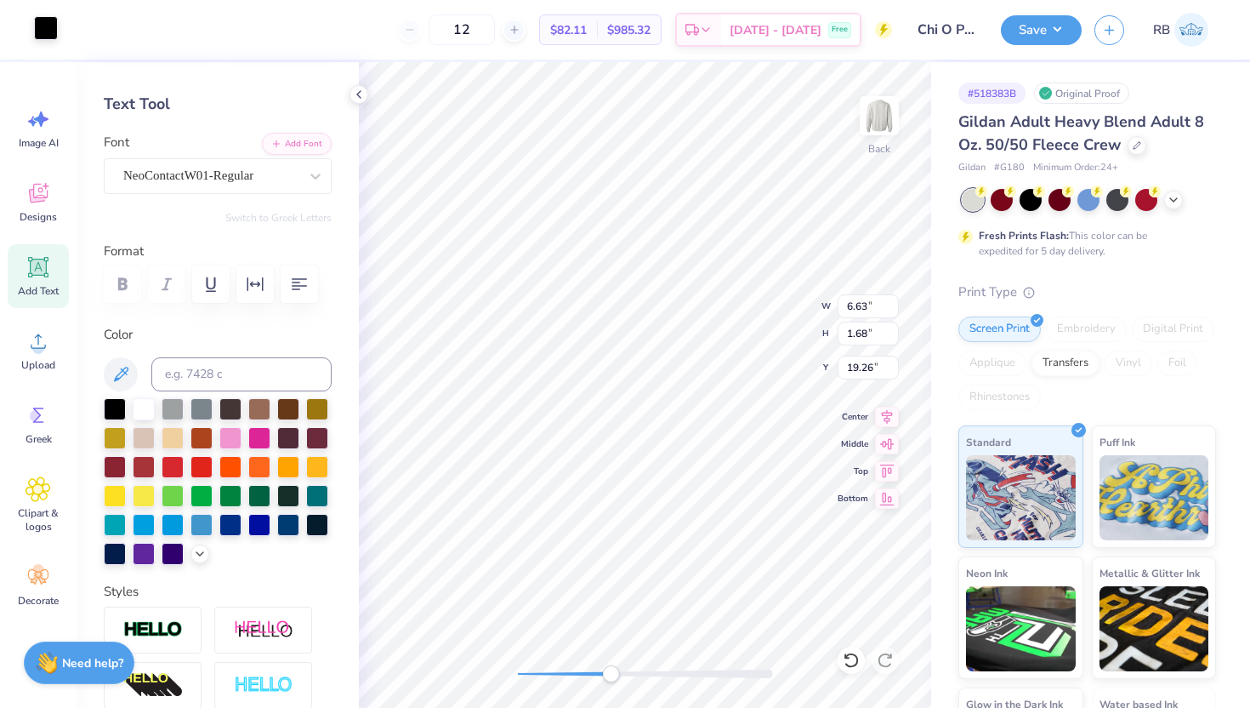
click at [52, 35] on div at bounding box center [46, 28] width 24 height 24
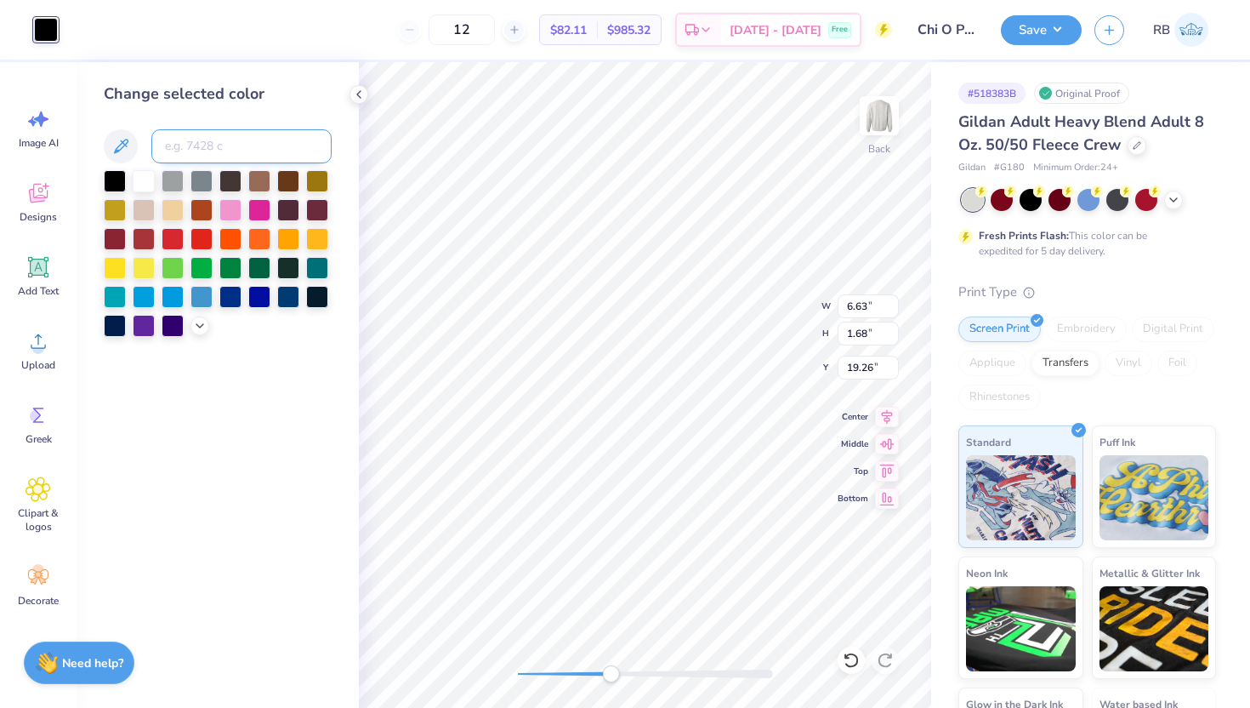
click at [215, 138] on input at bounding box center [241, 146] width 180 height 34
type input "296"
type input "4.32"
type input "15.94"
type input "3.91"
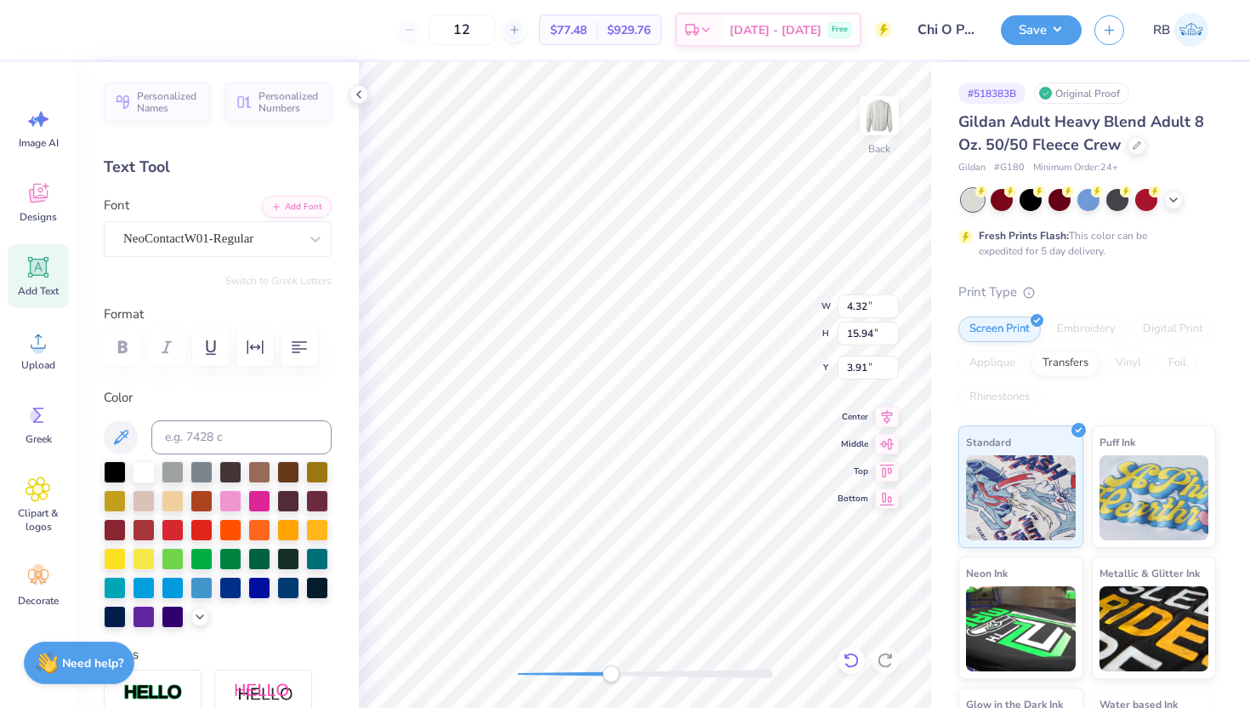
click at [851, 661] on icon at bounding box center [851, 660] width 17 height 17
drag, startPoint x: 611, startPoint y: 671, endPoint x: 672, endPoint y: 669, distance: 61.3
click at [673, 669] on div "Accessibility label" at bounding box center [672, 673] width 17 height 17
type input "0.15"
type input "0.18"
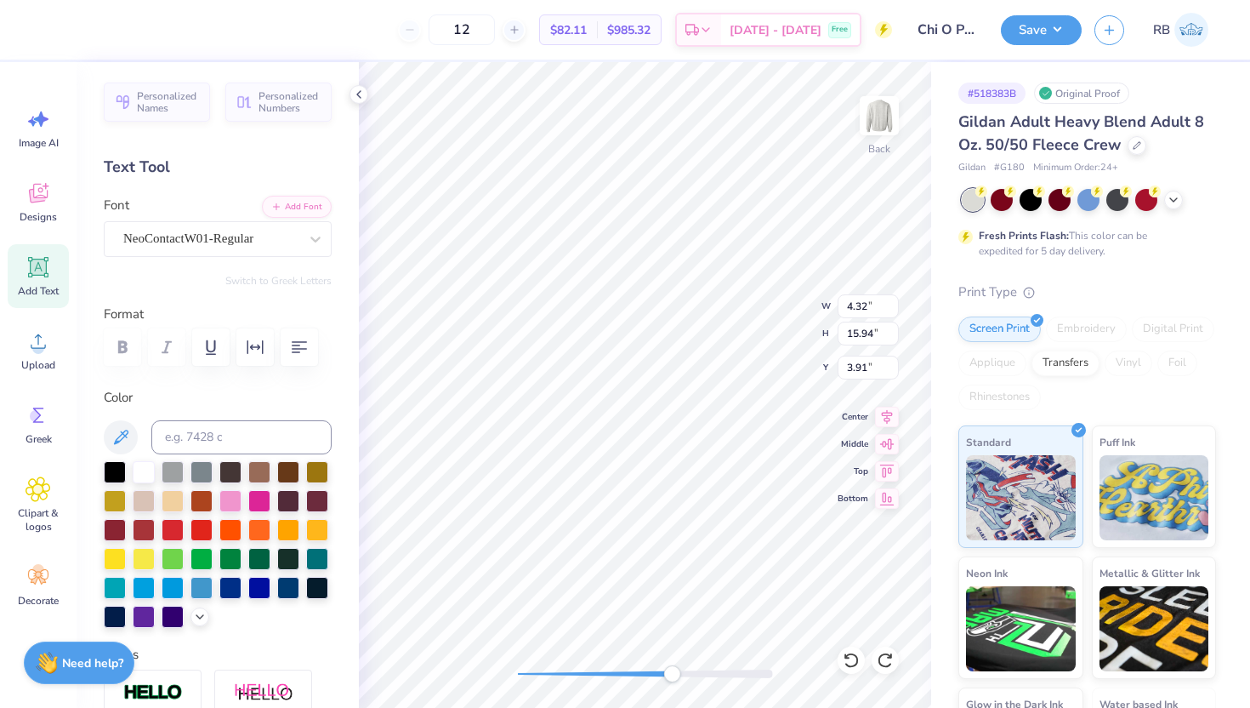
type input "19.74"
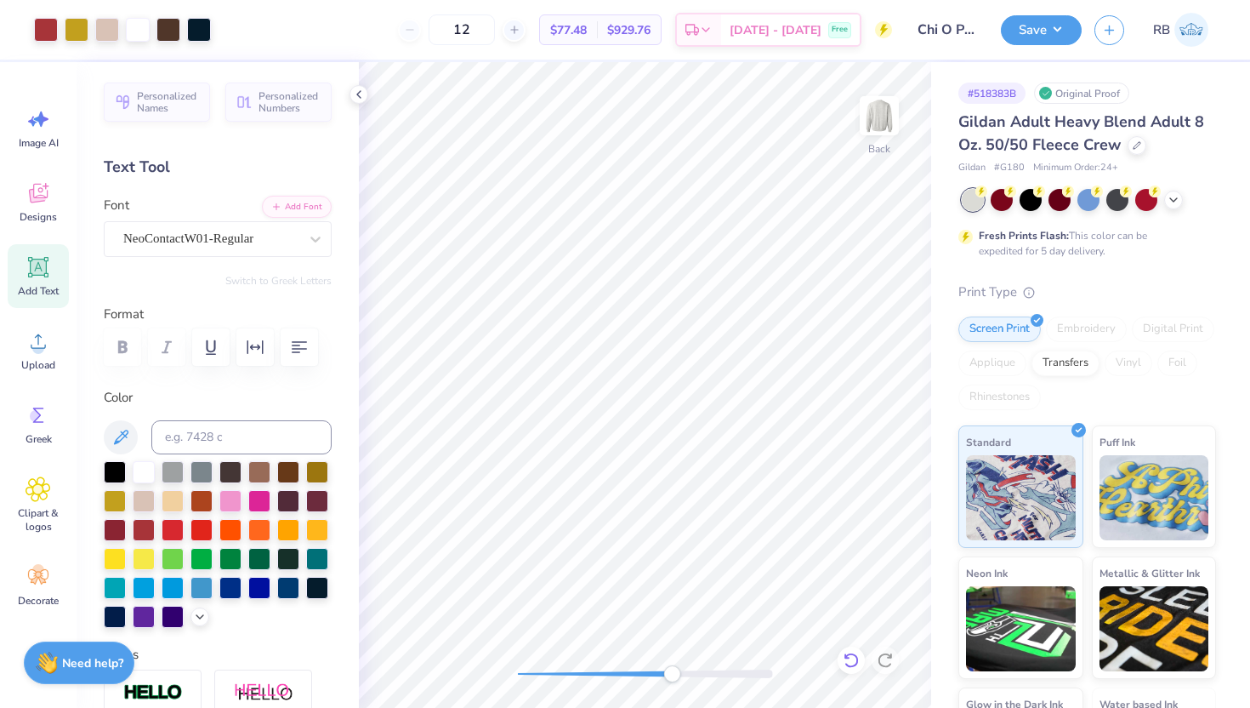
click at [851, 661] on icon at bounding box center [851, 660] width 17 height 17
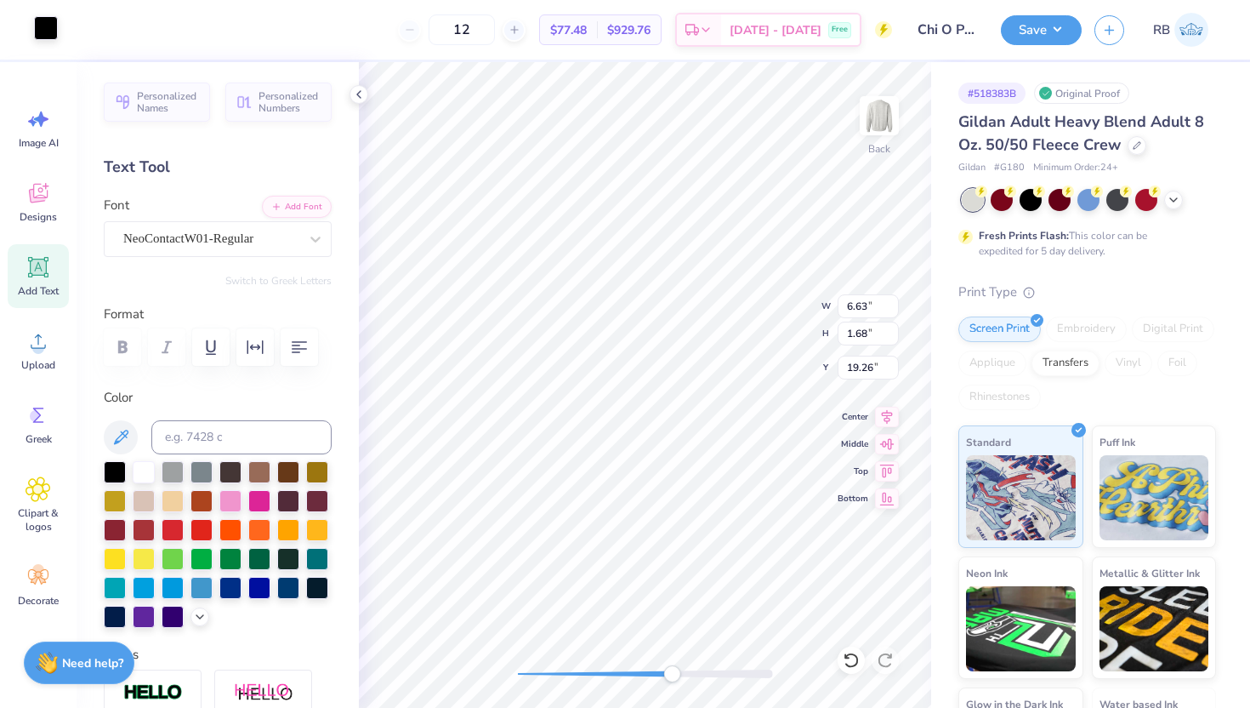
click at [37, 31] on div at bounding box center [46, 28] width 24 height 24
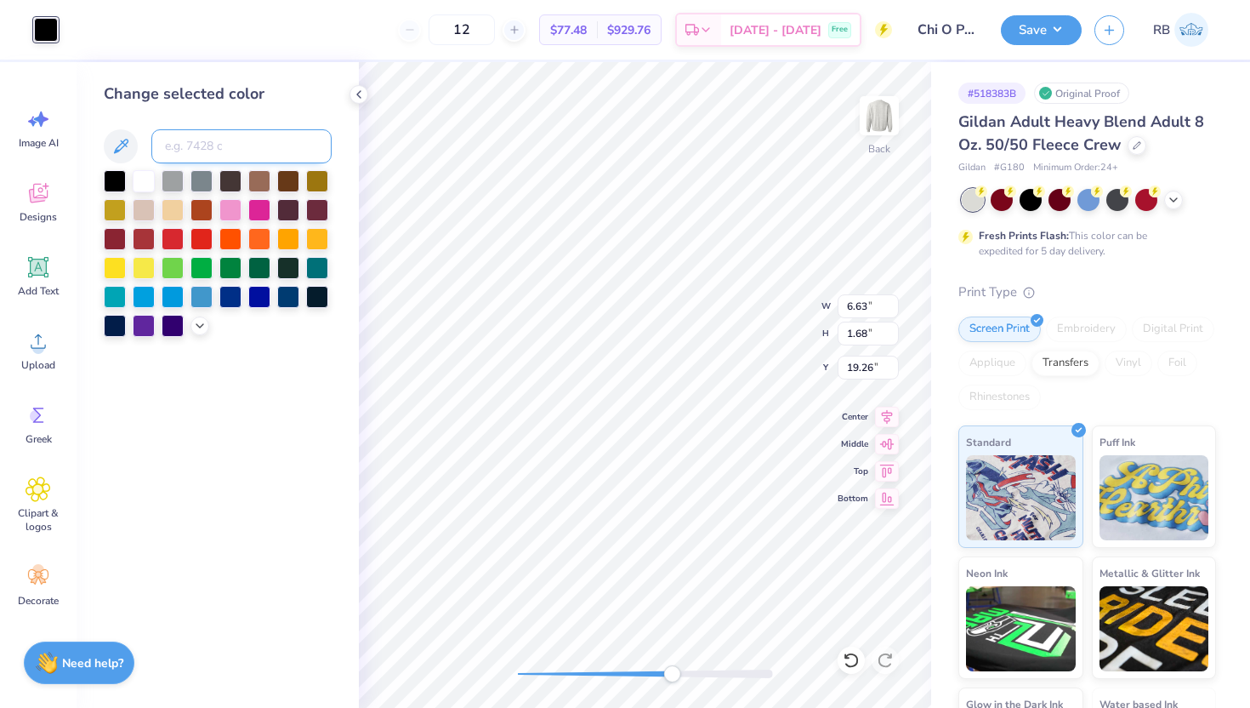
click at [198, 150] on input at bounding box center [241, 146] width 180 height 34
type input "296"
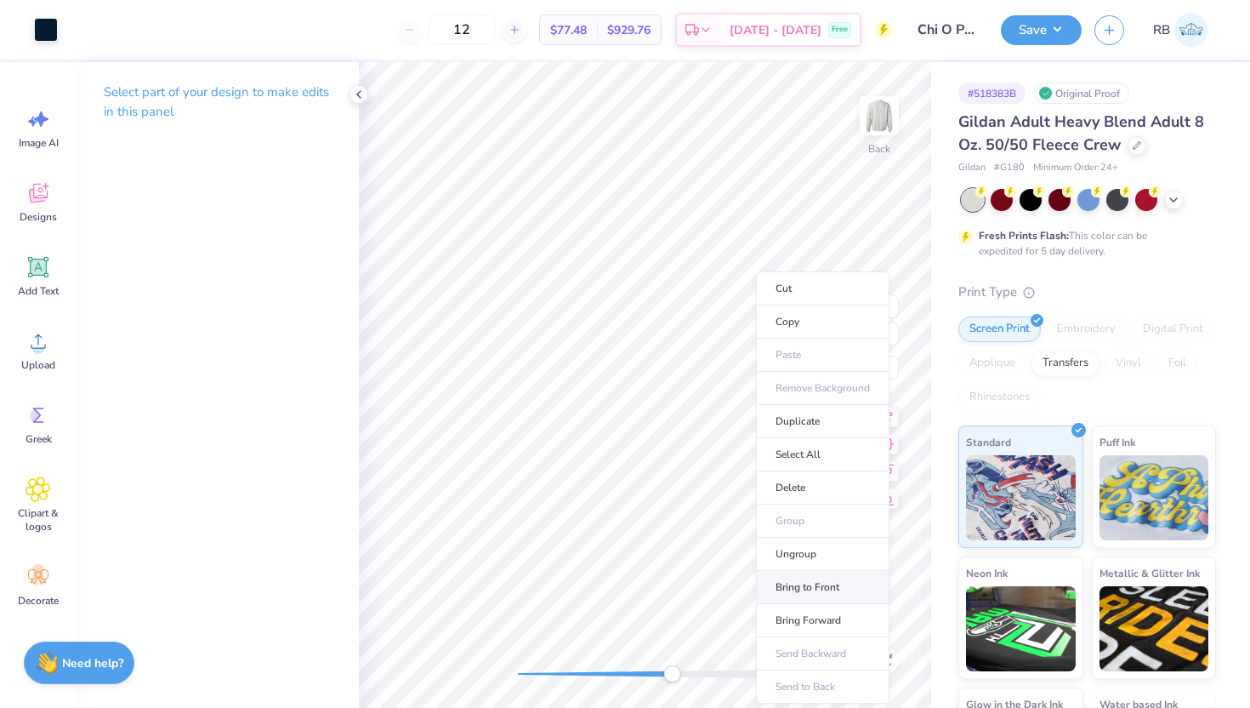
click at [809, 589] on li "Bring to Front" at bounding box center [823, 587] width 134 height 33
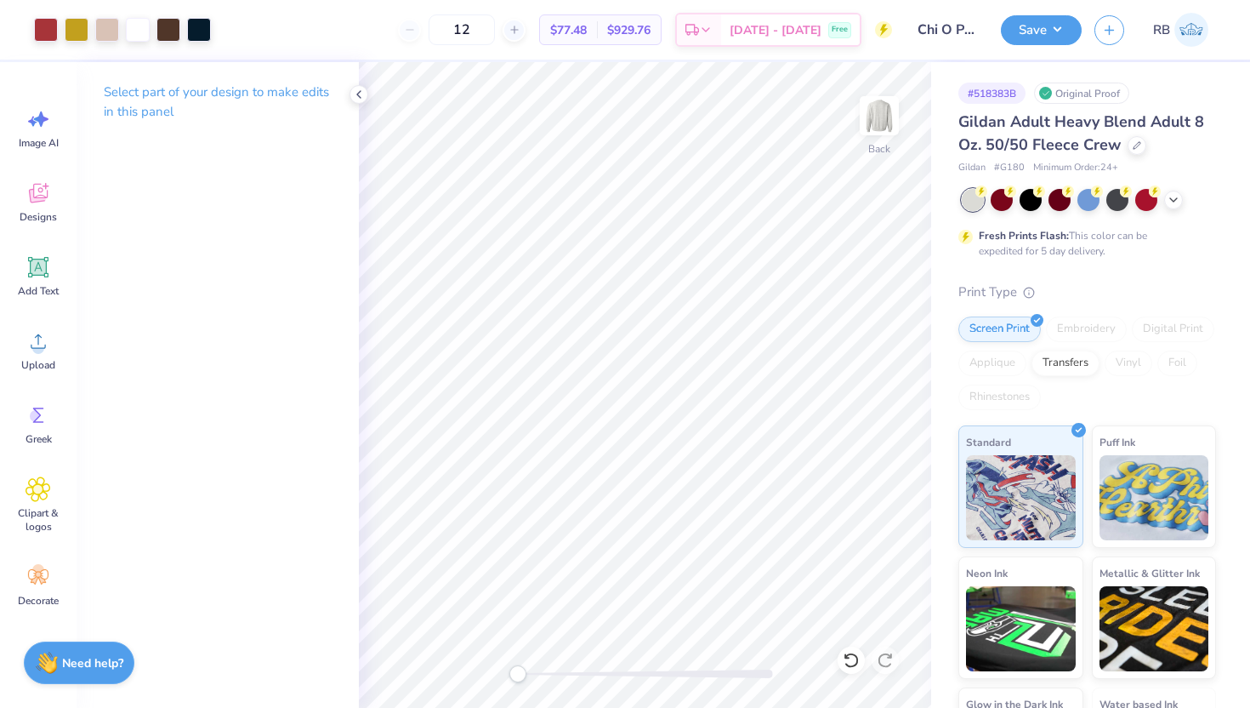
click at [487, 663] on div "Back" at bounding box center [645, 385] width 572 height 646
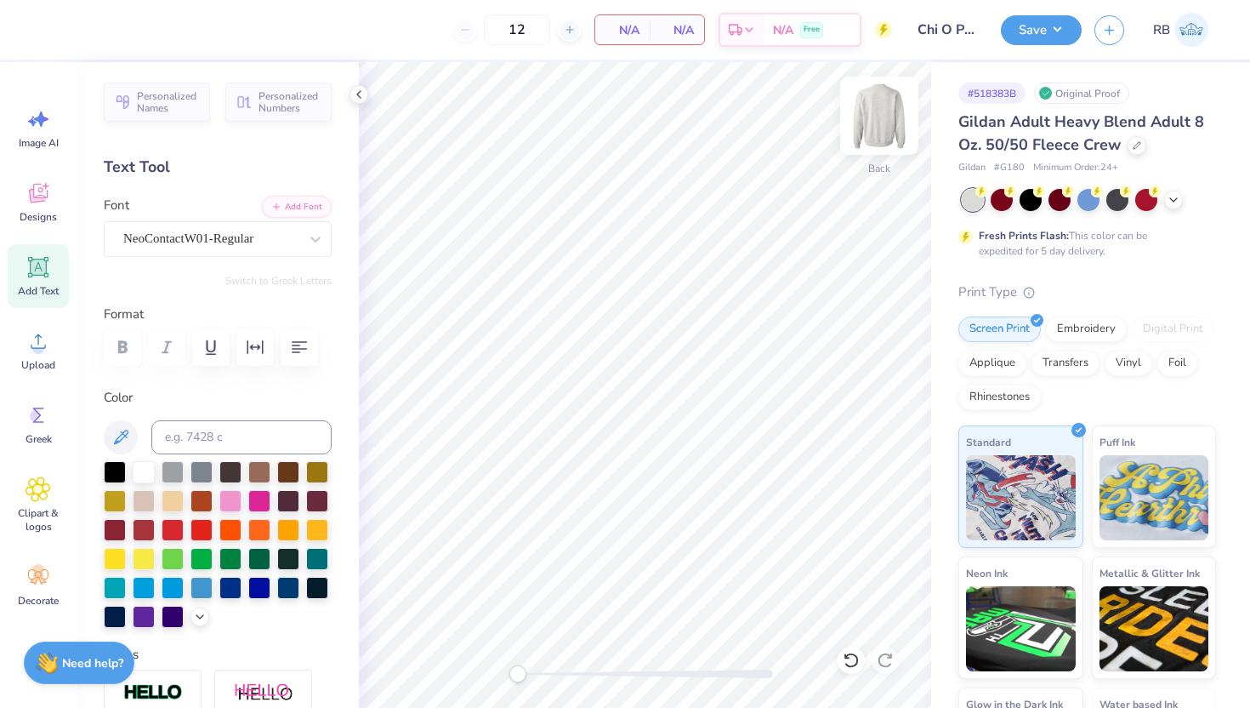
click at [879, 119] on img at bounding box center [879, 116] width 68 height 68
click at [669, 358] on li "Paste" at bounding box center [681, 355] width 134 height 33
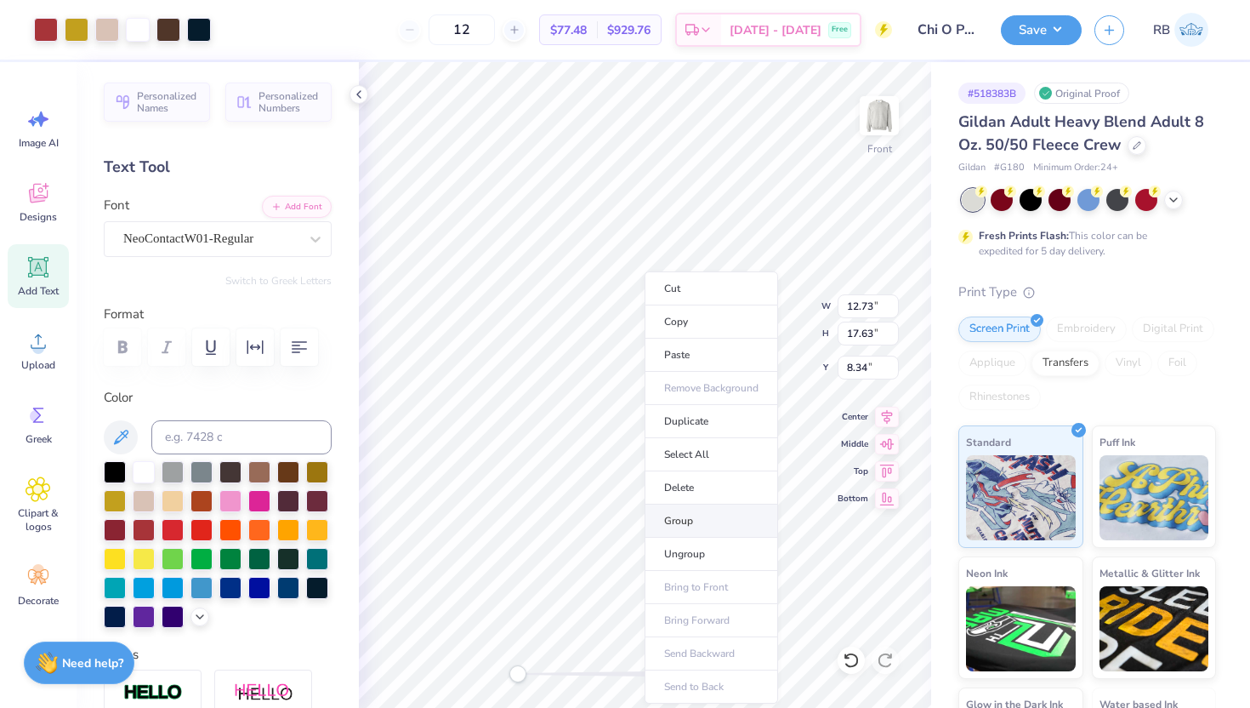
click at [686, 511] on li "Group" at bounding box center [712, 520] width 134 height 33
click at [857, 332] on input "17.63" at bounding box center [868, 334] width 61 height 24
type input "15"
type input "10.83"
type input "15.00"
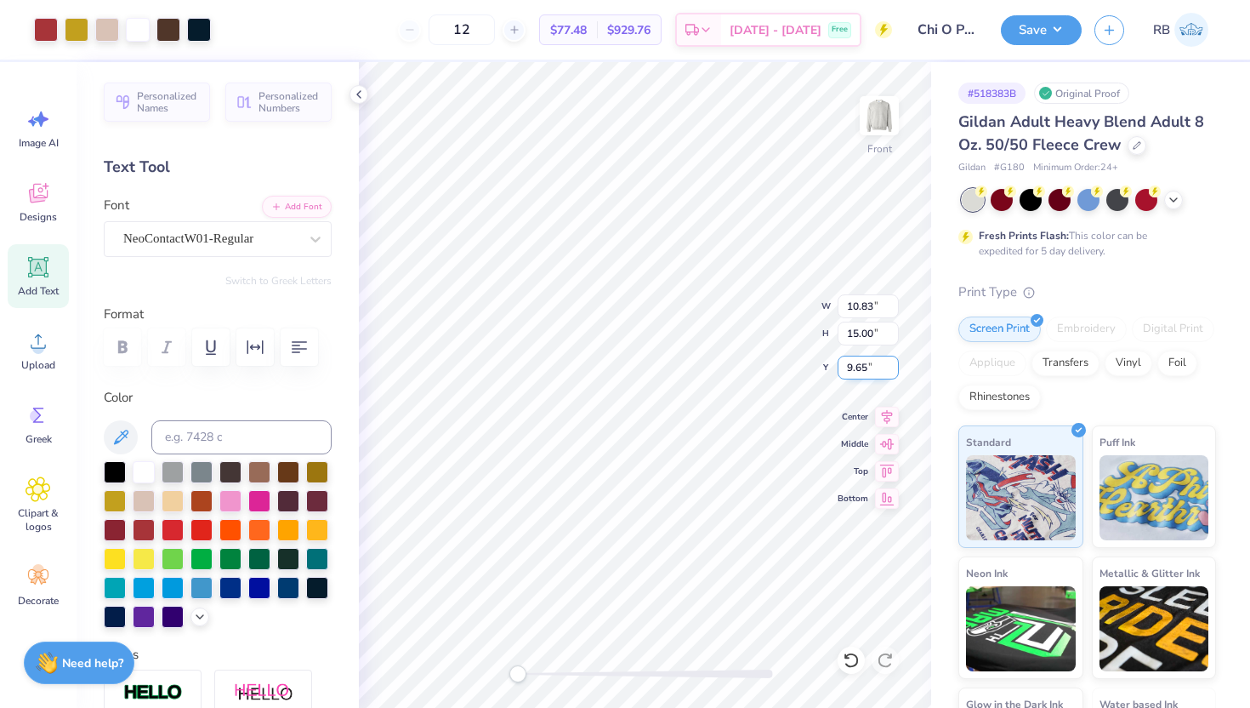
click at [858, 362] on input "9.65" at bounding box center [868, 368] width 61 height 24
type input "3"
click at [885, 414] on icon at bounding box center [887, 414] width 24 height 20
click at [886, 124] on img at bounding box center [879, 116] width 68 height 68
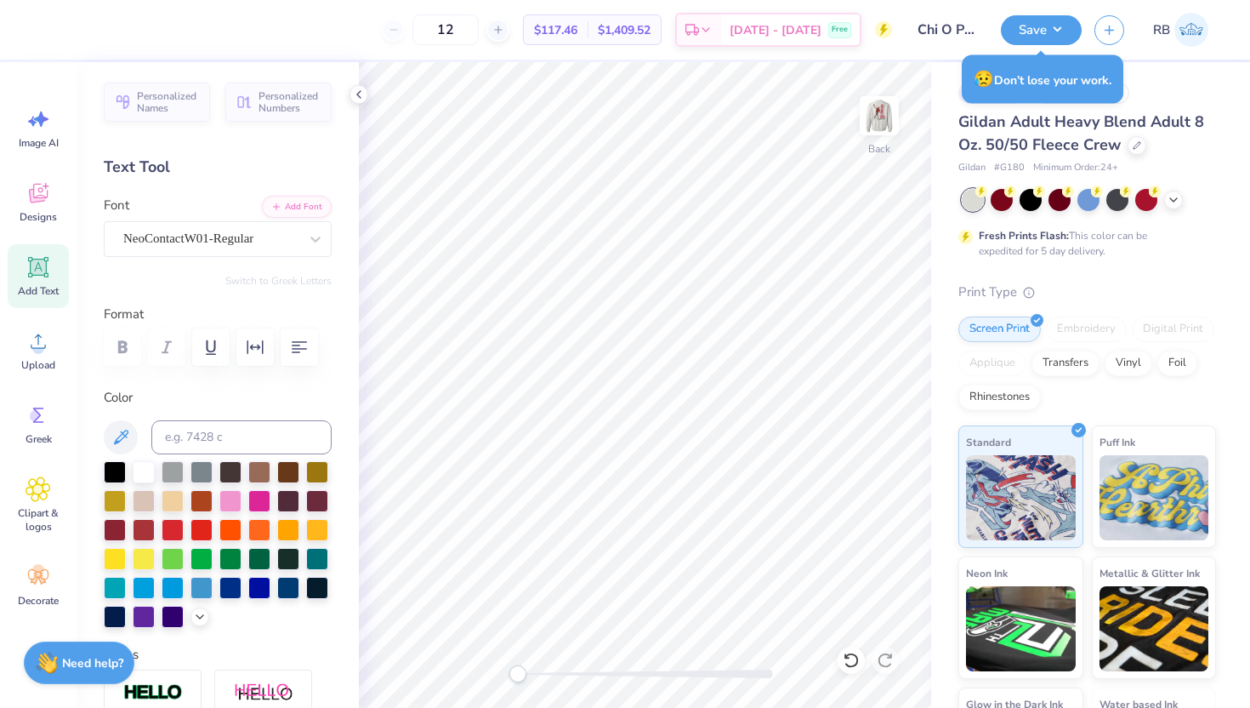
click at [44, 282] on div "Add Text" at bounding box center [38, 276] width 61 height 64
type textarea "X"
type textarea "Chi O"
click at [248, 248] on div "Super Dream" at bounding box center [211, 238] width 179 height 26
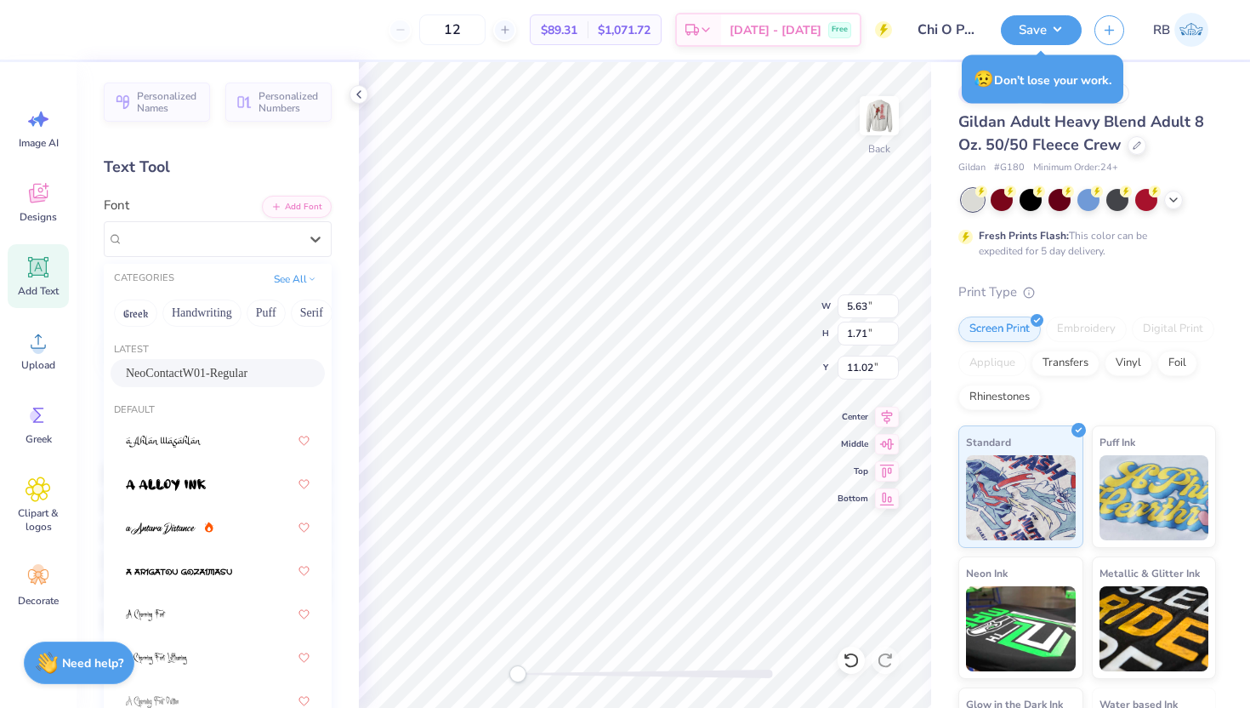
click at [203, 380] on span "NeoContactW01-Regular" at bounding box center [187, 373] width 122 height 18
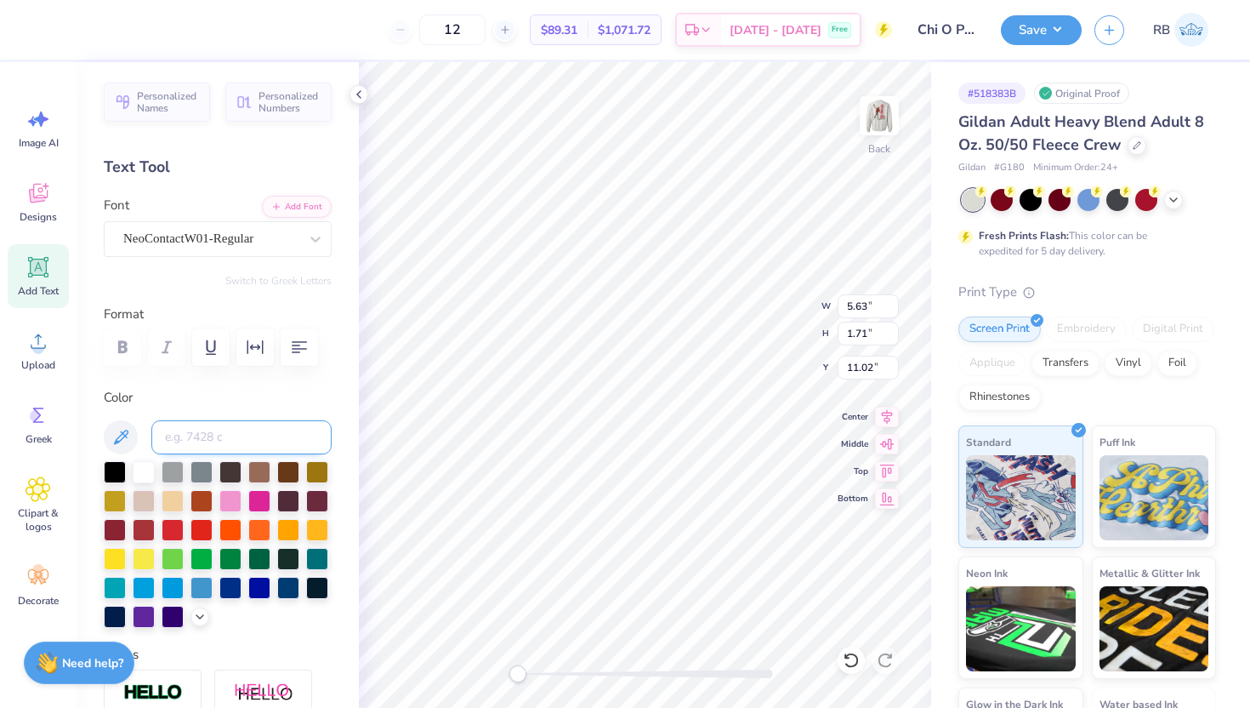
click at [240, 448] on input at bounding box center [241, 437] width 180 height 34
type input "1807"
click at [33, 281] on div "Add Text" at bounding box center [38, 276] width 61 height 64
type textarea "SAE"
click at [259, 236] on div "Super Dream" at bounding box center [211, 238] width 179 height 26
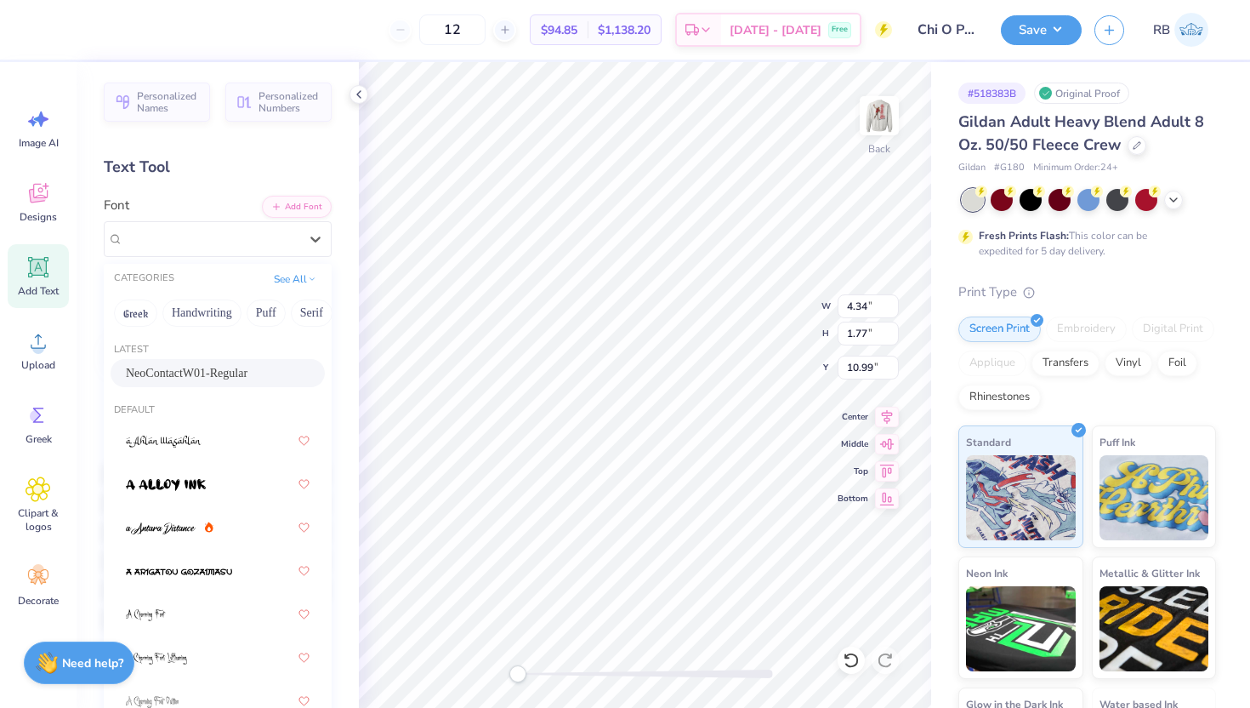
click at [219, 382] on div "NeoContactW01-Regular" at bounding box center [218, 373] width 184 height 18
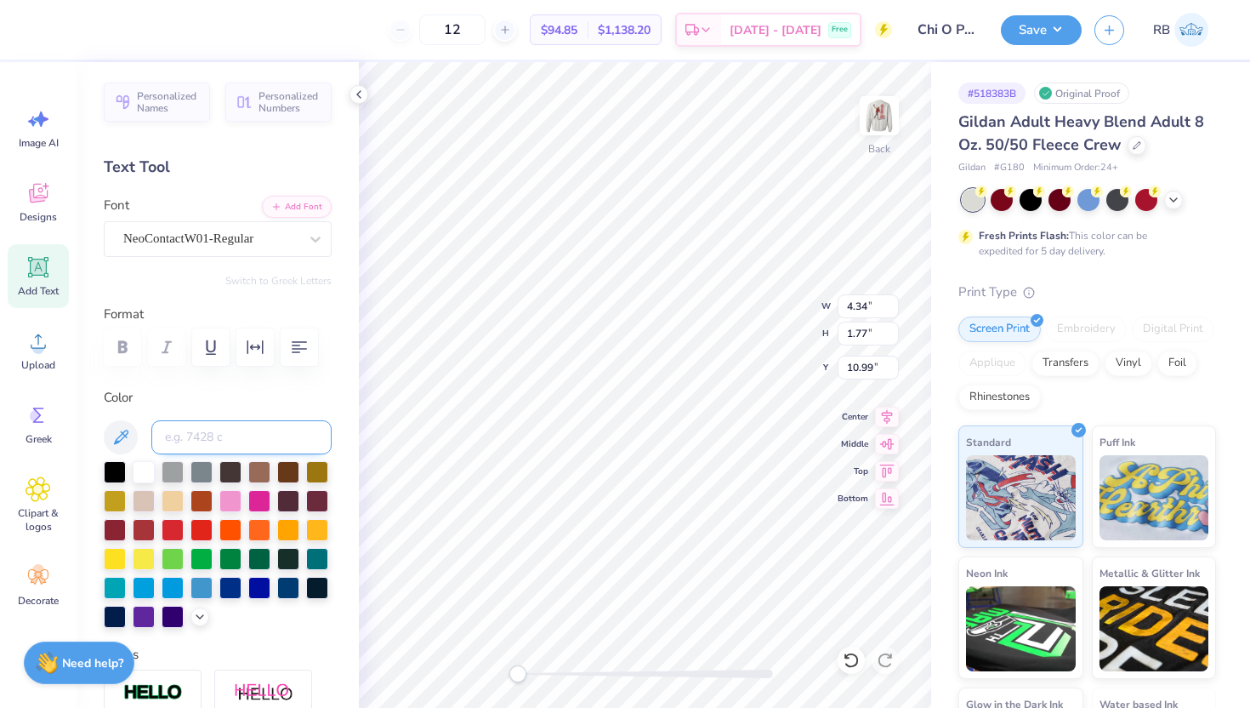
click at [248, 438] on input at bounding box center [241, 437] width 180 height 34
type input "1807"
click at [875, 408] on icon at bounding box center [887, 414] width 24 height 20
type input "2.51"
type input "1.66"
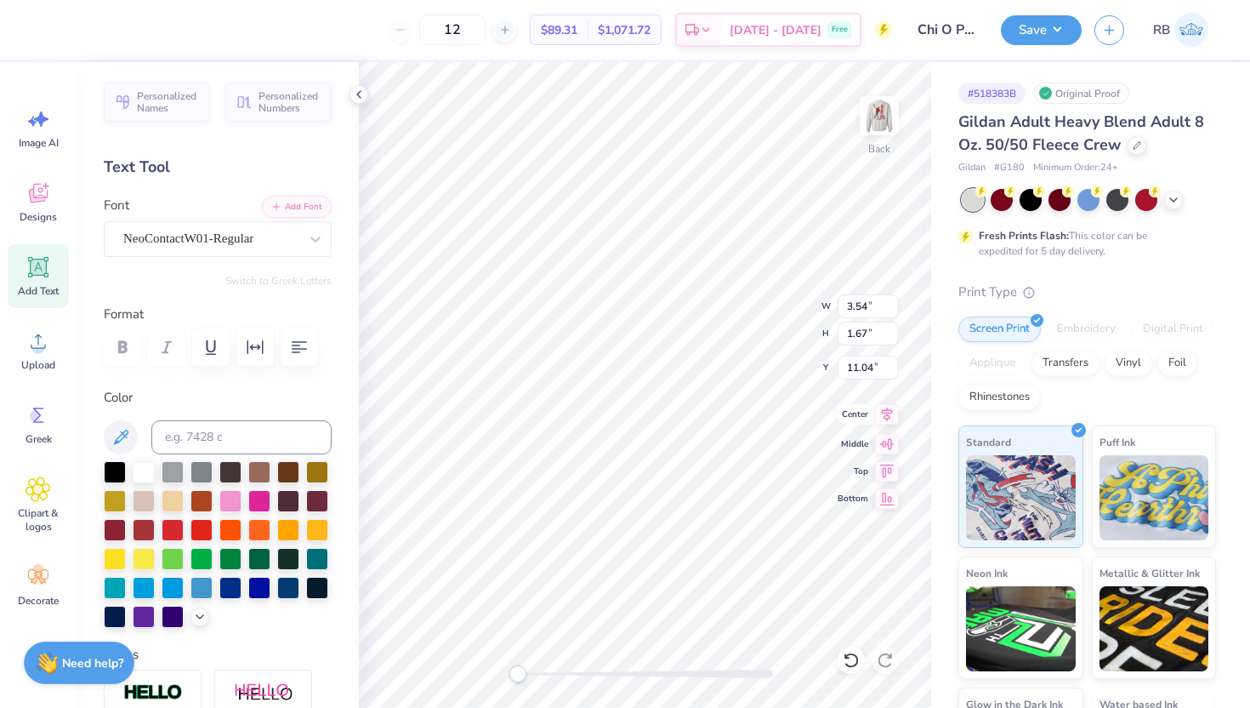
type input "13.16"
click at [885, 413] on icon at bounding box center [887, 414] width 11 height 14
type input "3.54"
type input "1.67"
type input "11.04"
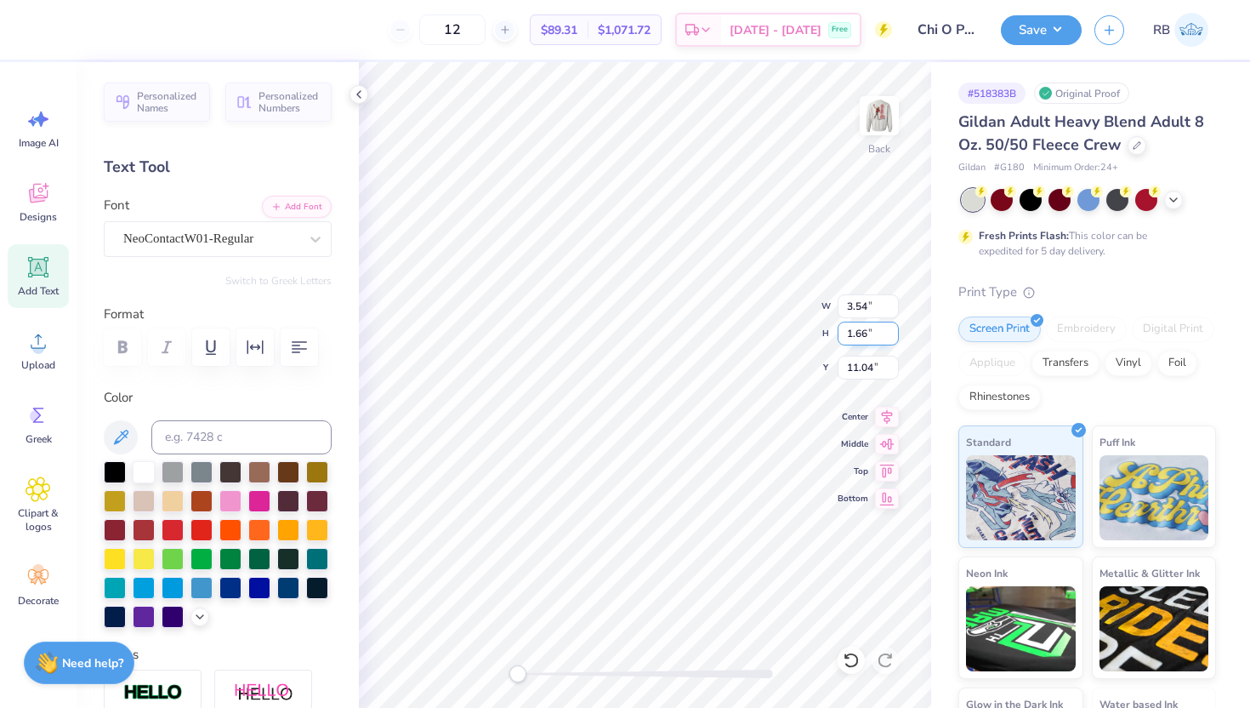
type input "1.66"
click at [890, 339] on input "1.66" at bounding box center [868, 334] width 61 height 24
type input "3.53"
click at [42, 355] on div "Upload" at bounding box center [38, 350] width 61 height 64
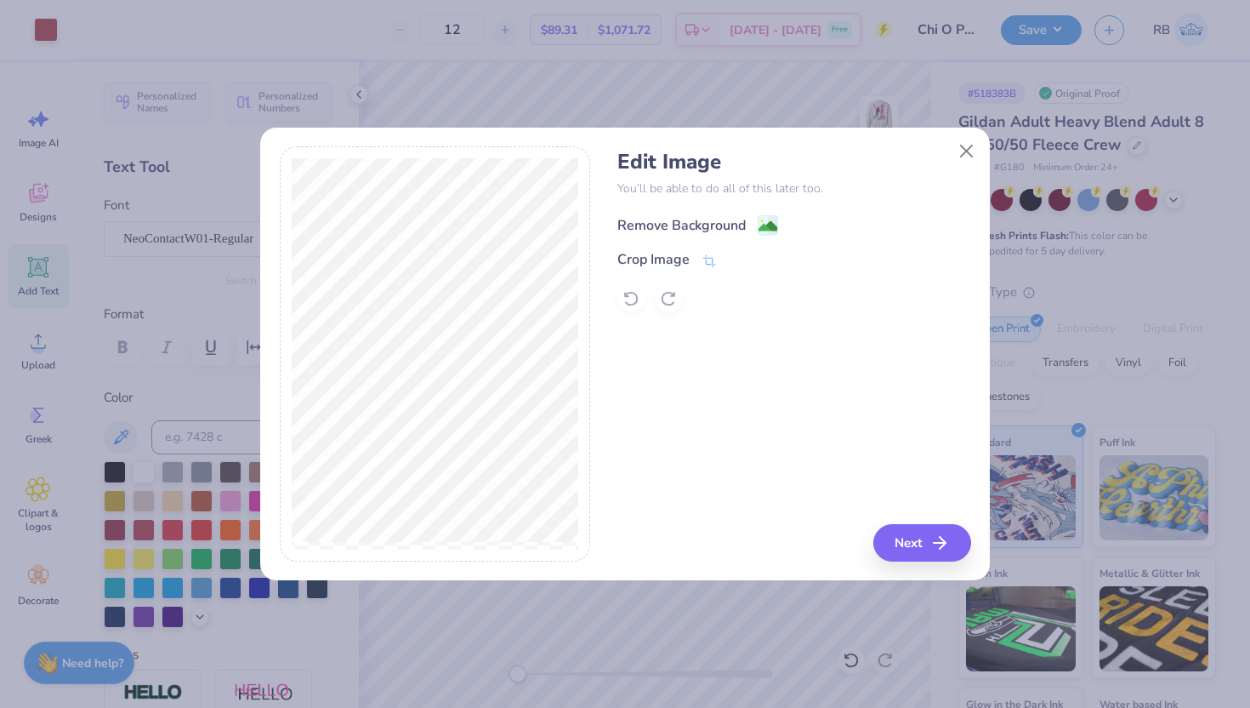
click at [726, 222] on div "Remove Background" at bounding box center [681, 225] width 128 height 20
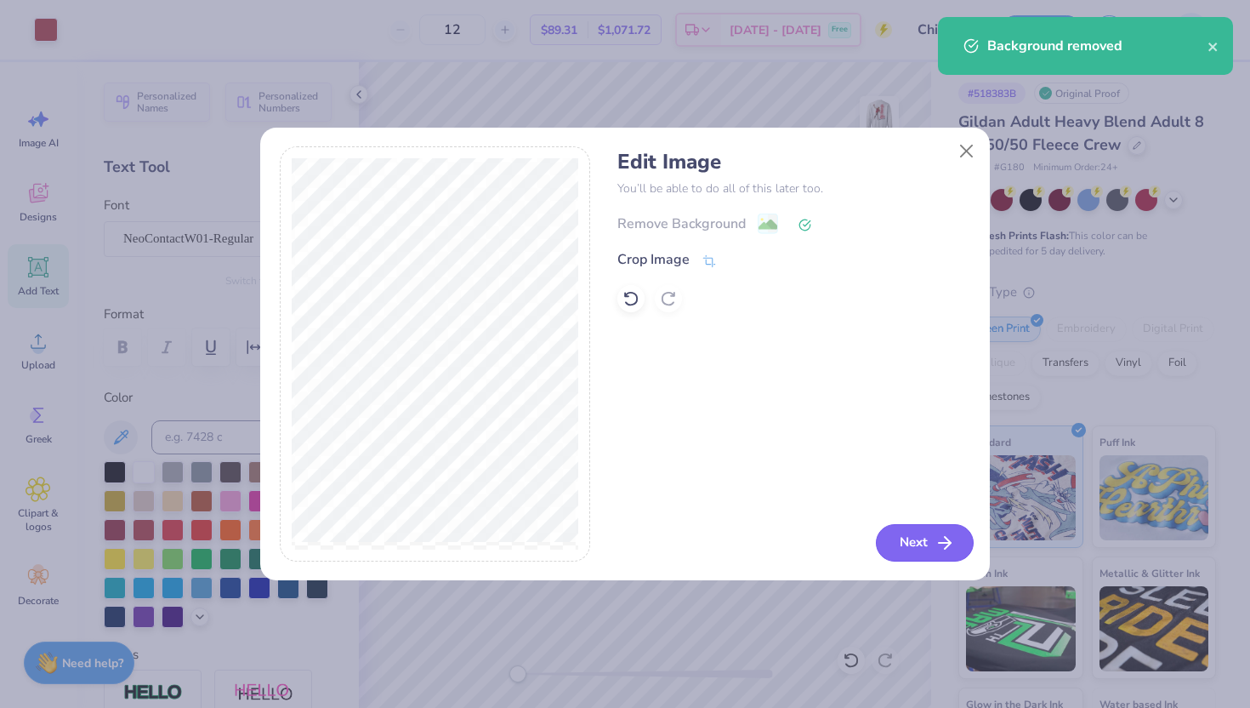
click at [900, 532] on button "Next" at bounding box center [925, 542] width 98 height 37
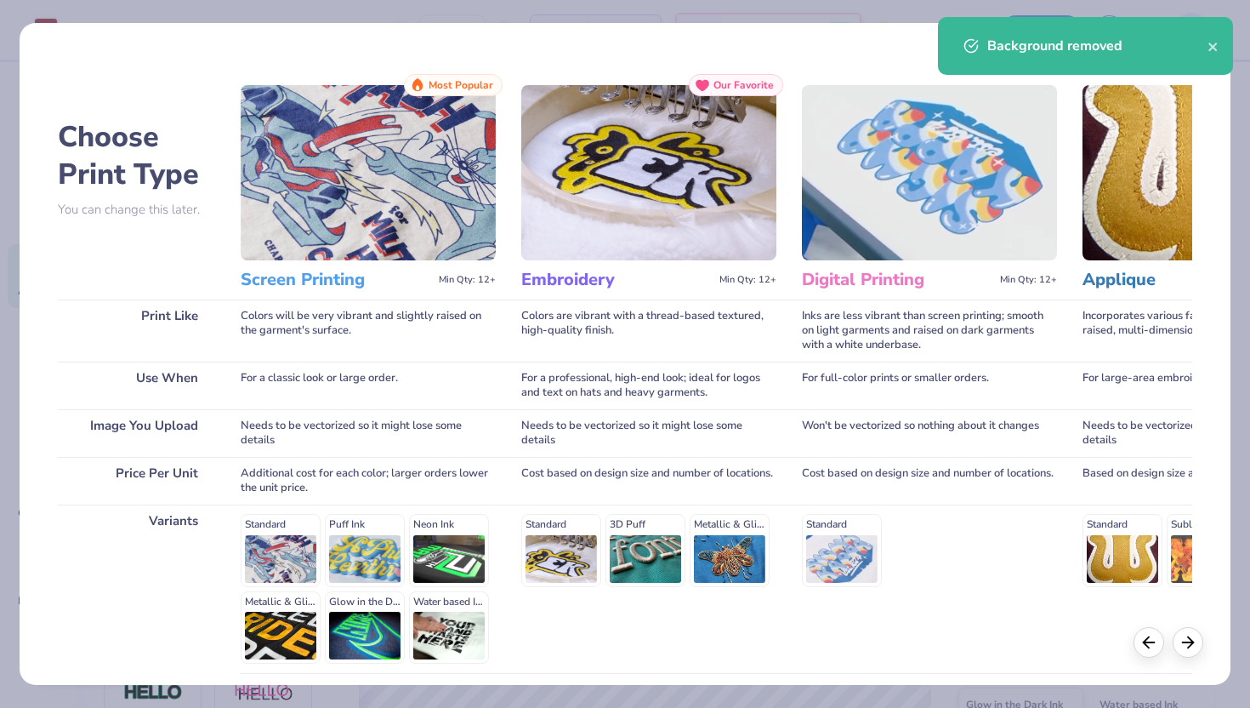
scroll to position [140, 0]
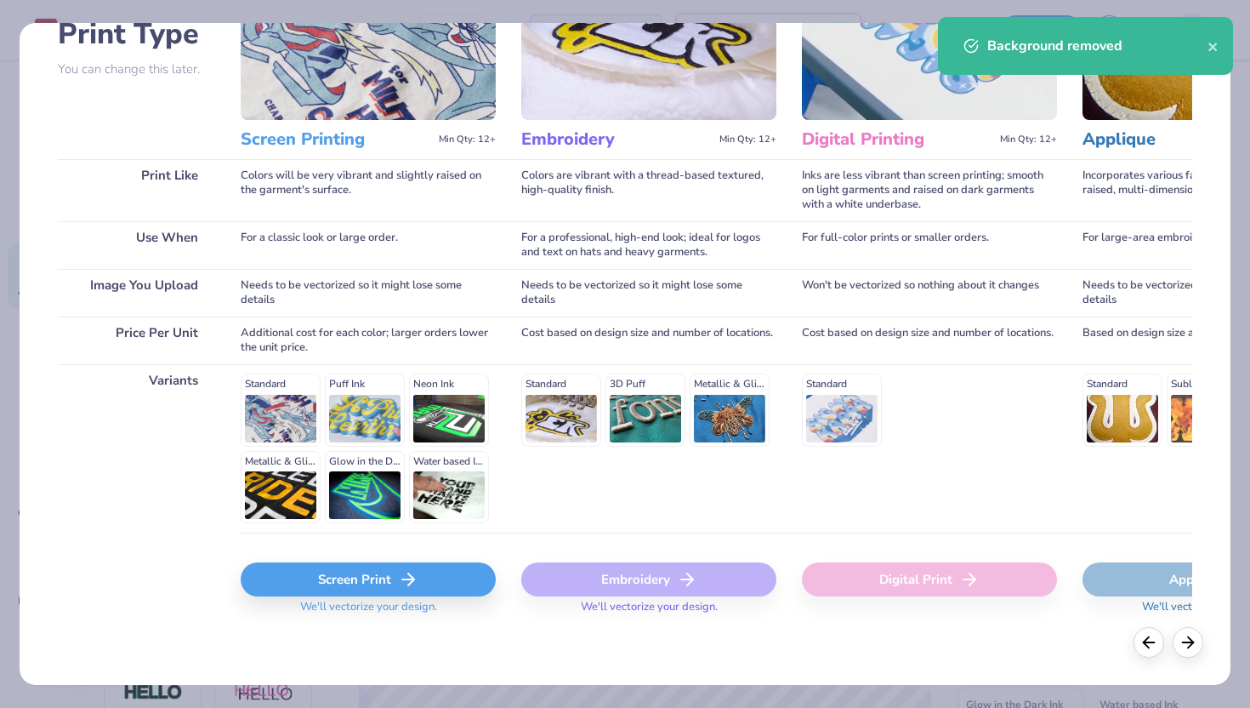
click at [362, 584] on div "Screen Print" at bounding box center [368, 579] width 255 height 34
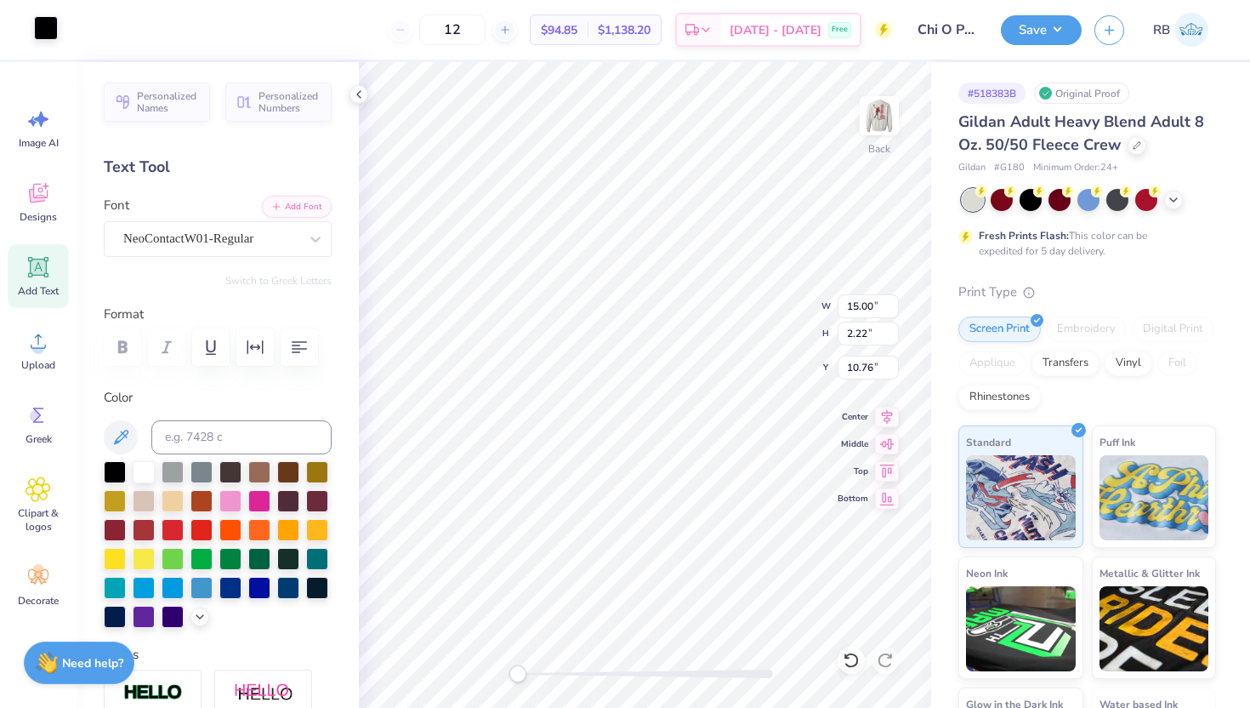
click at [48, 35] on div at bounding box center [46, 28] width 24 height 24
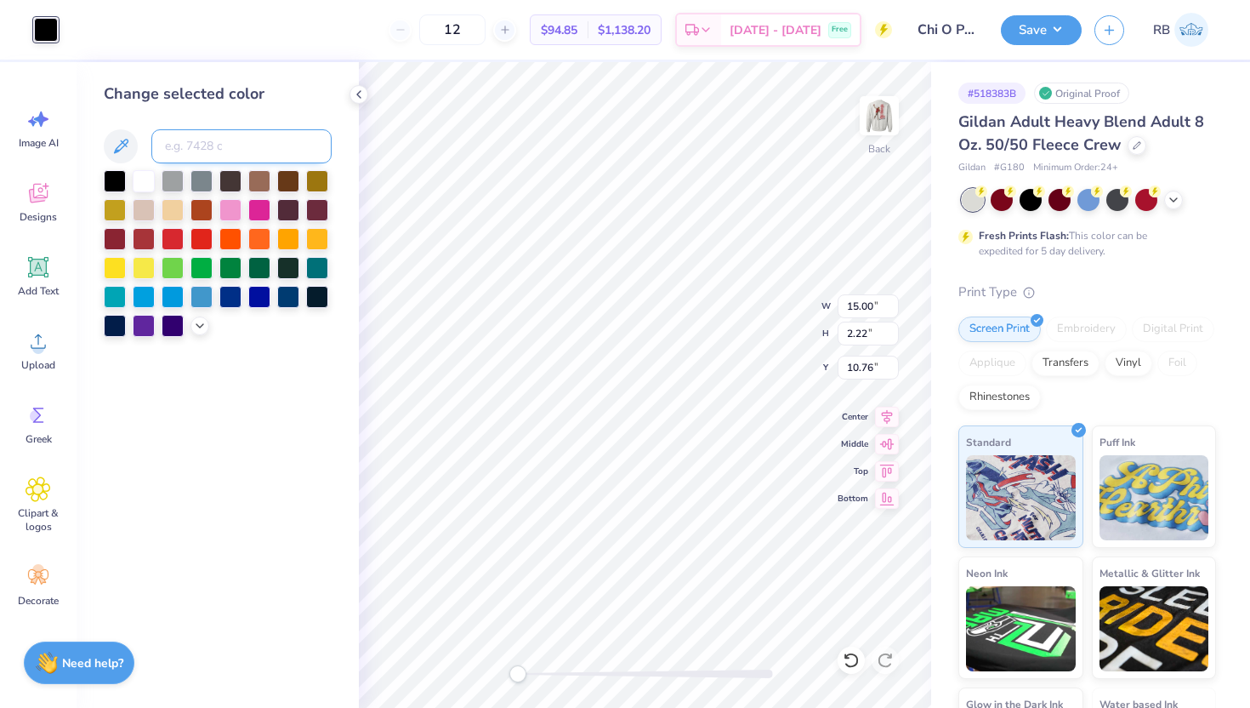
click at [233, 148] on input at bounding box center [241, 146] width 180 height 34
type input "296"
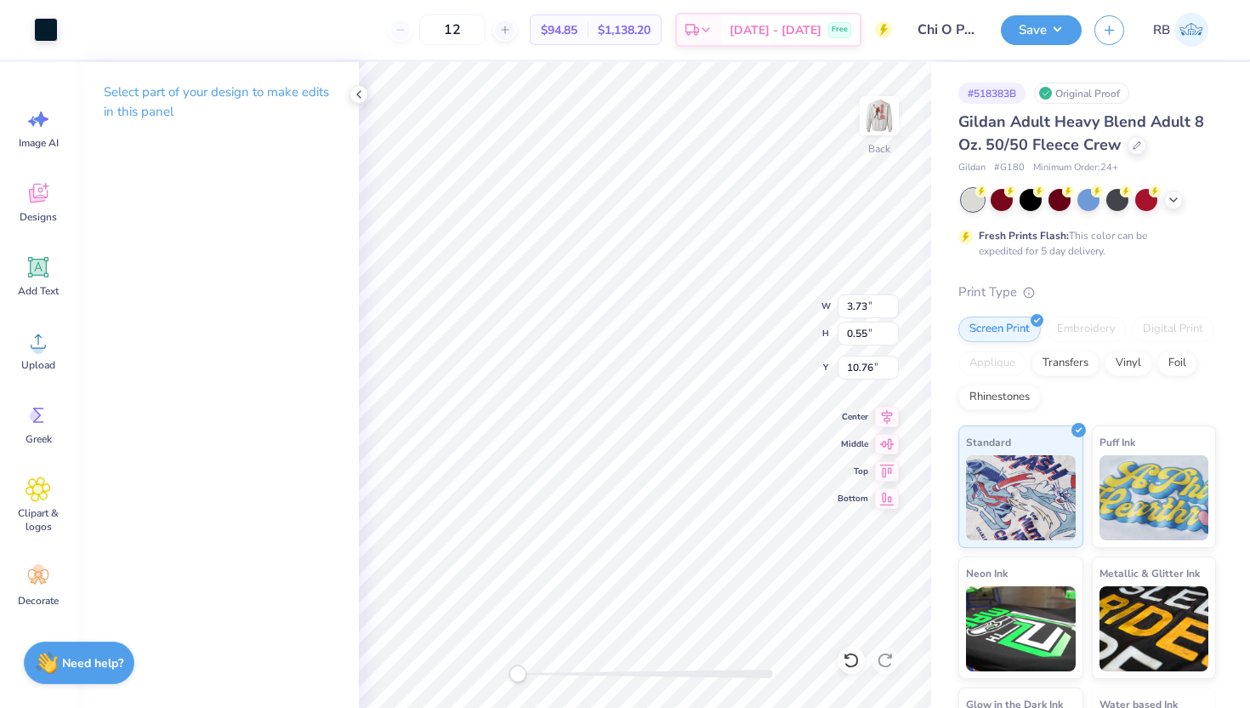
type input "3.73"
type input "0.55"
drag, startPoint x: 518, startPoint y: 676, endPoint x: 583, endPoint y: 679, distance: 64.7
click at [583, 679] on div "Accessibility label" at bounding box center [582, 673] width 17 height 17
type input "4.05"
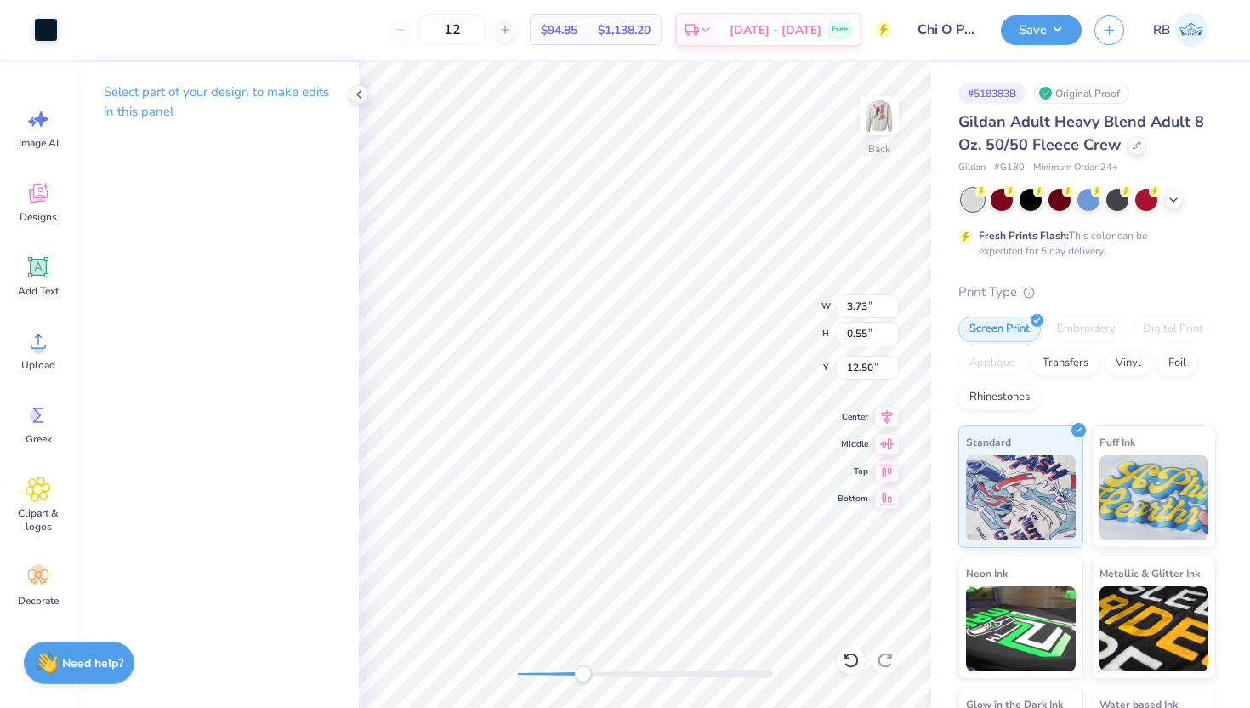
type input "0.60"
click at [881, 413] on icon at bounding box center [887, 414] width 24 height 20
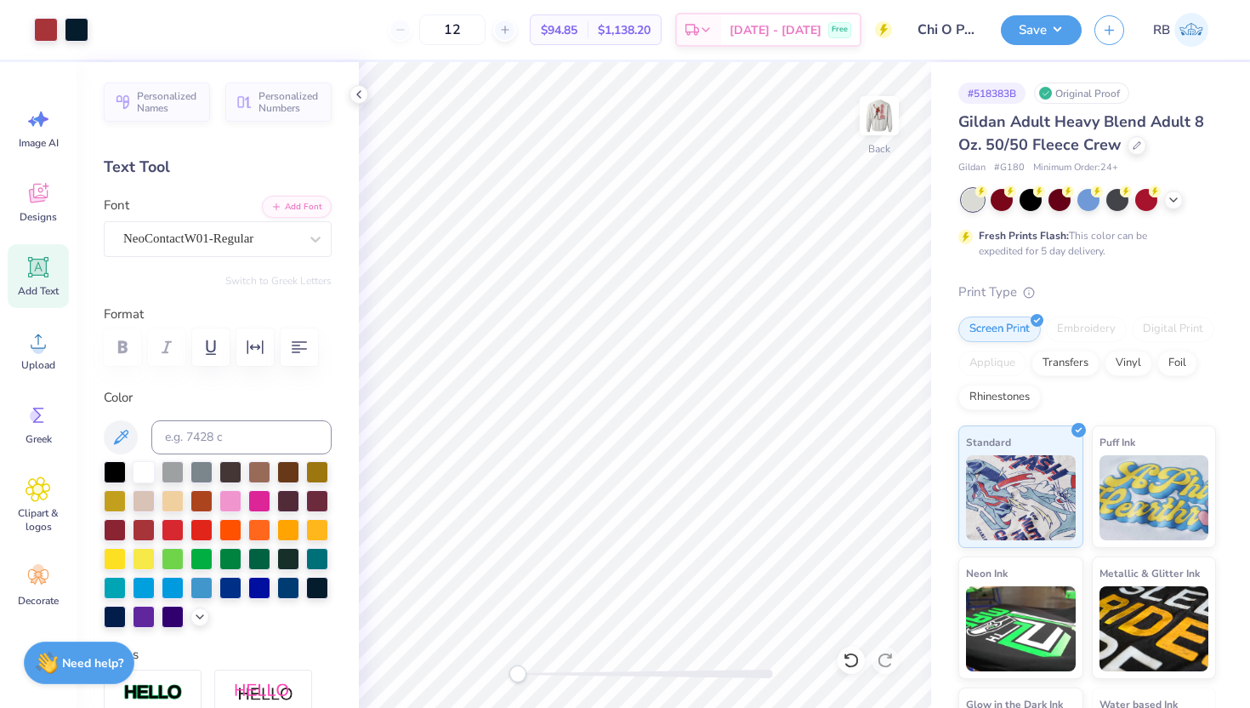
click at [418, 665] on div "Back" at bounding box center [645, 385] width 572 height 646
type input "3.18"
type input "2.81"
type input "3.00"
click at [898, 118] on img at bounding box center [879, 116] width 68 height 68
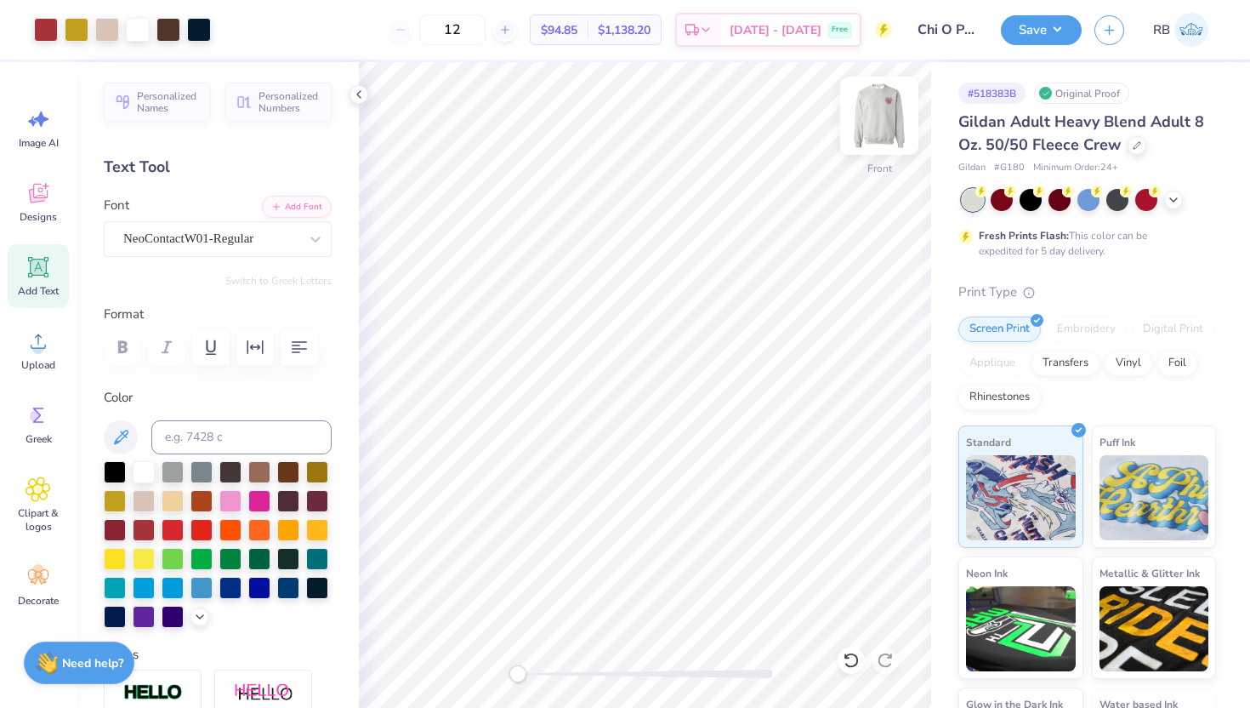
click at [878, 122] on img at bounding box center [879, 116] width 68 height 68
click at [878, 122] on img at bounding box center [879, 116] width 34 height 34
click at [1047, 27] on button "Save" at bounding box center [1041, 28] width 81 height 30
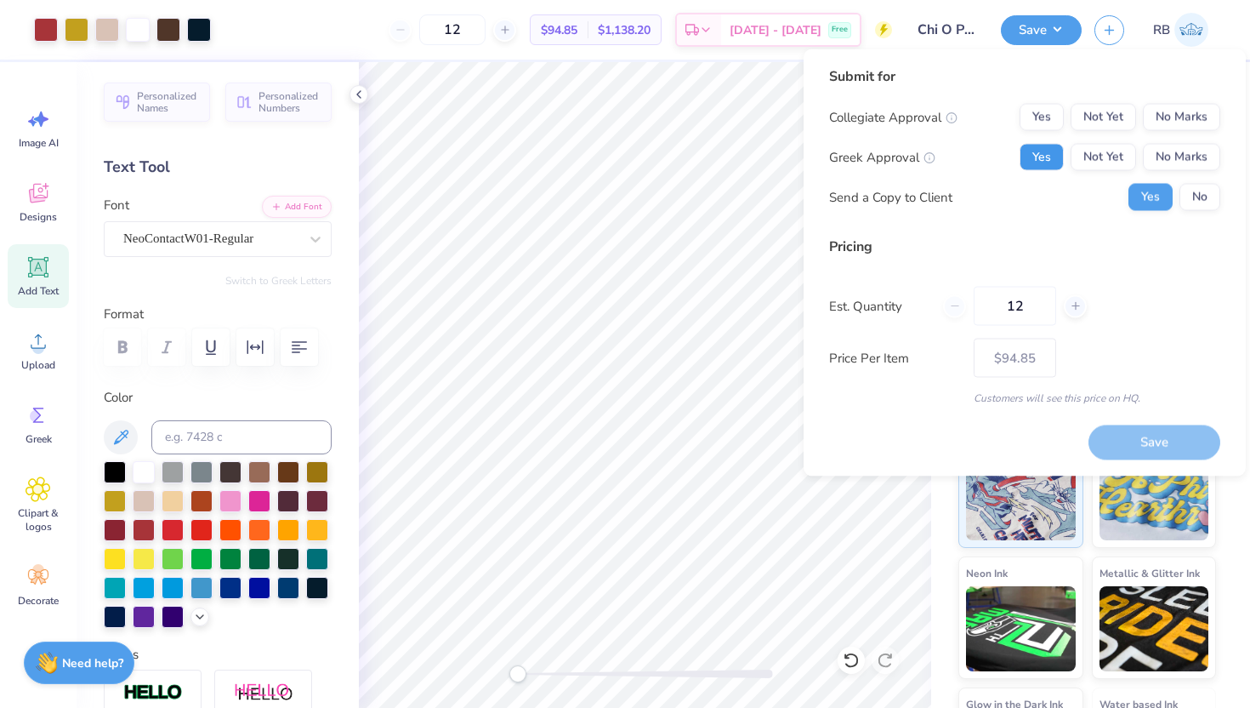
click at [1030, 155] on button "Yes" at bounding box center [1042, 157] width 44 height 27
click at [1230, 122] on div "Submit for Collegiate Approval Yes Not Yet No Marks Greek Approval Yes Not Yet …" at bounding box center [1025, 262] width 442 height 427
click at [1186, 117] on button "No Marks" at bounding box center [1181, 117] width 77 height 27
type input "$78.23"
click at [1022, 309] on input "12" at bounding box center [1015, 306] width 83 height 39
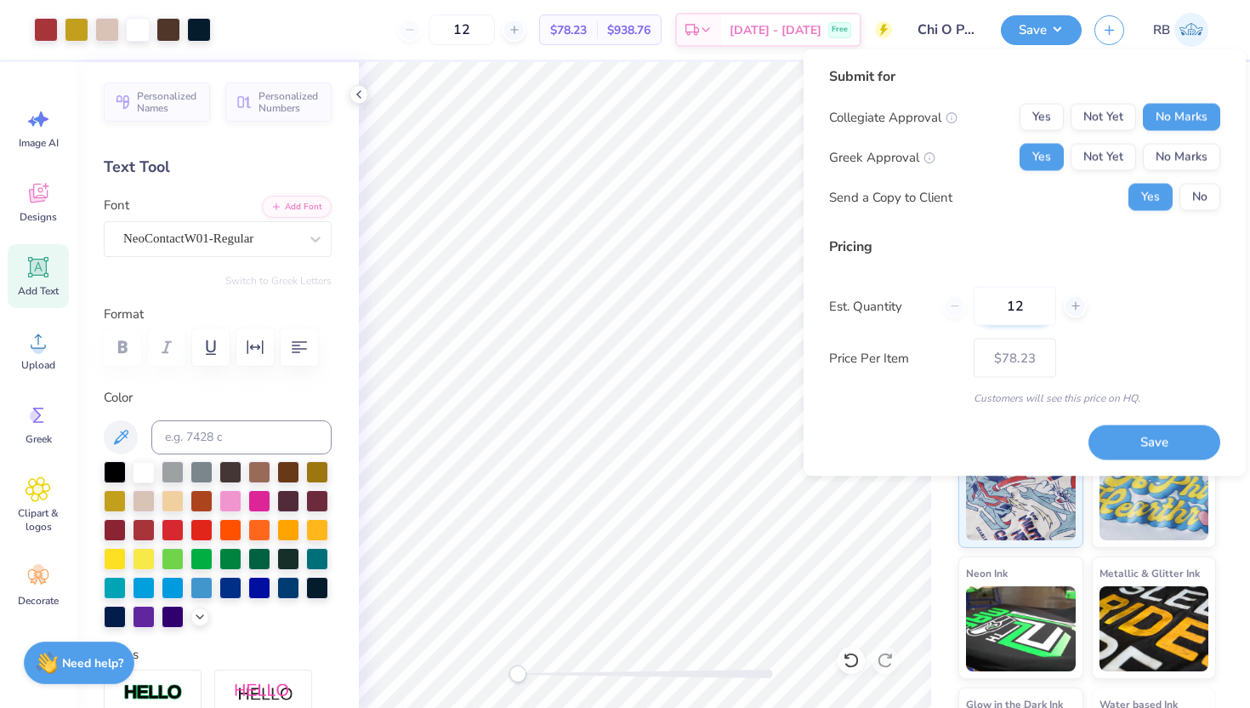
click at [1022, 309] on input "12" at bounding box center [1015, 306] width 83 height 39
type input "1"
type input "0"
type input "50"
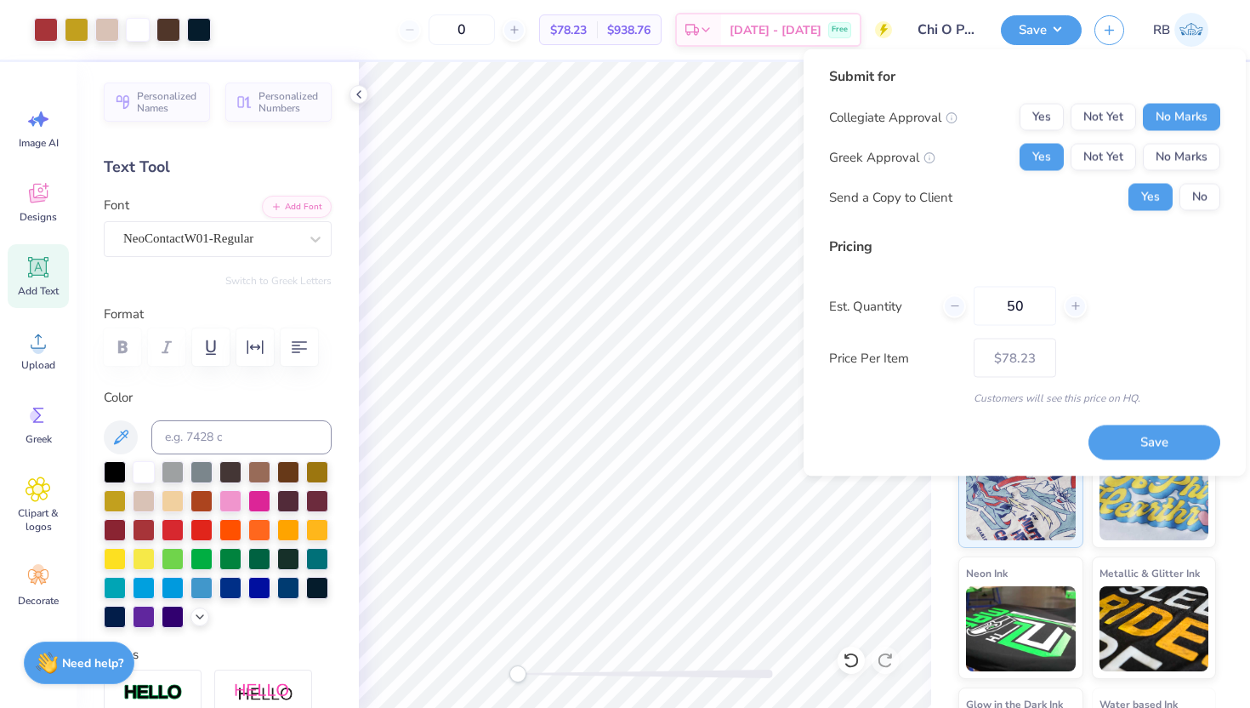
type input "50"
type input "$36.03"
type input "50"
click at [1190, 298] on div "Est. Quantity 50" at bounding box center [1024, 306] width 391 height 39
click at [1150, 434] on button "Save" at bounding box center [1155, 441] width 132 height 35
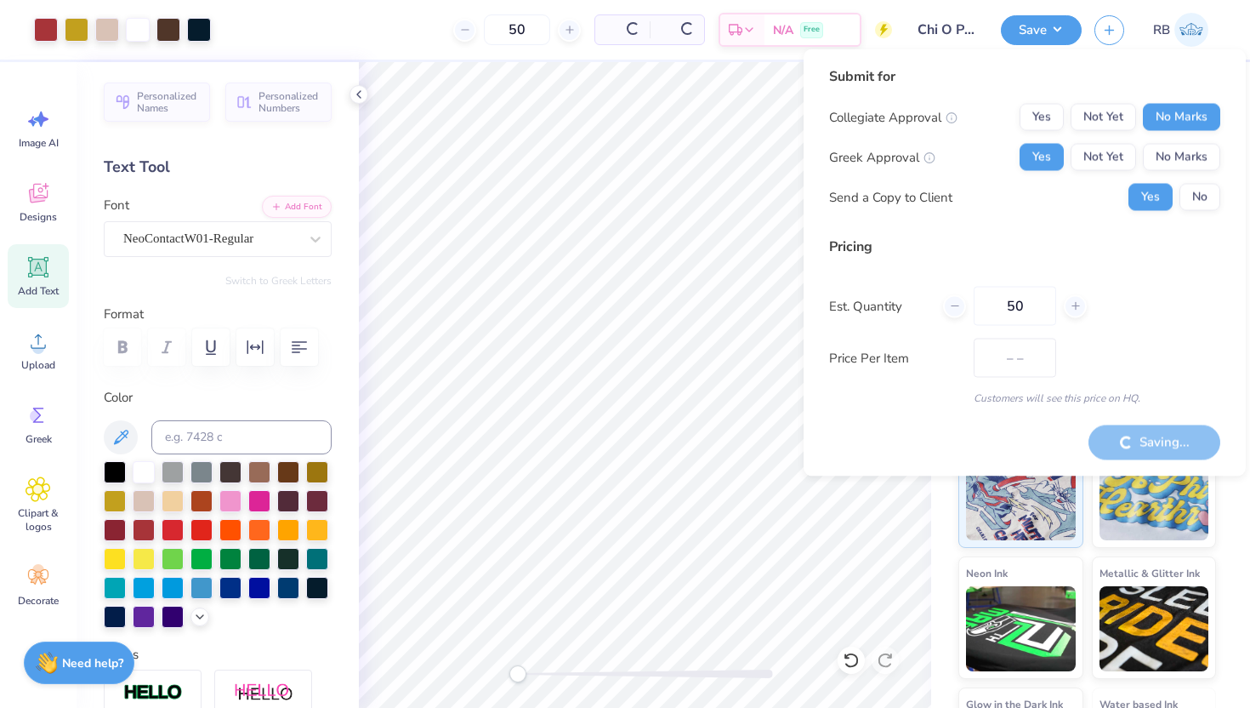
type input "$43.68"
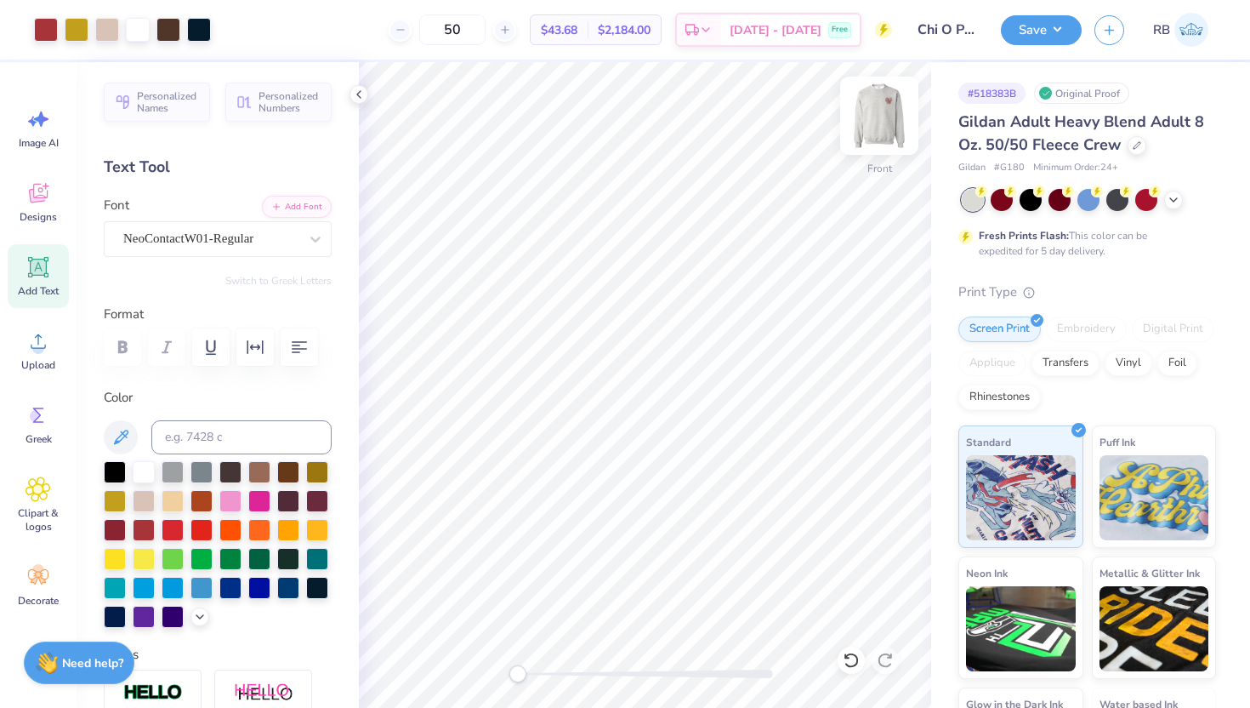
click at [881, 129] on img at bounding box center [879, 116] width 68 height 68
click at [881, 129] on img at bounding box center [879, 116] width 34 height 34
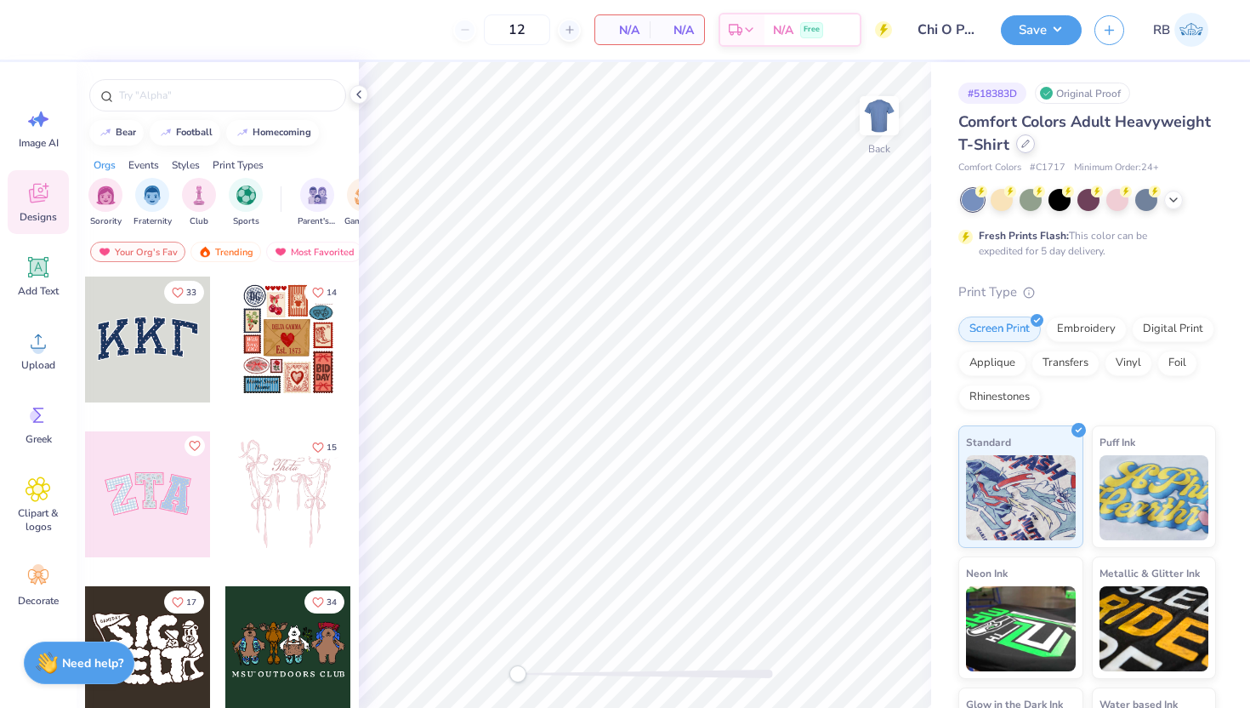
click at [1025, 151] on div at bounding box center [1025, 143] width 19 height 19
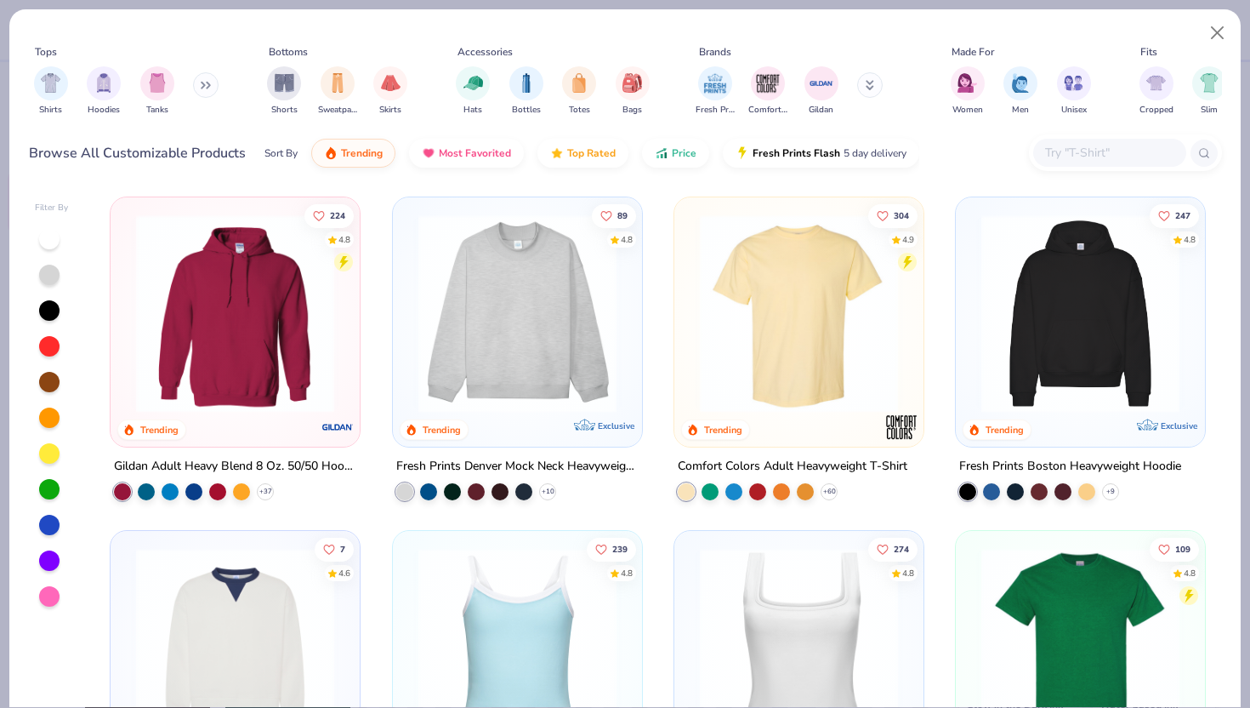
click at [1078, 156] on input "text" at bounding box center [1109, 153] width 131 height 20
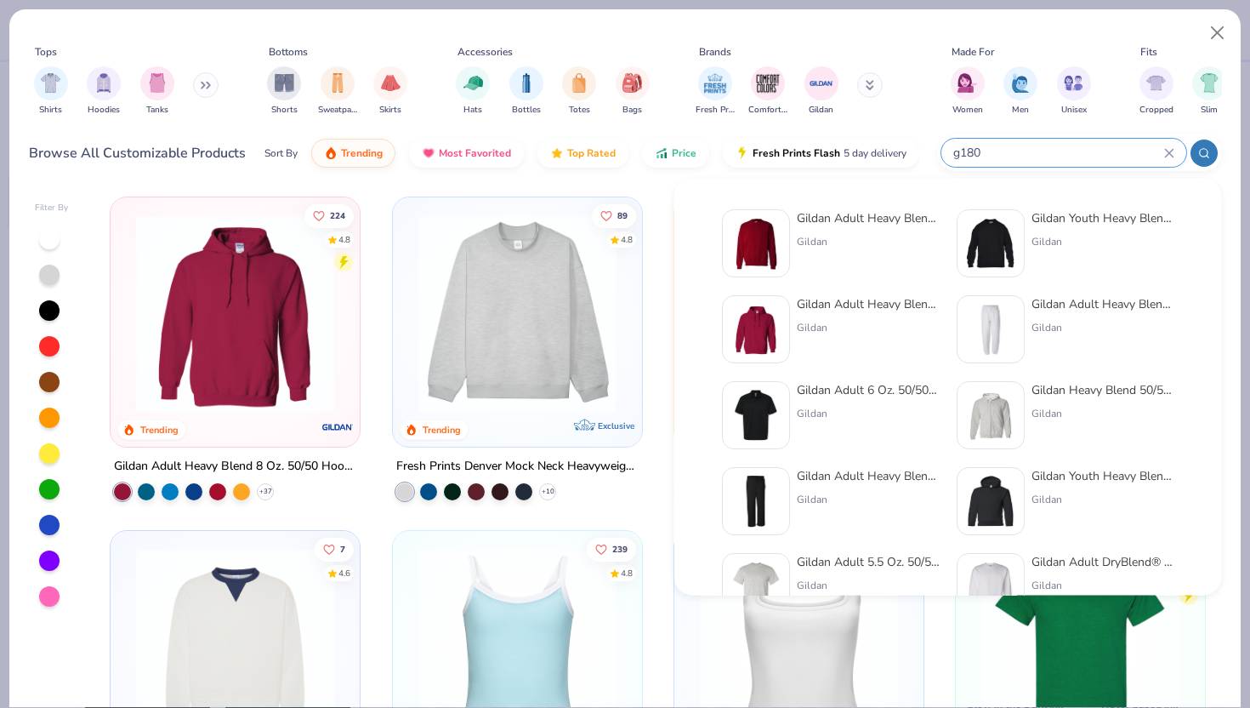
type input "g180"
click at [858, 223] on div "Gildan Adult Heavy Blend Adult 8 Oz. 50/50 Fleece Crew" at bounding box center [868, 218] width 143 height 18
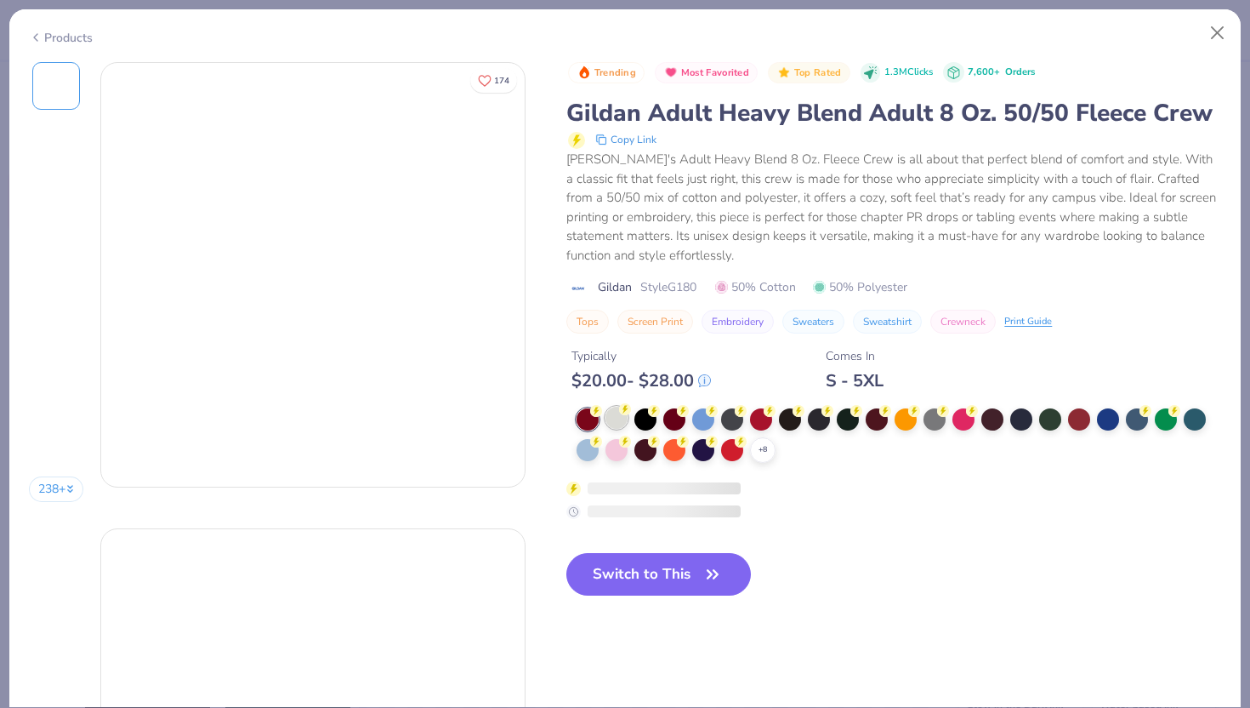
click at [618, 416] on div at bounding box center [617, 418] width 22 height 22
click at [618, 416] on div at bounding box center [617, 419] width 22 height 22
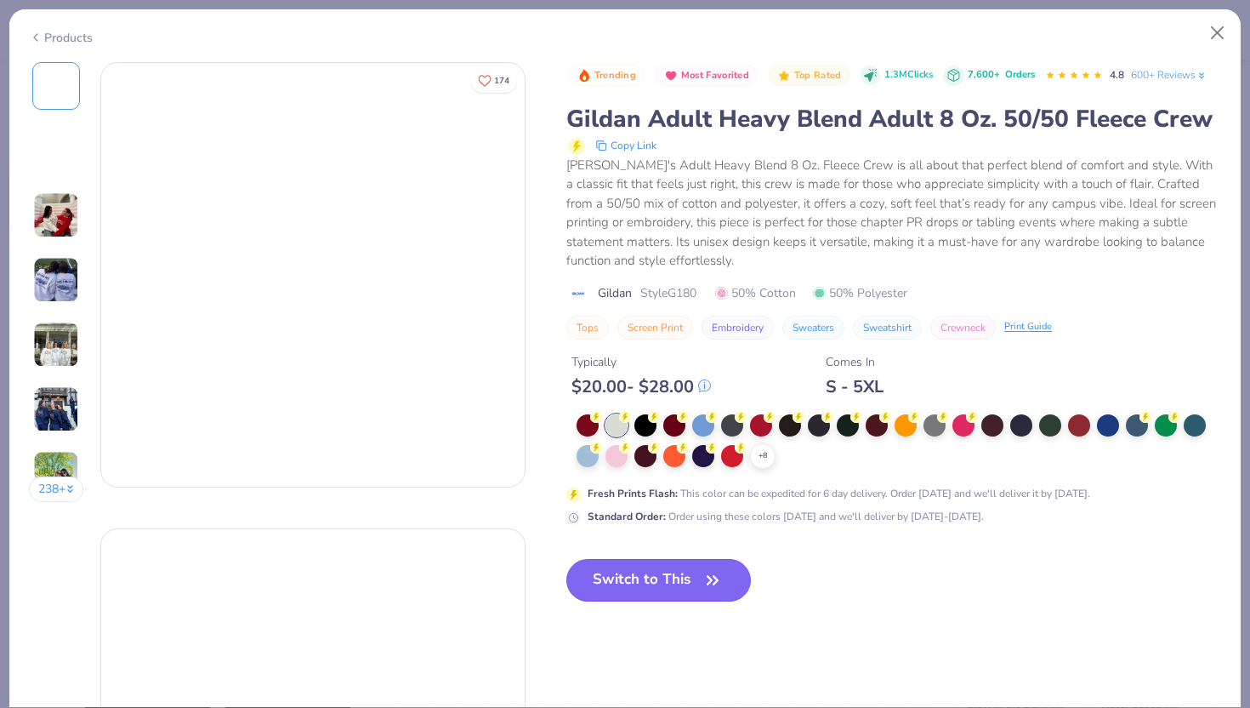
click at [624, 576] on button "Switch to This" at bounding box center [658, 580] width 185 height 43
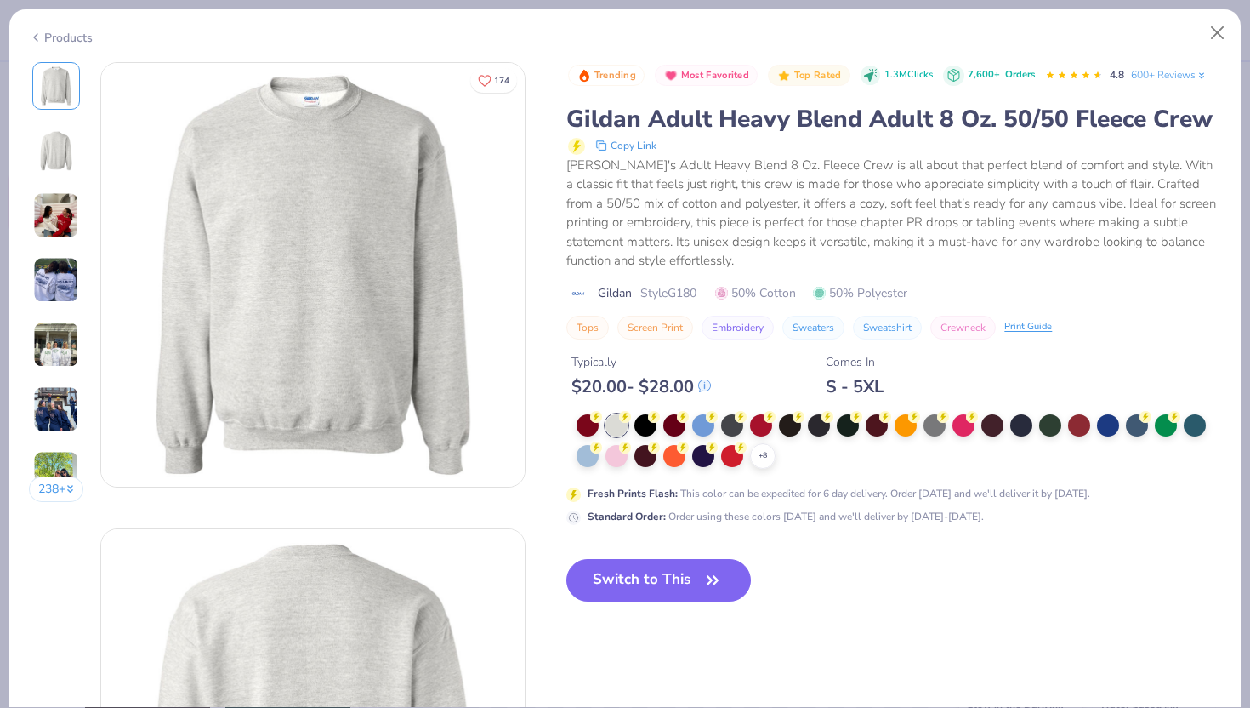
click at [641, 585] on button "Switch to This" at bounding box center [658, 580] width 185 height 43
click at [632, 577] on button "Switch to This" at bounding box center [658, 580] width 185 height 43
click at [683, 573] on button "Switch to This" at bounding box center [658, 580] width 185 height 43
click at [1218, 30] on button "Close" at bounding box center [1218, 33] width 32 height 32
click at [629, 569] on button "Switch to This" at bounding box center [658, 580] width 185 height 43
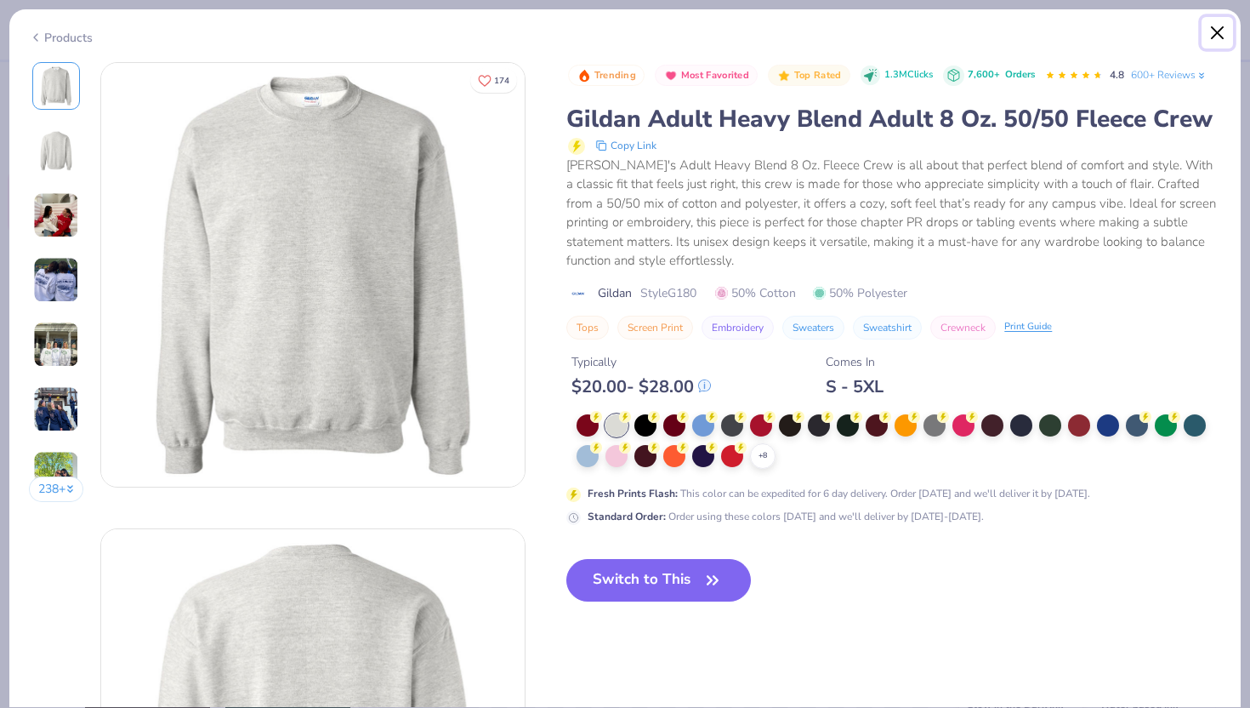
click at [1218, 31] on button "Close" at bounding box center [1218, 33] width 32 height 32
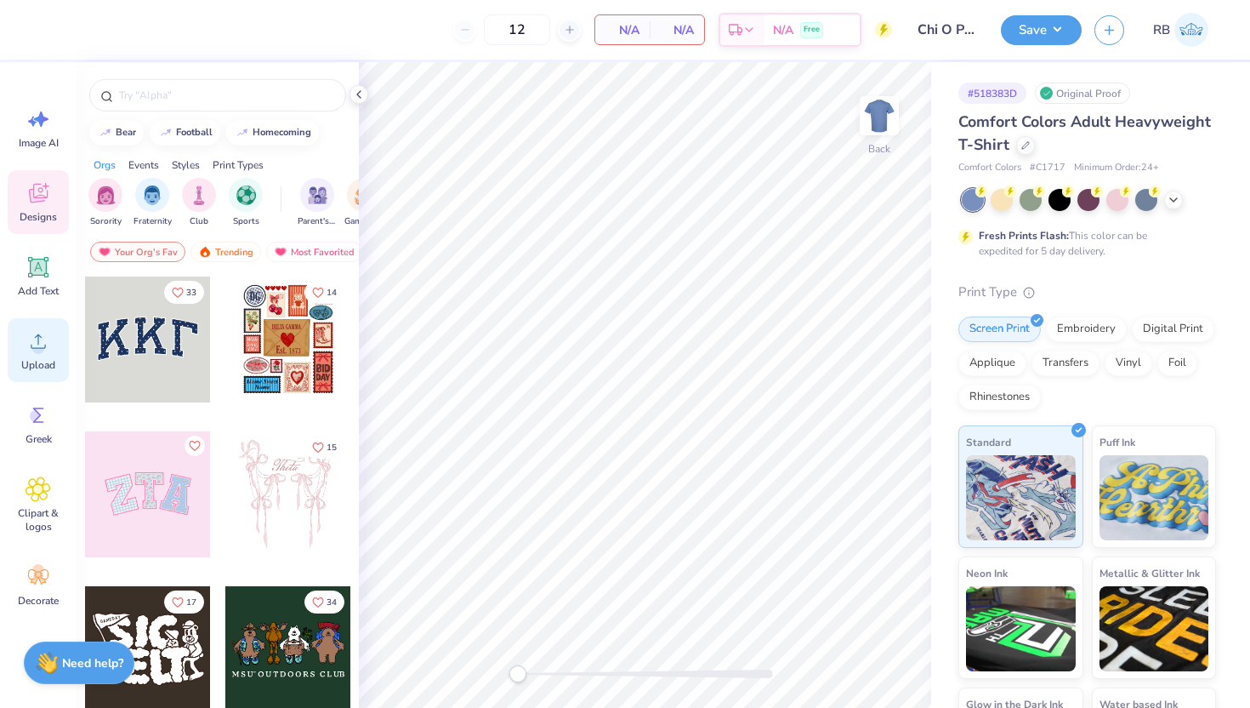
click at [46, 344] on icon at bounding box center [39, 341] width 26 height 26
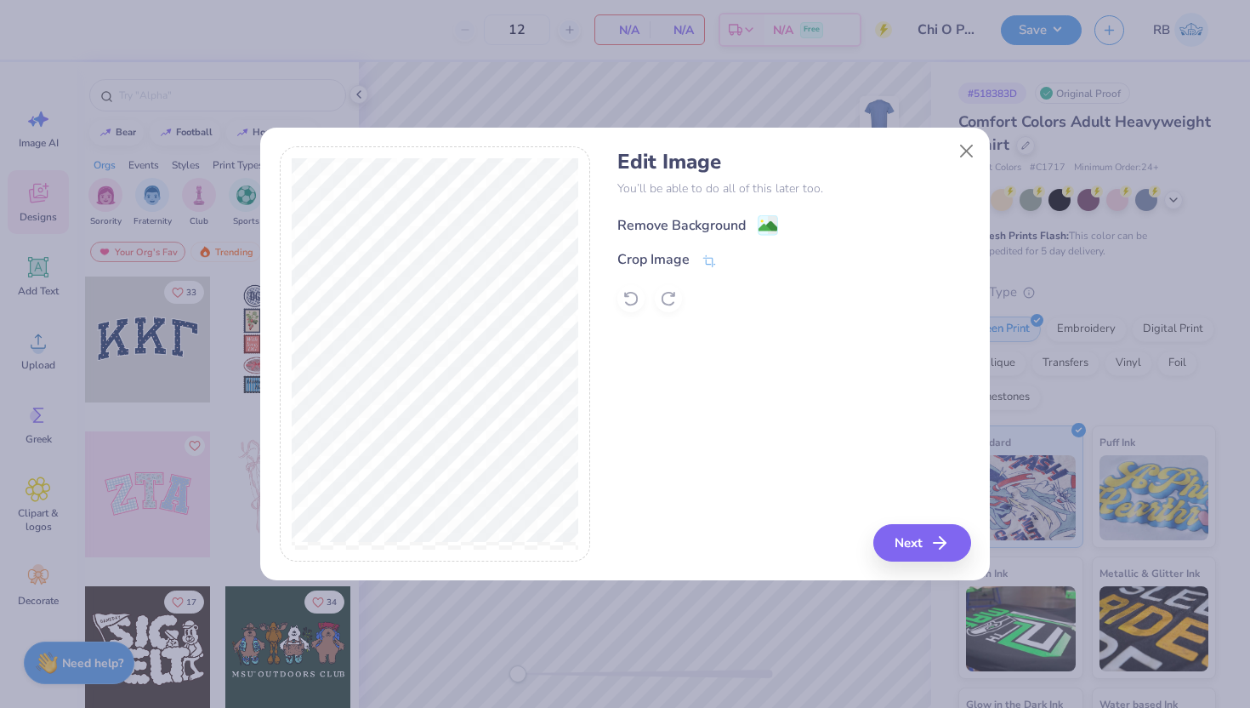
click at [705, 219] on div "Remove Background" at bounding box center [681, 225] width 128 height 20
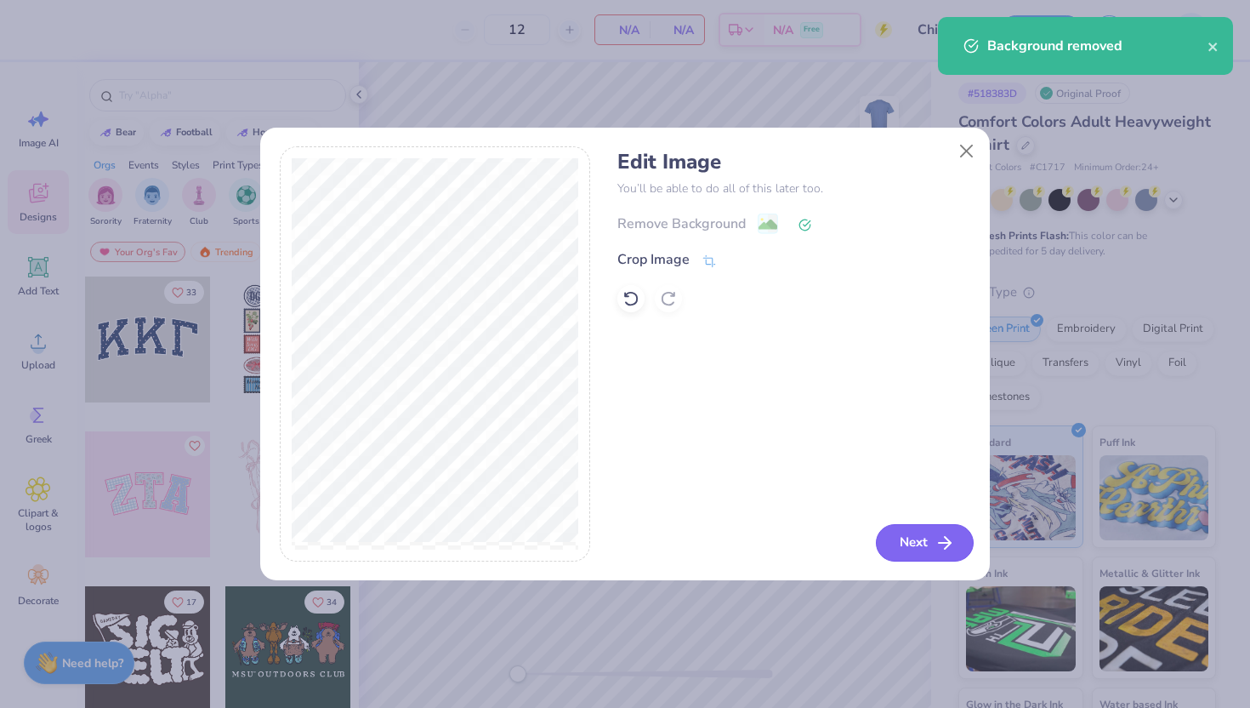
click at [901, 545] on button "Next" at bounding box center [925, 542] width 98 height 37
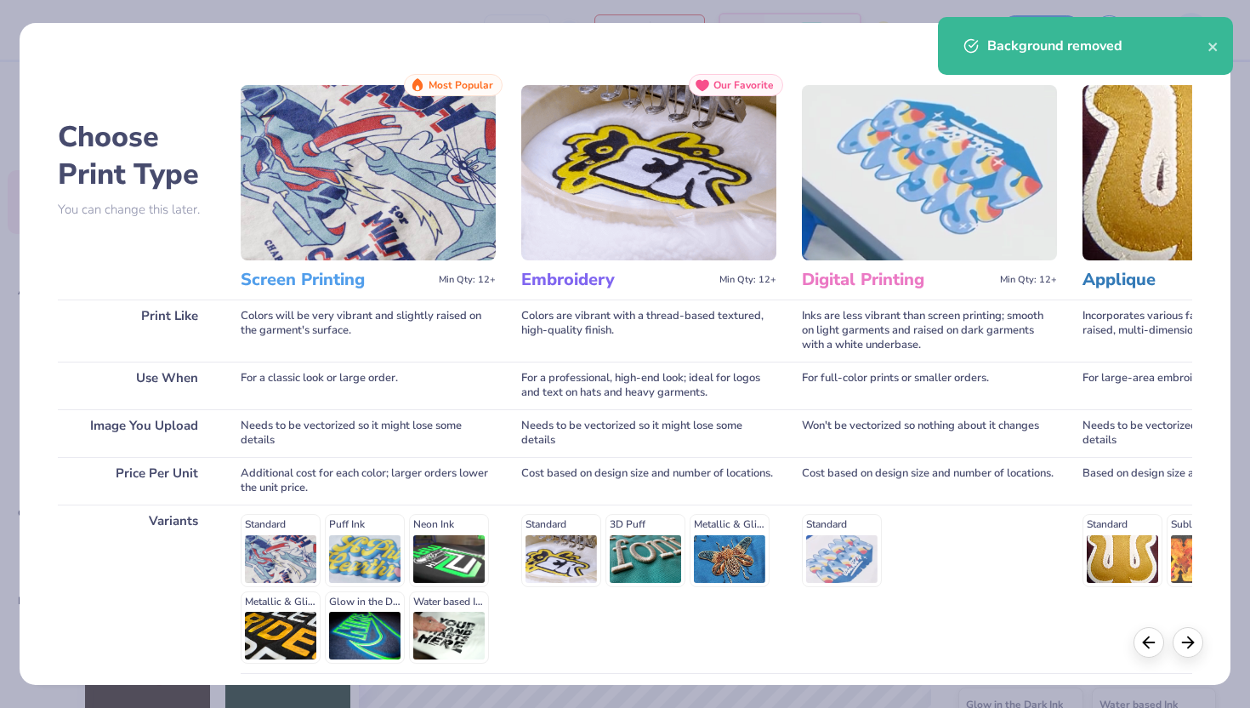
scroll to position [140, 0]
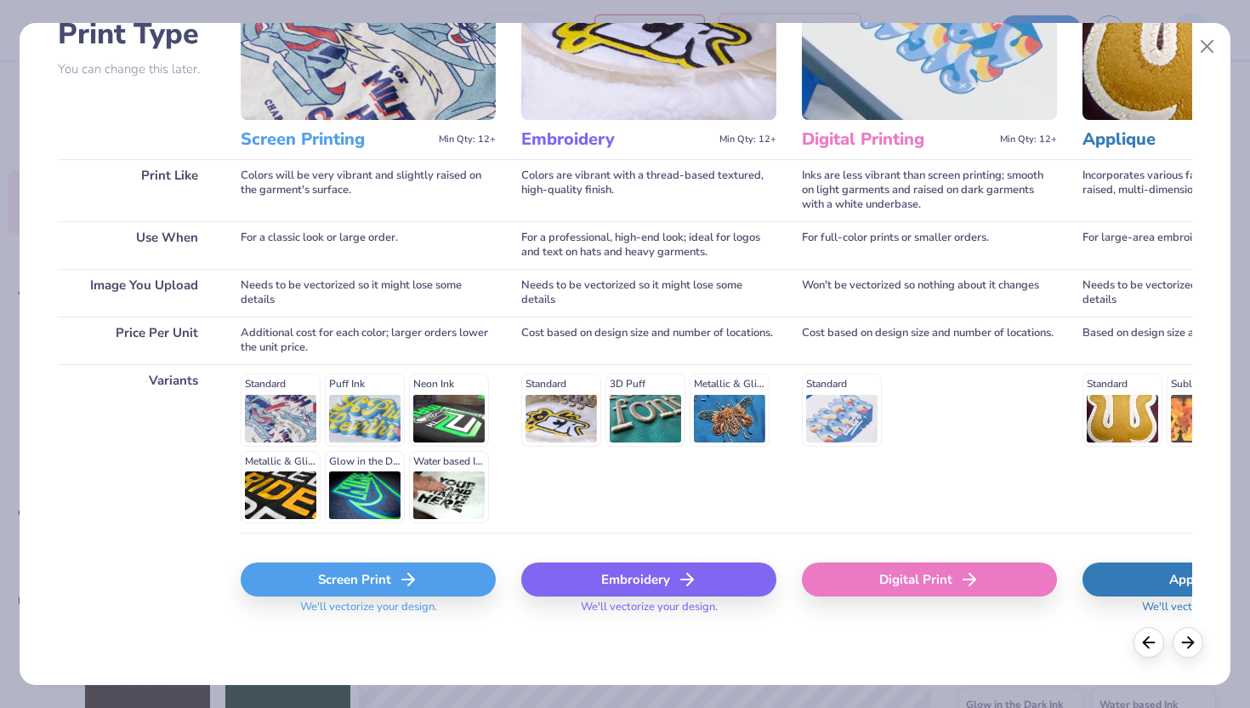
click at [437, 568] on div "Screen Print" at bounding box center [368, 579] width 255 height 34
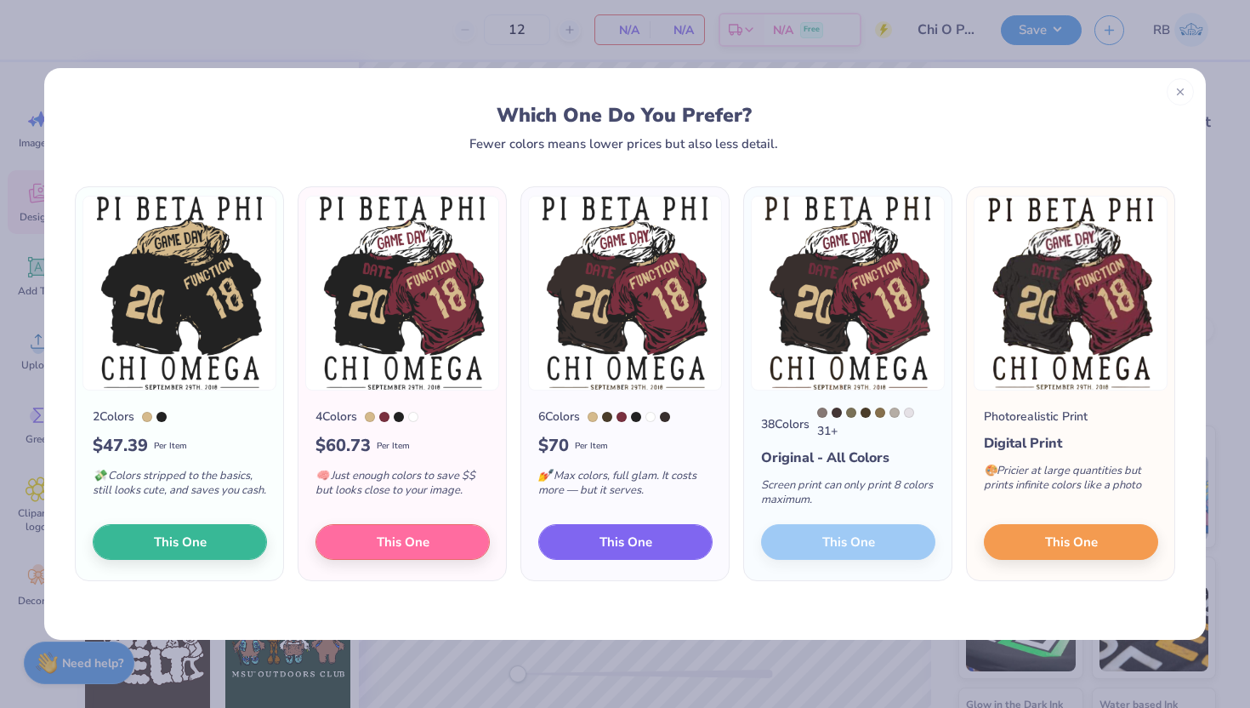
click at [635, 532] on button "This One" at bounding box center [625, 542] width 174 height 36
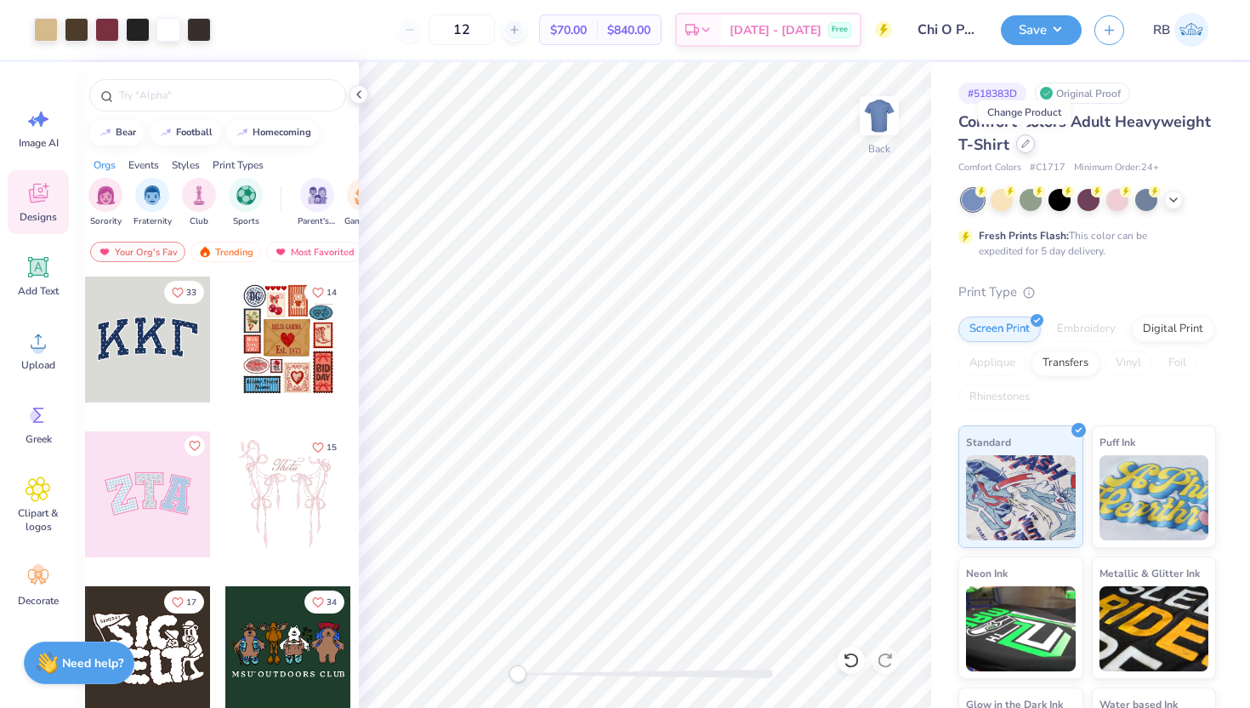
click at [1024, 142] on icon at bounding box center [1026, 143] width 9 height 9
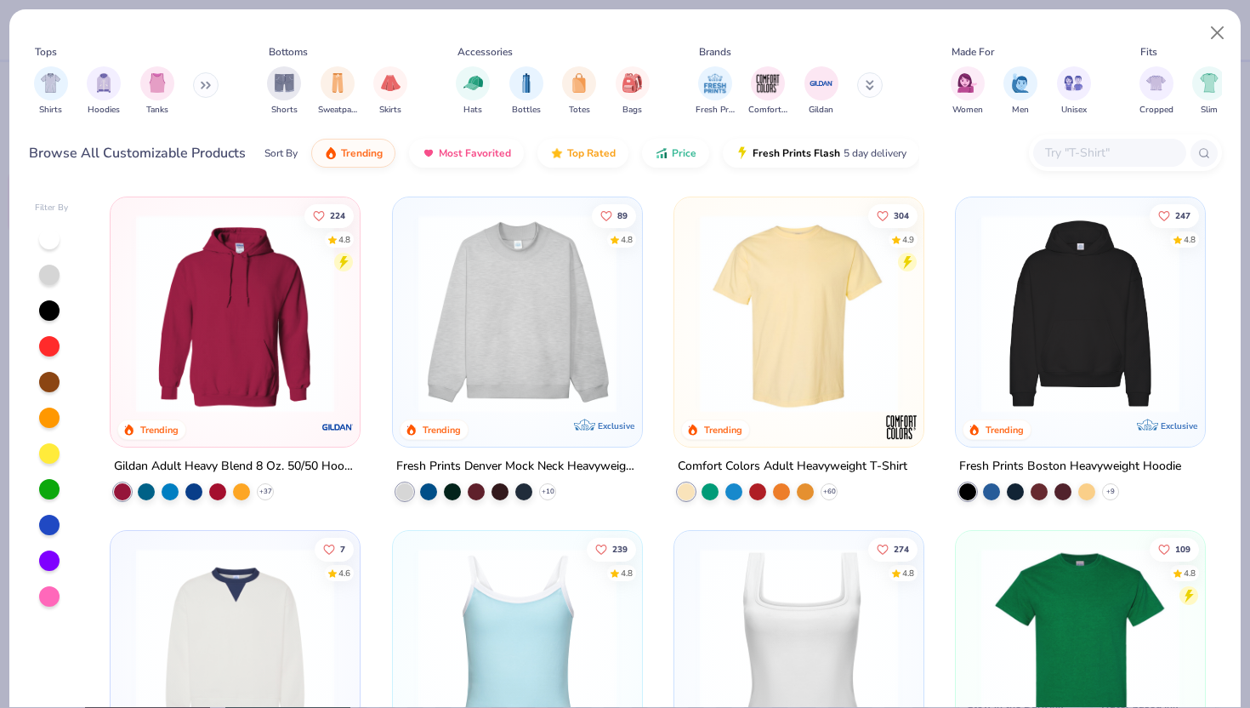
click at [1080, 156] on input "text" at bounding box center [1109, 153] width 131 height 20
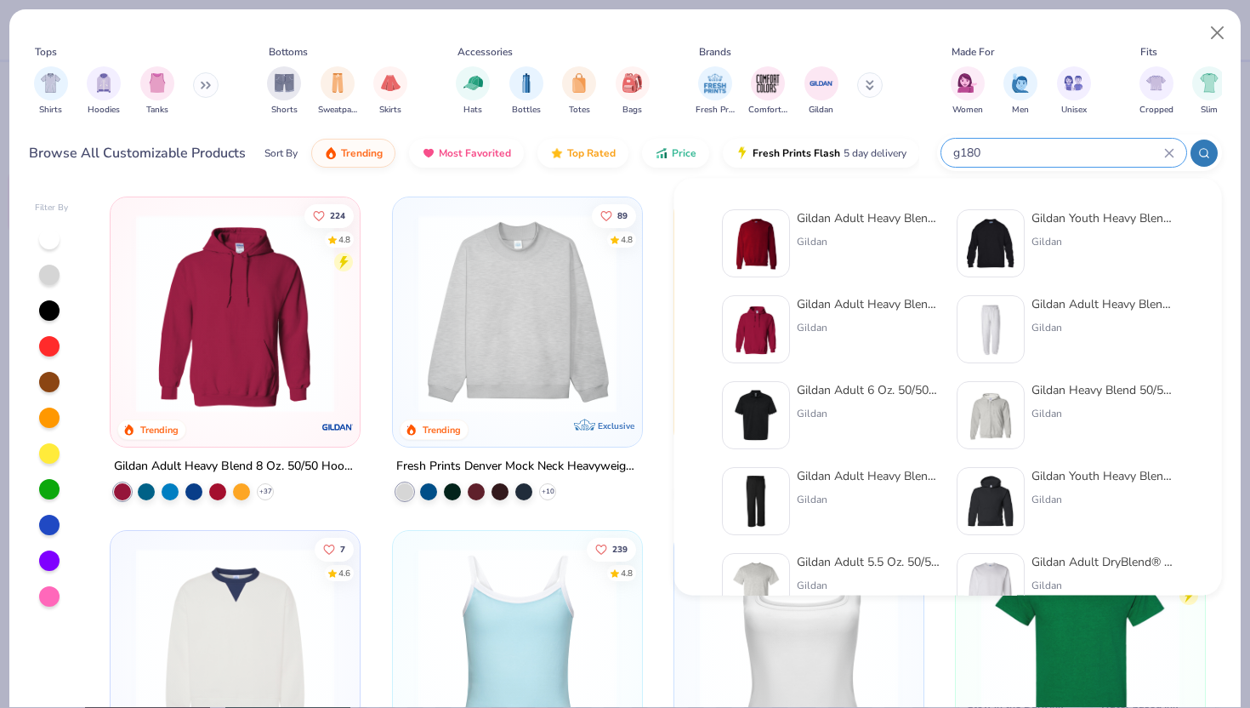
type input "g180"
click at [878, 264] on div "Gildan Adult Heavy Blend Adult 8 Oz. 50/50 Fleece Crew Gildan" at bounding box center [868, 243] width 143 height 68
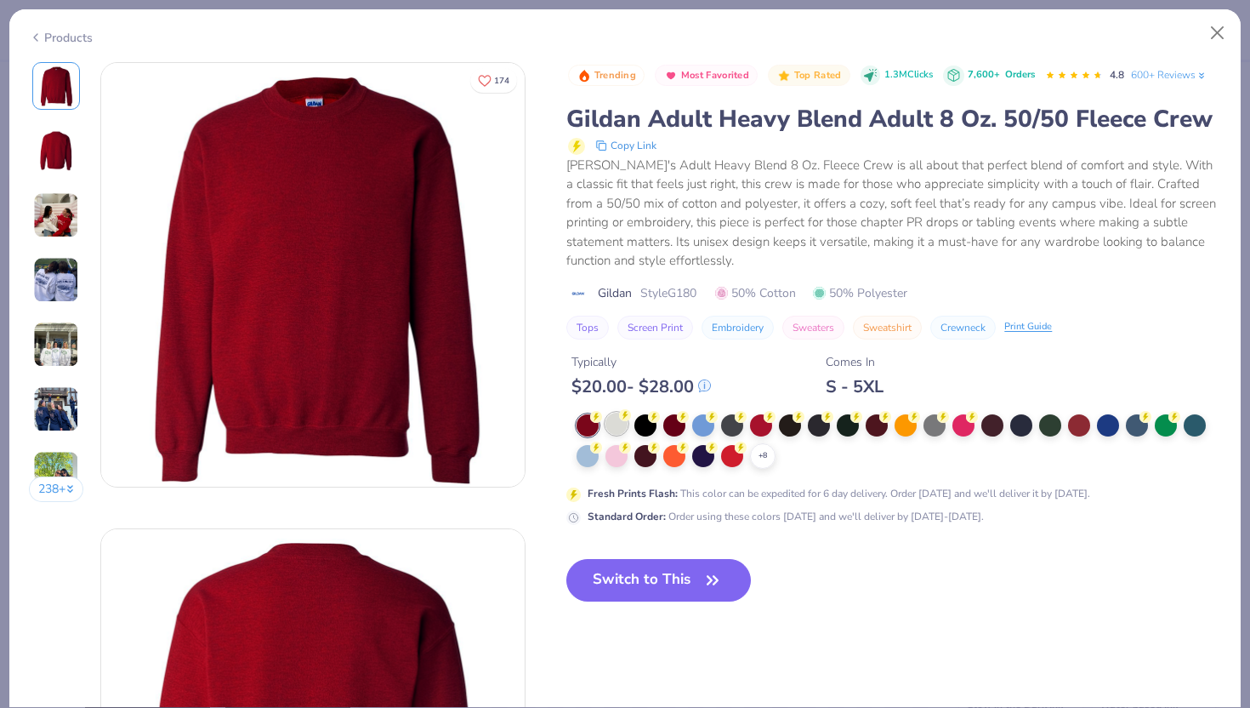
click at [614, 426] on div at bounding box center [617, 424] width 22 height 22
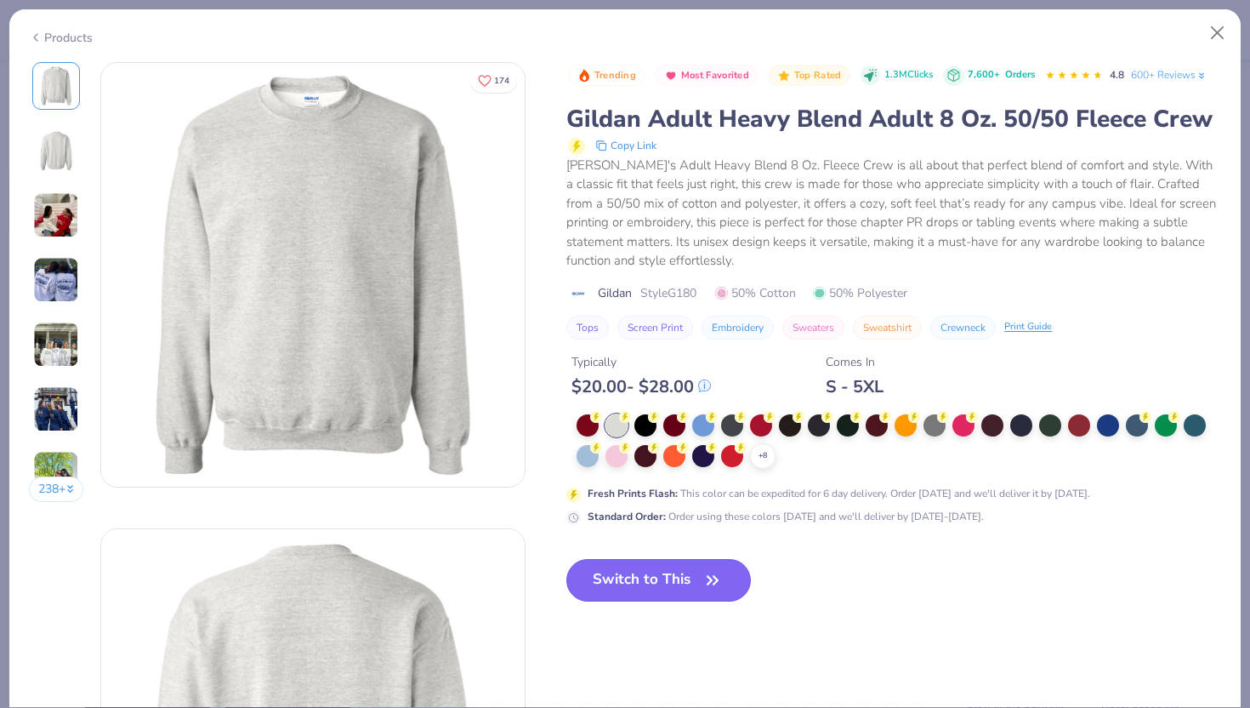
click at [633, 566] on button "Switch to This" at bounding box center [658, 580] width 185 height 43
click button "Switch to This"
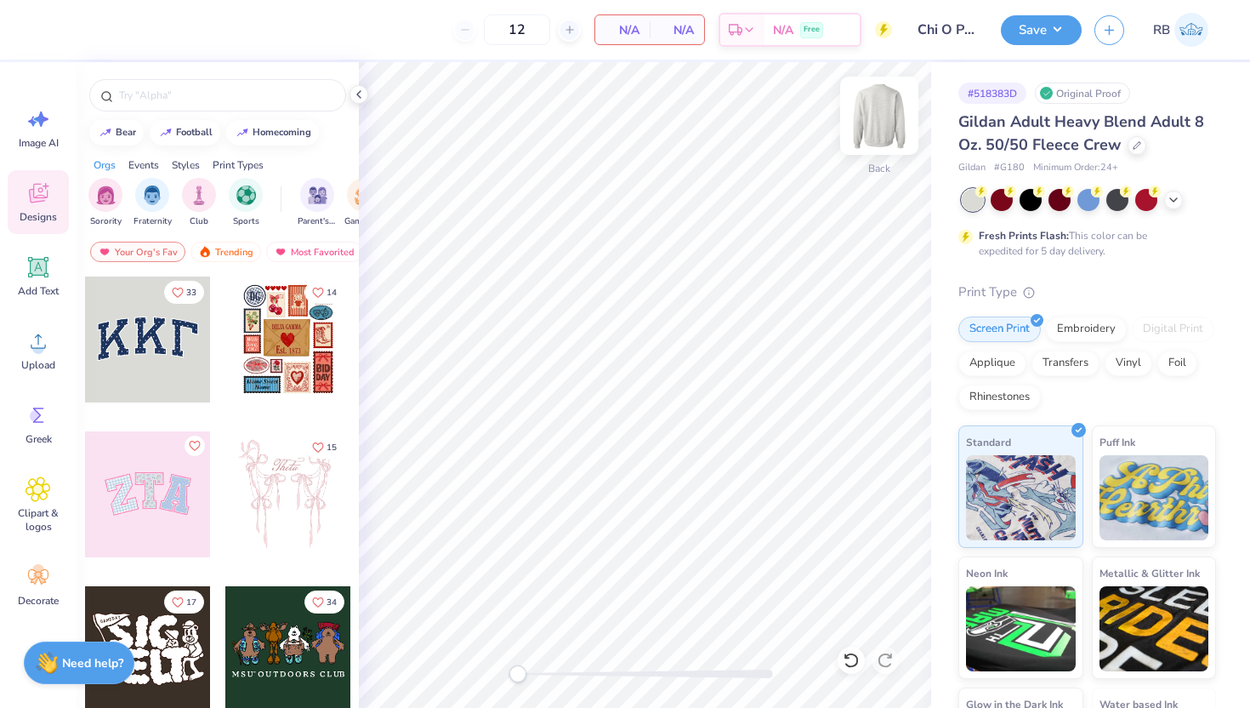
click at [885, 111] on img at bounding box center [879, 116] width 68 height 68
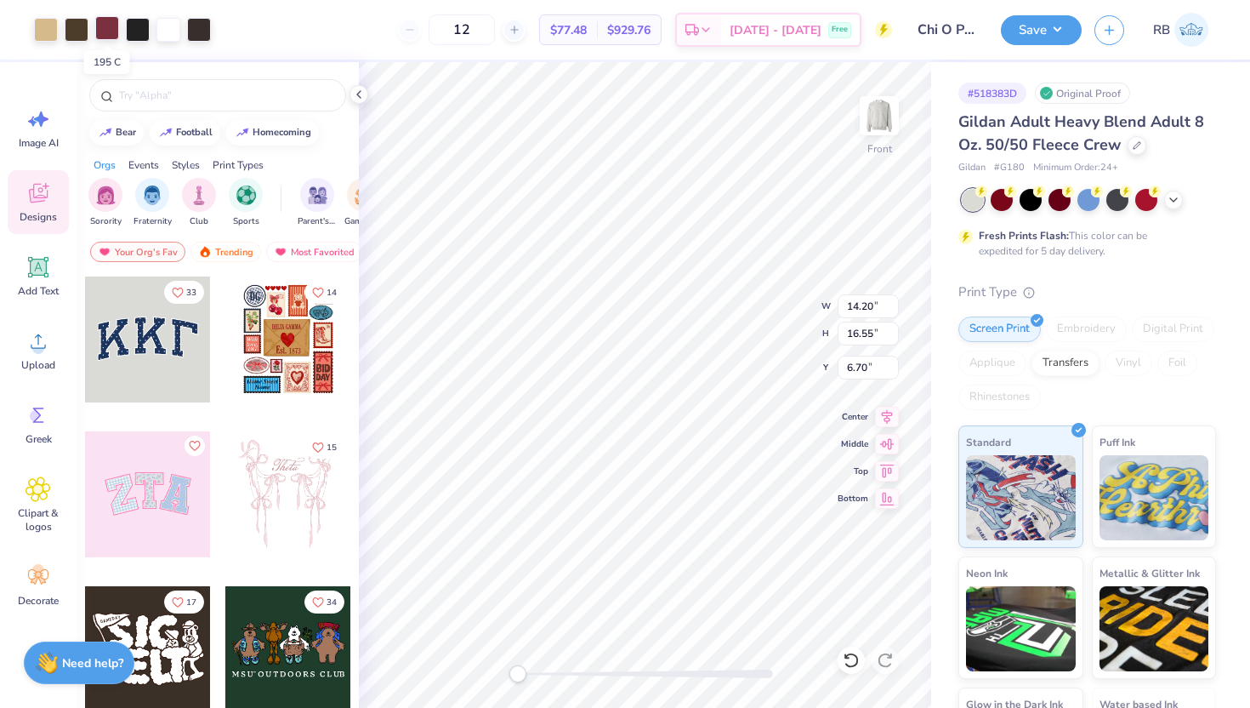
click at [102, 30] on div at bounding box center [107, 28] width 24 height 24
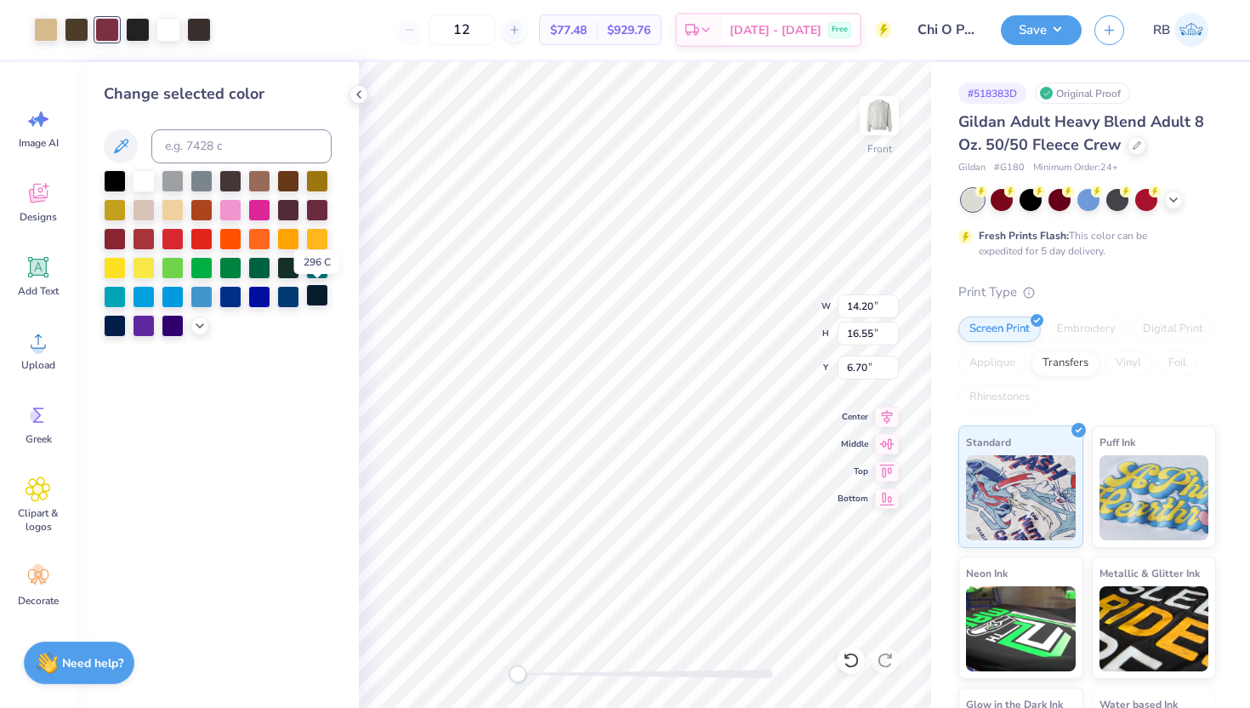
click at [314, 302] on div at bounding box center [317, 295] width 22 height 22
click at [858, 665] on icon at bounding box center [851, 660] width 17 height 17
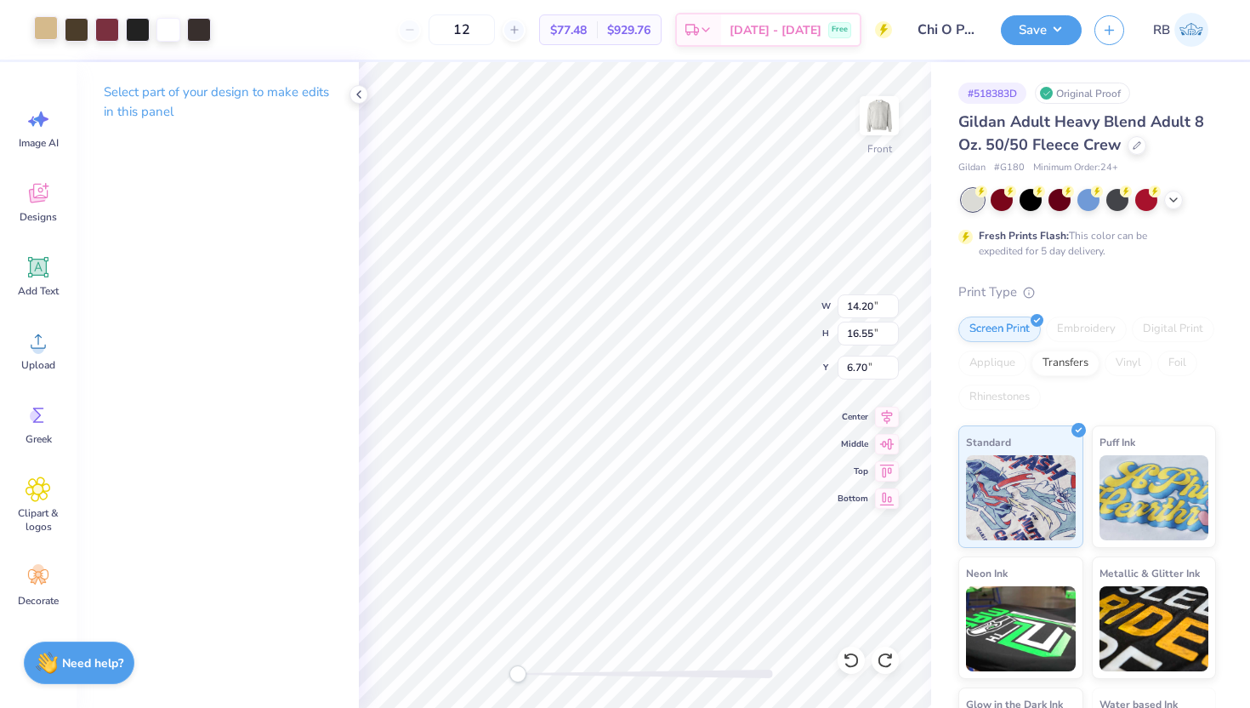
click at [46, 19] on div at bounding box center [46, 28] width 24 height 24
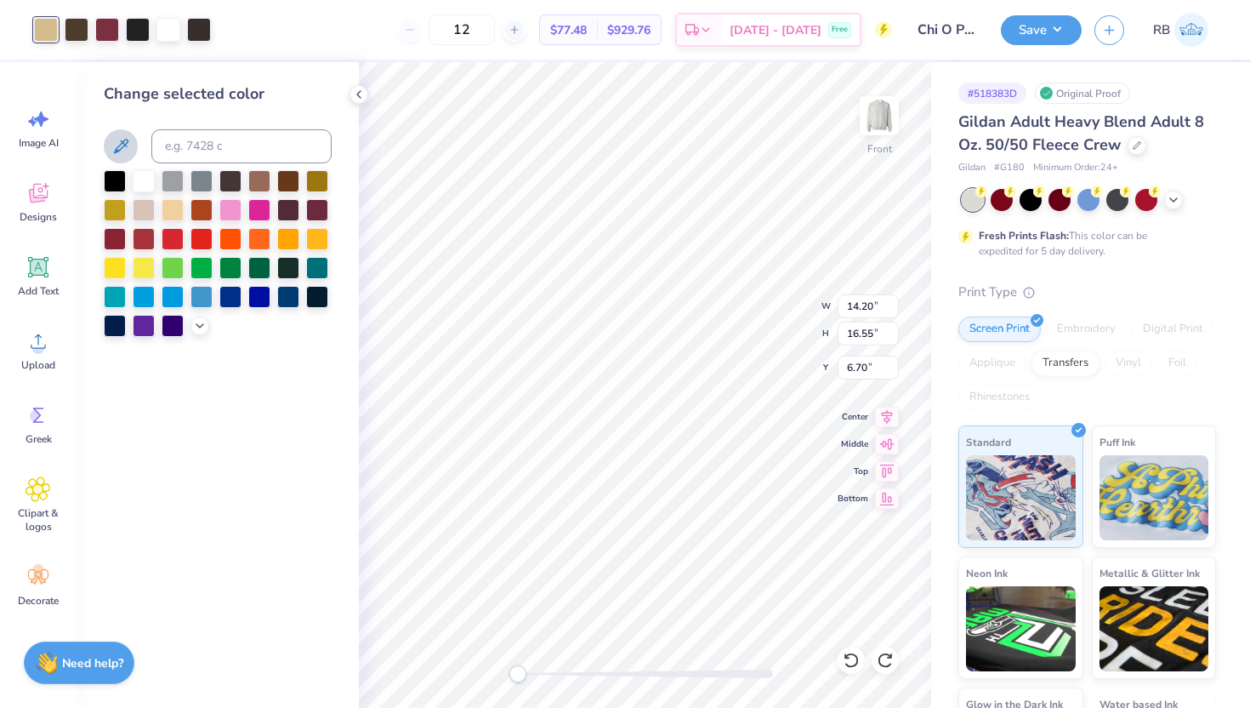
click at [121, 140] on icon at bounding box center [121, 146] width 14 height 14
click at [129, 145] on icon at bounding box center [121, 146] width 20 height 20
click at [123, 149] on icon at bounding box center [121, 146] width 20 height 20
click at [855, 659] on icon at bounding box center [851, 660] width 17 height 17
click at [201, 323] on icon at bounding box center [200, 324] width 14 height 14
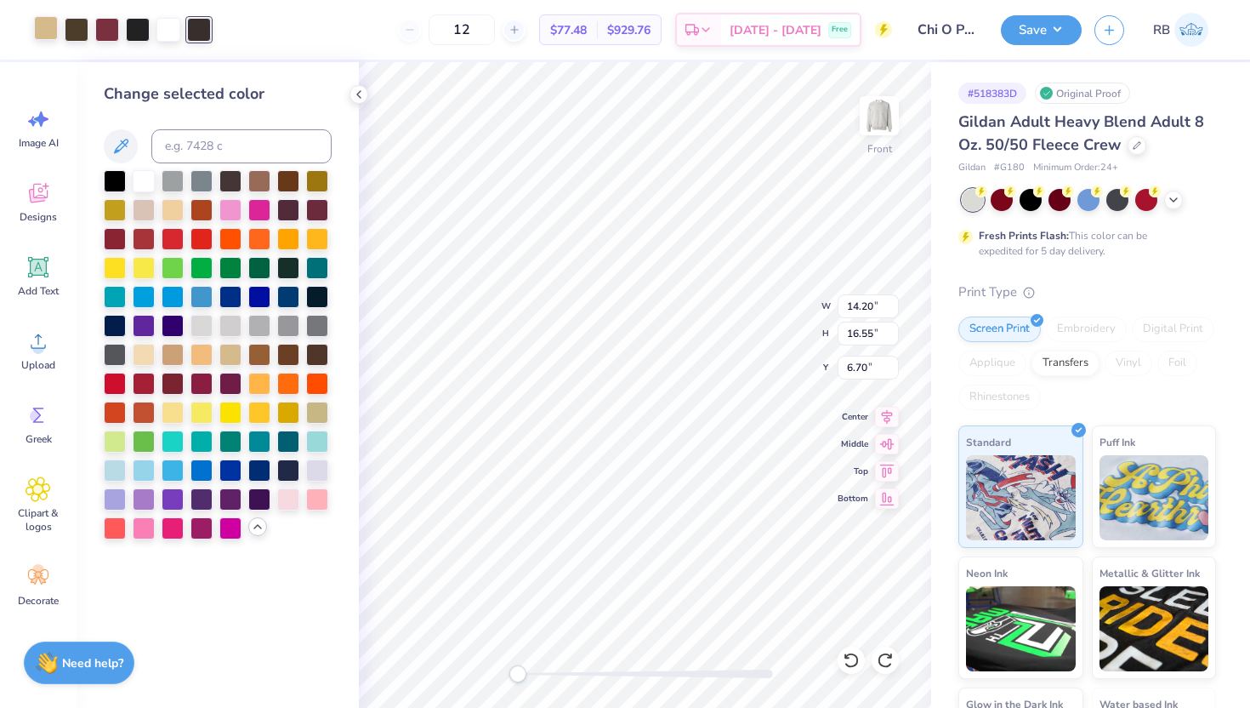
click at [37, 39] on div at bounding box center [46, 28] width 24 height 24
click at [206, 319] on div at bounding box center [202, 324] width 22 height 22
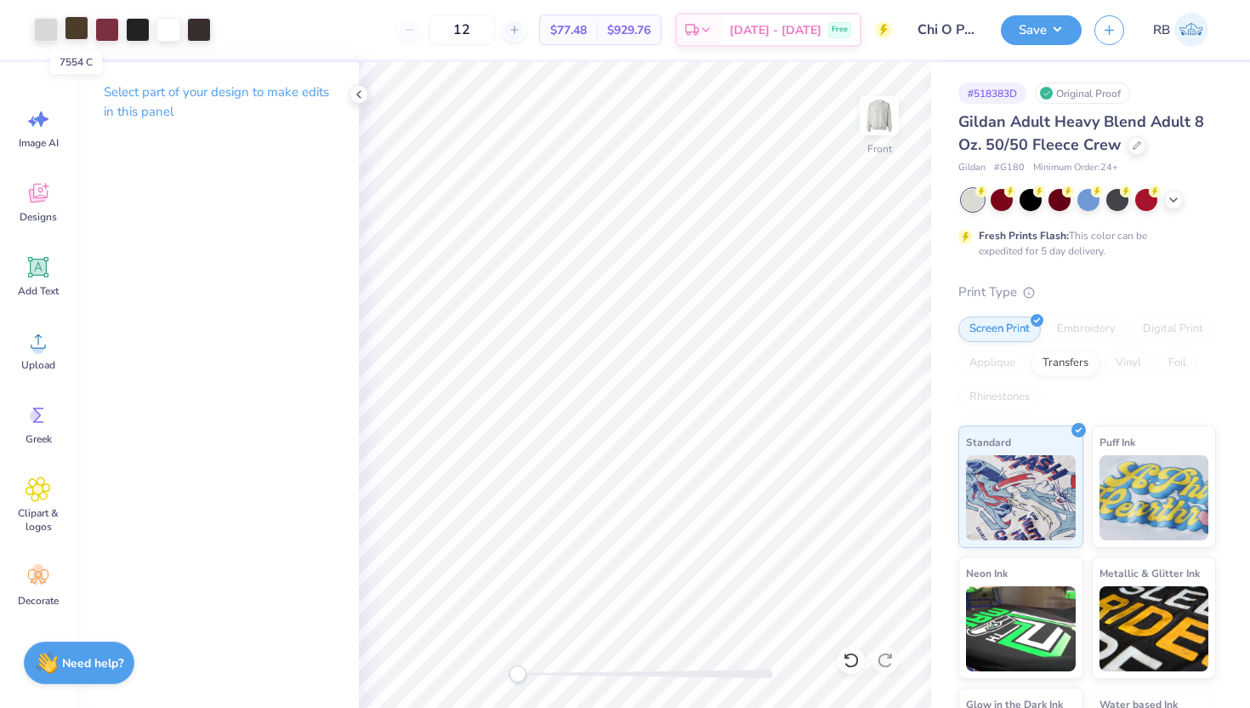
click at [80, 31] on div at bounding box center [77, 28] width 24 height 24
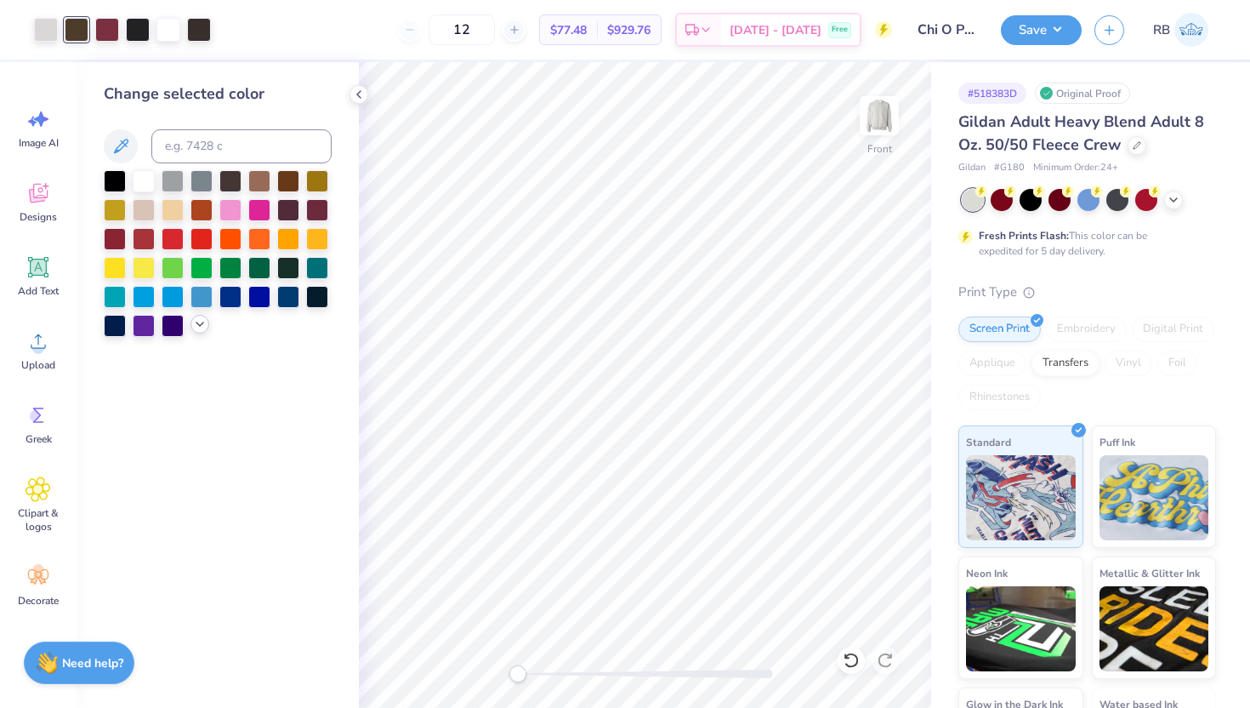
click at [202, 321] on icon at bounding box center [200, 324] width 14 height 14
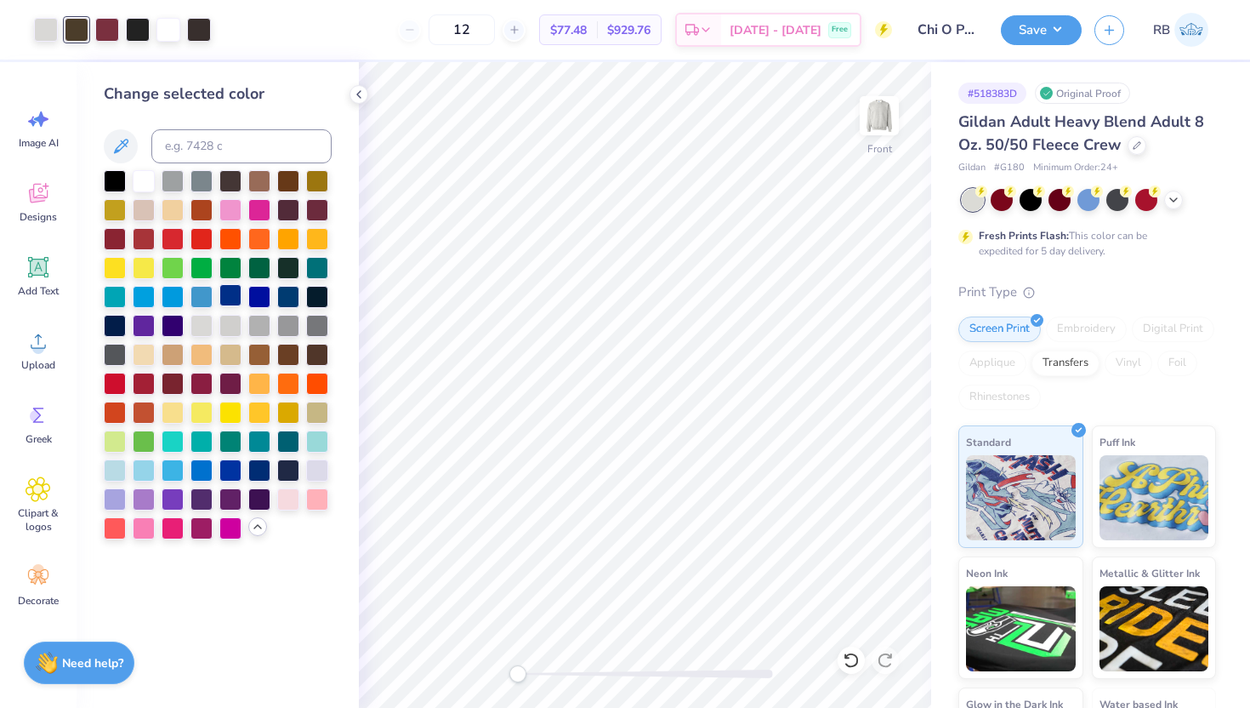
click at [225, 299] on div at bounding box center [230, 295] width 22 height 22
click at [202, 31] on div at bounding box center [199, 28] width 24 height 24
click at [259, 288] on div at bounding box center [259, 297] width 22 height 22
click at [230, 295] on div at bounding box center [230, 295] width 22 height 22
click at [847, 665] on icon at bounding box center [851, 659] width 14 height 15
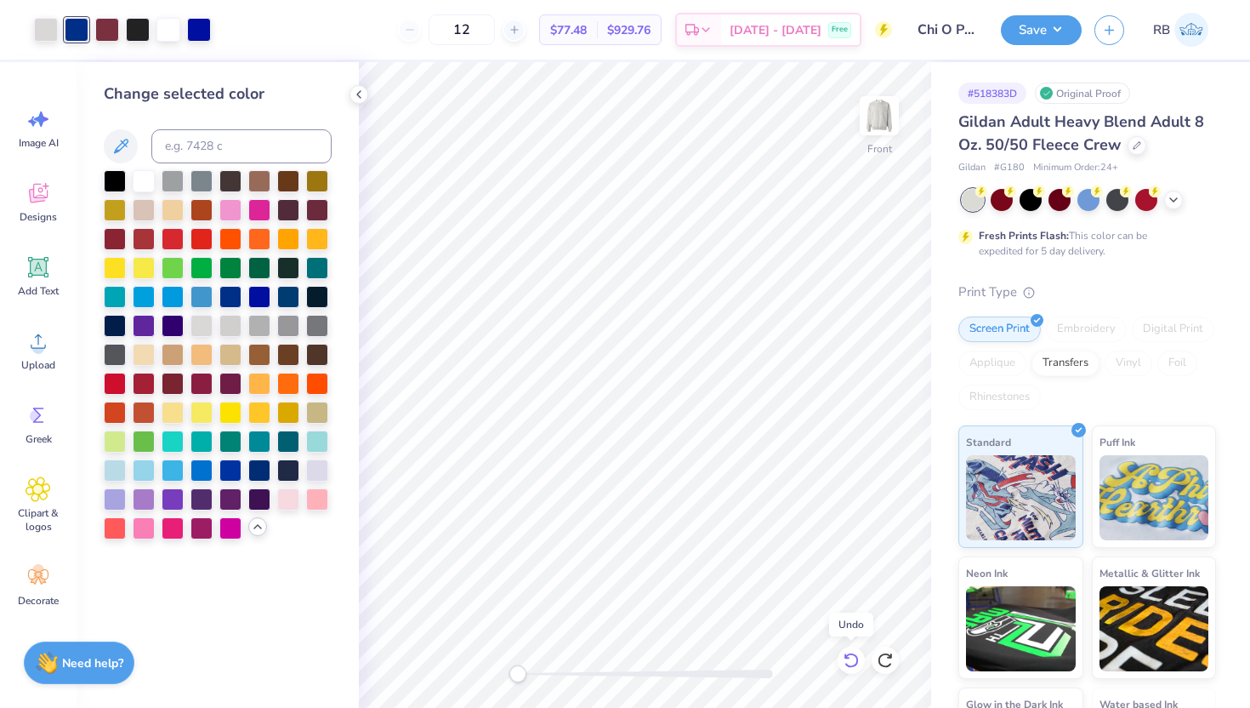
click at [847, 665] on icon at bounding box center [851, 659] width 14 height 15
